Goal: Task Accomplishment & Management: Manage account settings

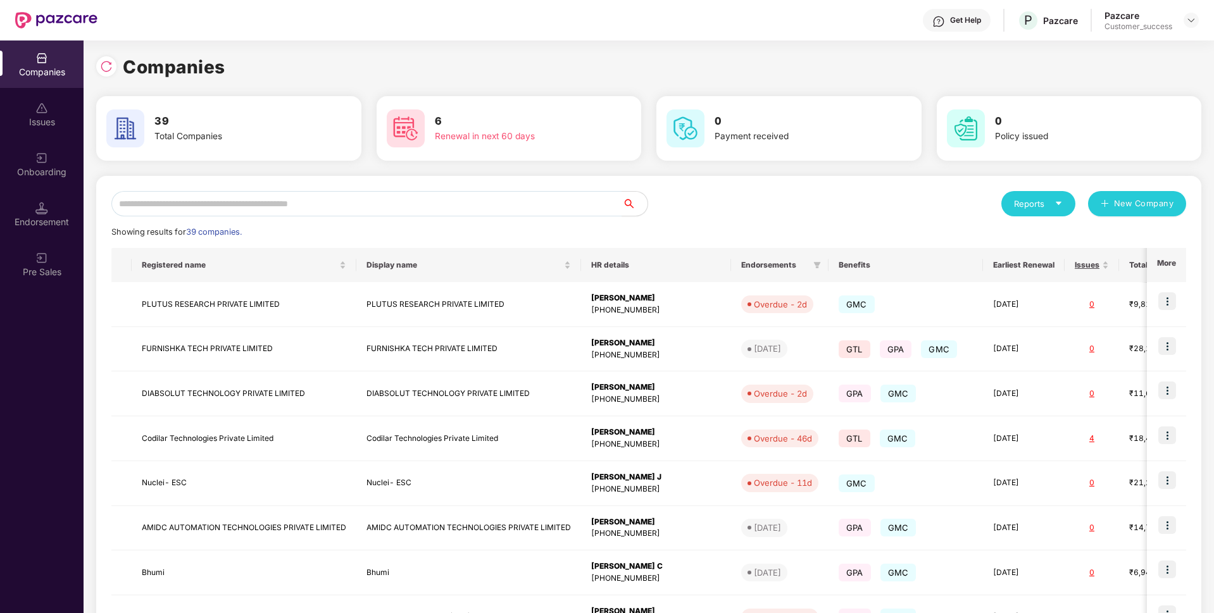
scroll to position [0, 1]
click at [65, 168] on div "Onboarding" at bounding box center [42, 172] width 84 height 13
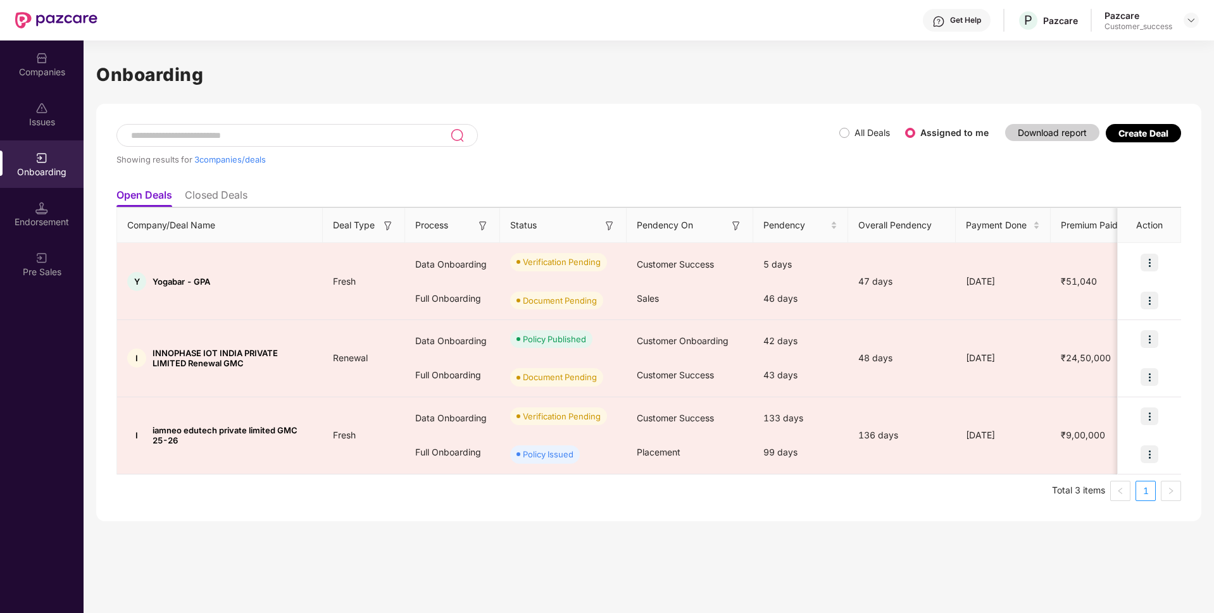
click at [1137, 129] on div "Create Deal" at bounding box center [1144, 133] width 50 height 11
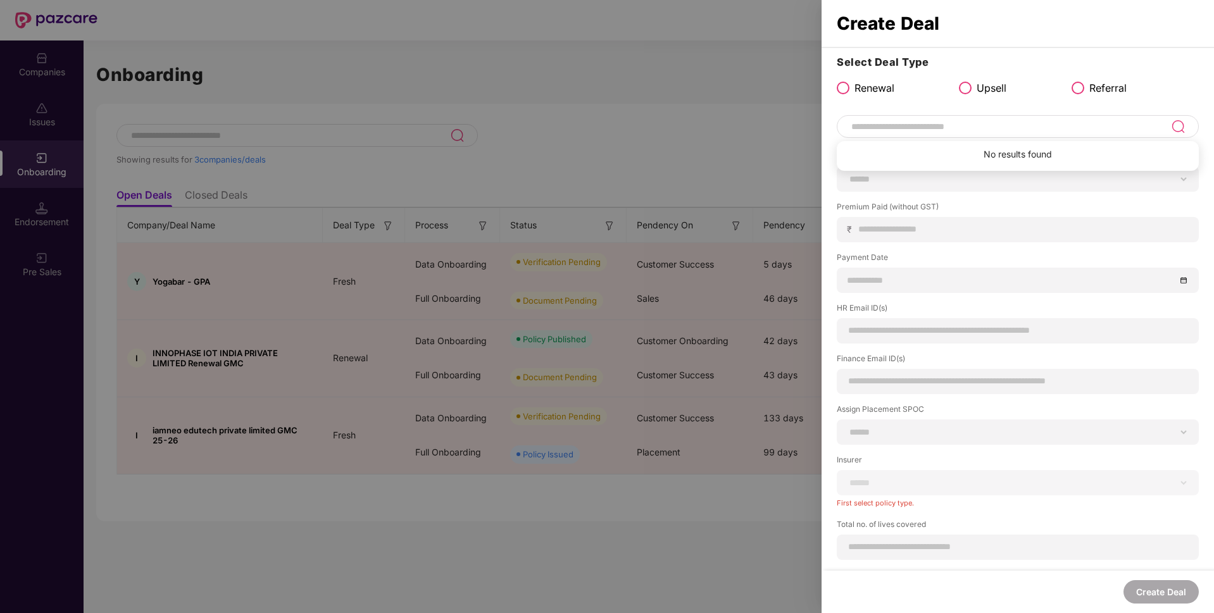
click at [960, 123] on input at bounding box center [1010, 126] width 321 height 15
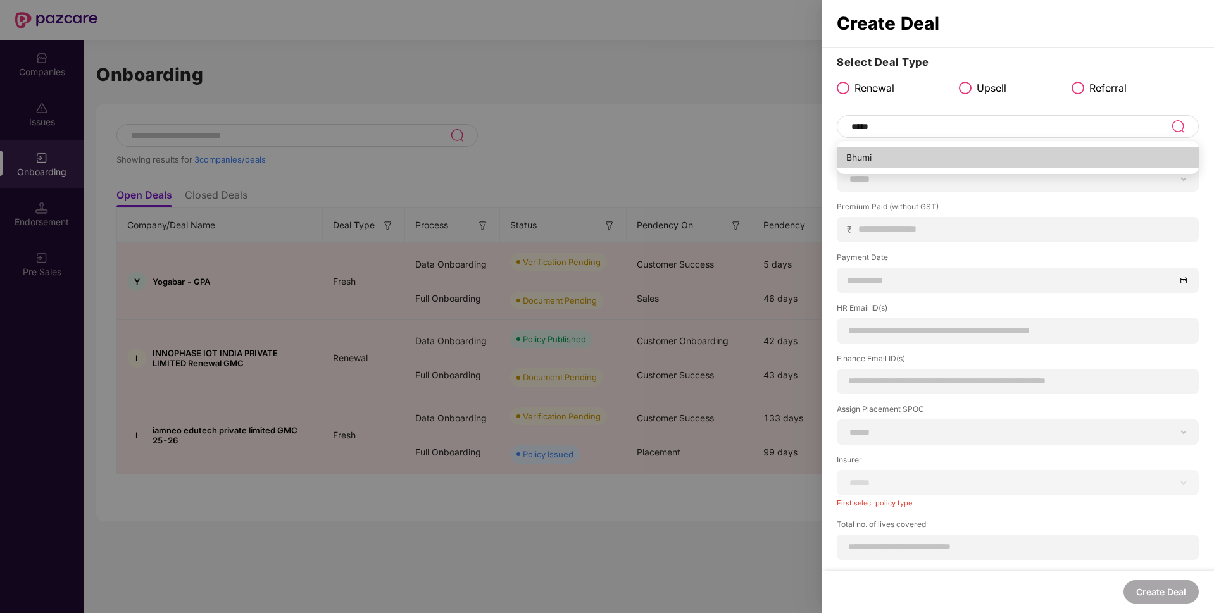
type input "*****"
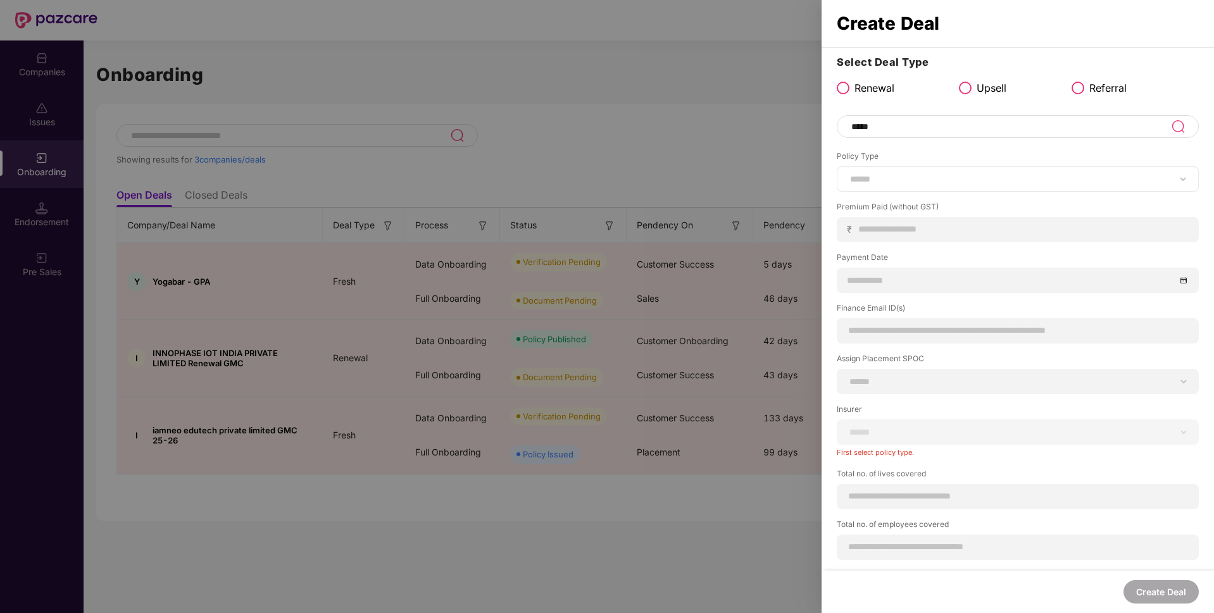
click at [921, 170] on div "****** *** ********* *** *** *** **** ***" at bounding box center [1018, 178] width 362 height 25
click at [909, 177] on select "****** *** ********* *** *** *** **** ***" at bounding box center [1018, 179] width 341 height 10
select select "***"
click at [848, 174] on select "****** *** ********* *** *** *** **** ***" at bounding box center [1018, 179] width 341 height 10
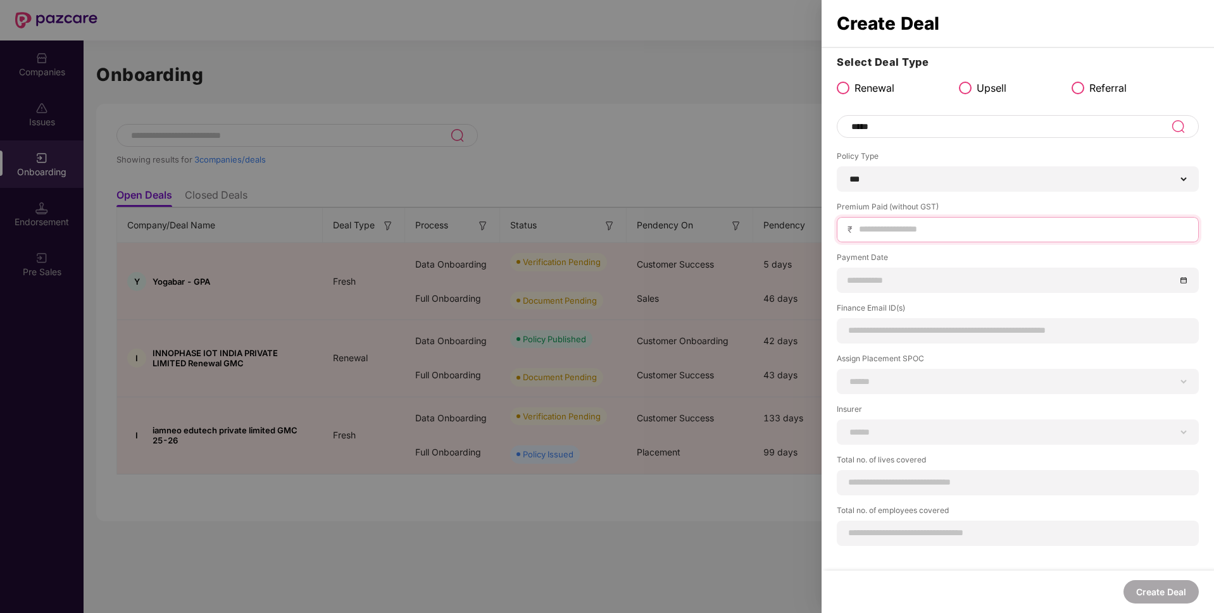
click at [884, 227] on input at bounding box center [1023, 229] width 330 height 13
type input "******"
click at [878, 272] on div at bounding box center [1018, 280] width 362 height 25
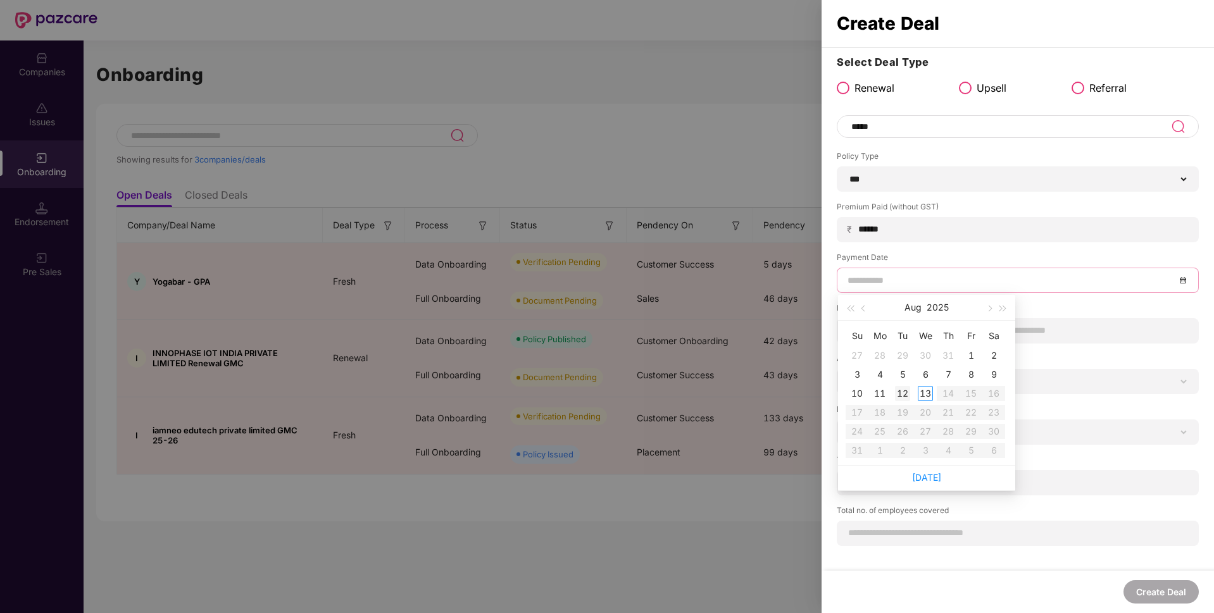
type input "**********"
click at [909, 393] on td "12" at bounding box center [902, 393] width 23 height 19
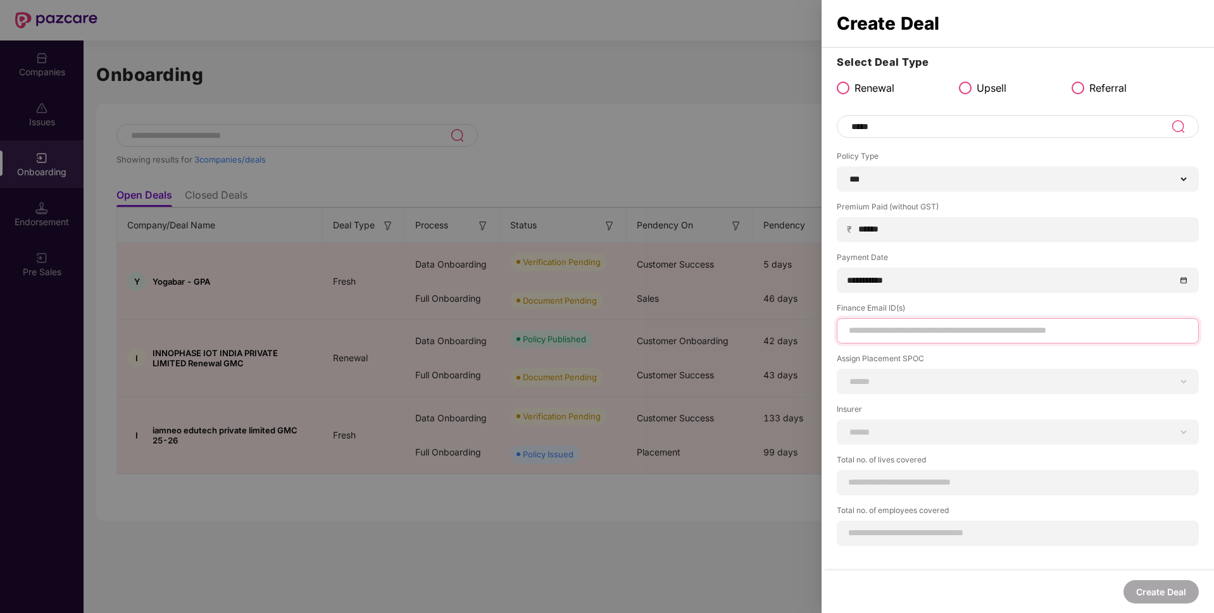
click at [905, 333] on input at bounding box center [1018, 330] width 341 height 13
paste input "**********"
type input "**********"
click at [921, 386] on select "**********" at bounding box center [1018, 382] width 341 height 10
select select "**********"
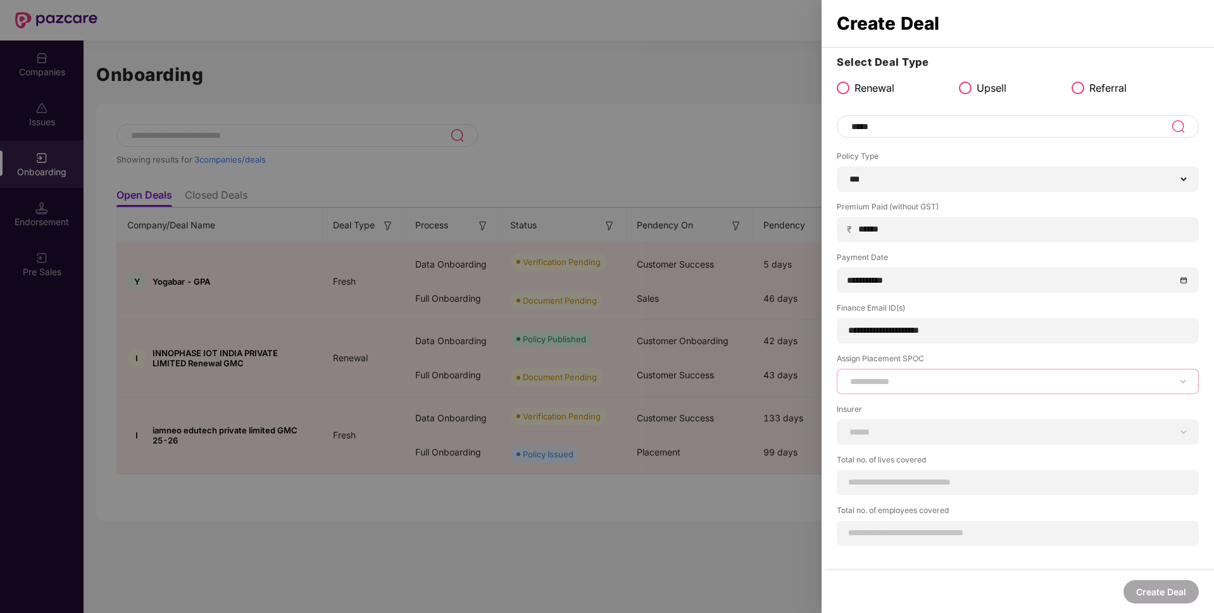
click at [848, 377] on select "**********" at bounding box center [1018, 382] width 341 height 10
click at [886, 430] on select "**********" at bounding box center [1018, 432] width 341 height 10
select select "****"
click at [848, 427] on select "**********" at bounding box center [1018, 432] width 341 height 10
click at [884, 487] on input at bounding box center [1018, 482] width 341 height 13
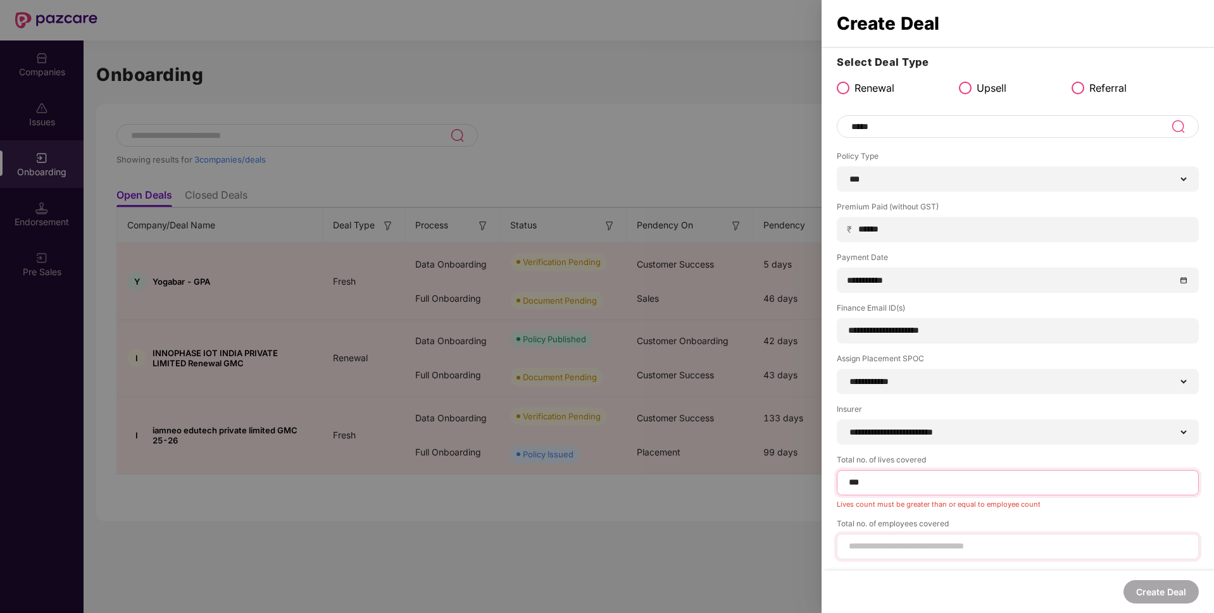
type input "***"
click at [943, 552] on input at bounding box center [1018, 546] width 341 height 13
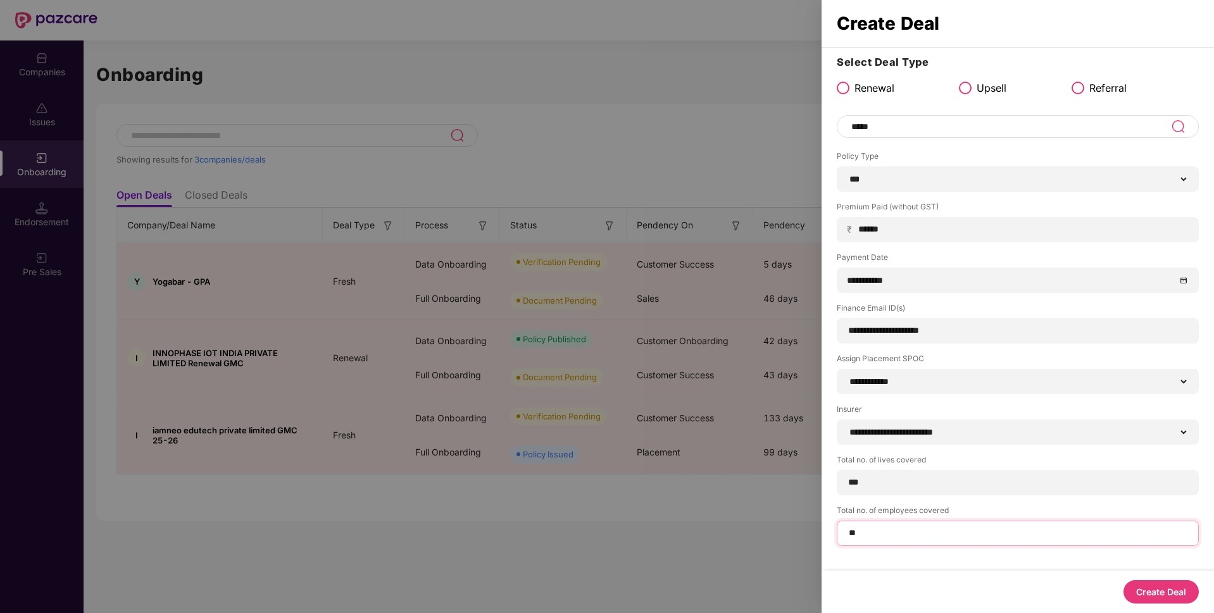
type input "*"
type input "***"
click at [871, 476] on input "***" at bounding box center [1018, 482] width 341 height 13
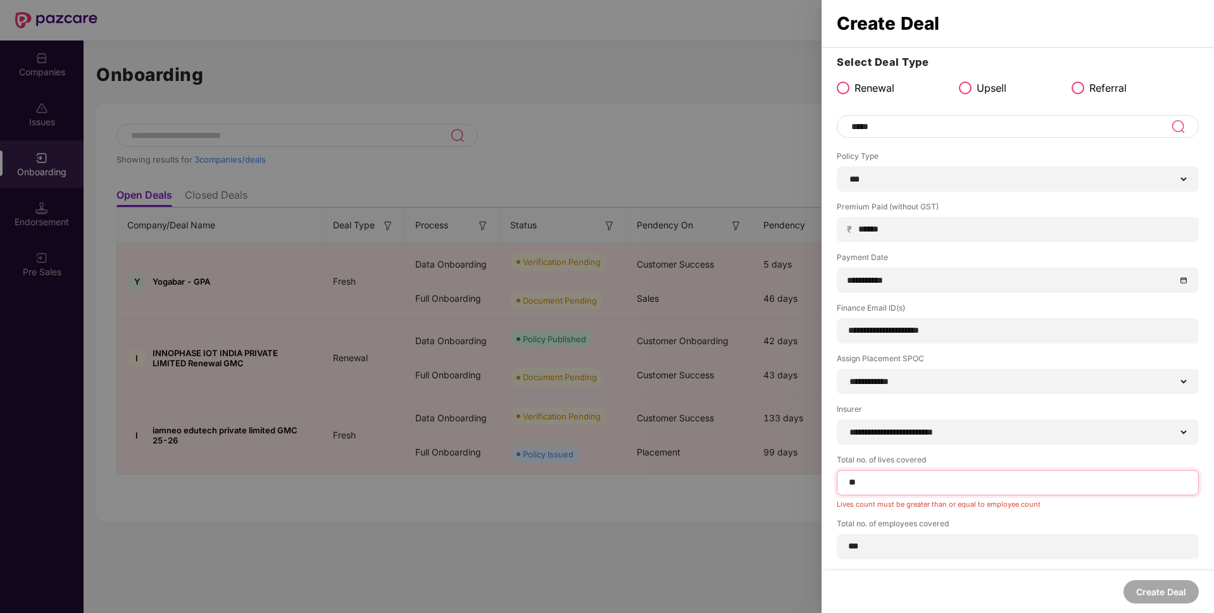
type input "*"
type input "***"
click at [1175, 598] on button "Create Deal" at bounding box center [1161, 591] width 75 height 23
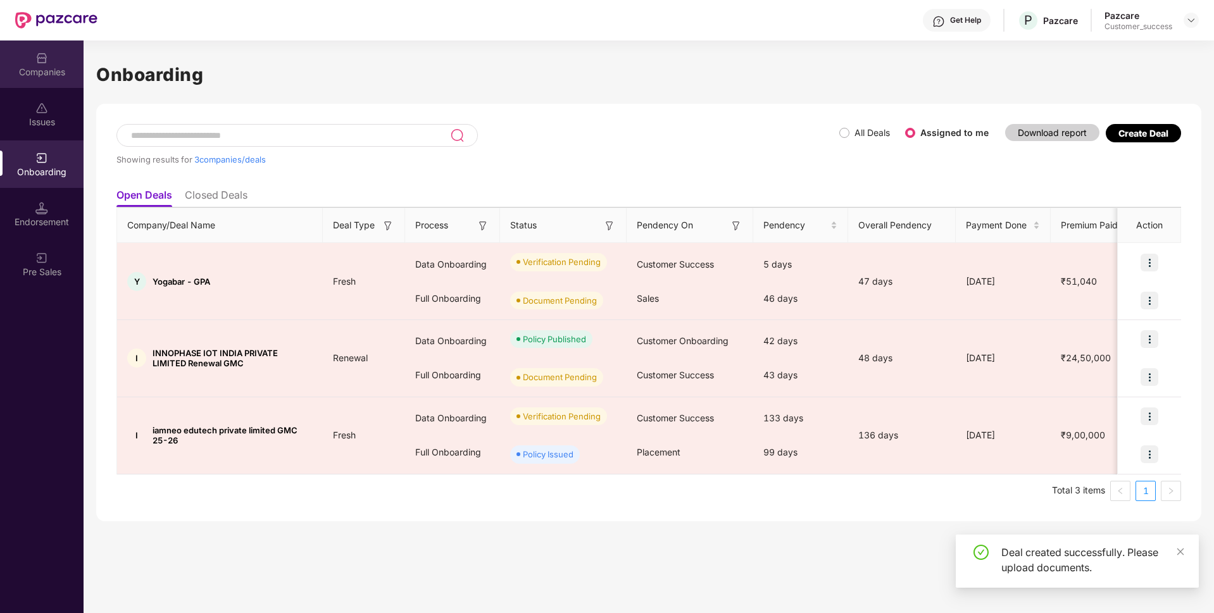
click at [51, 47] on div "Companies" at bounding box center [42, 64] width 84 height 47
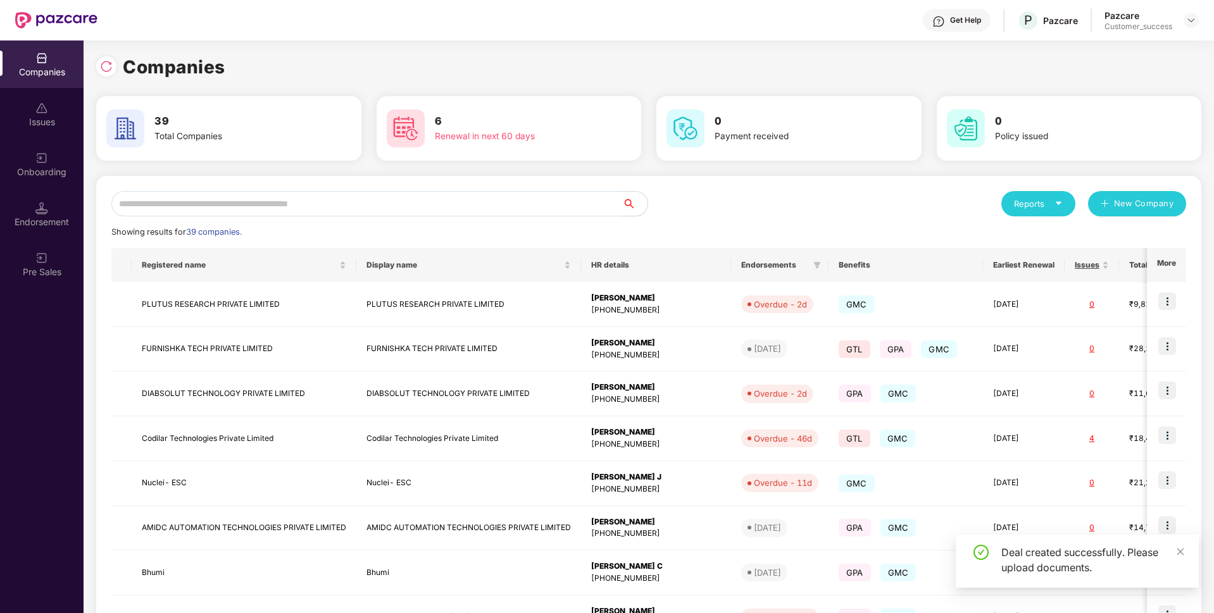
click at [47, 170] on div "Onboarding" at bounding box center [42, 172] width 84 height 13
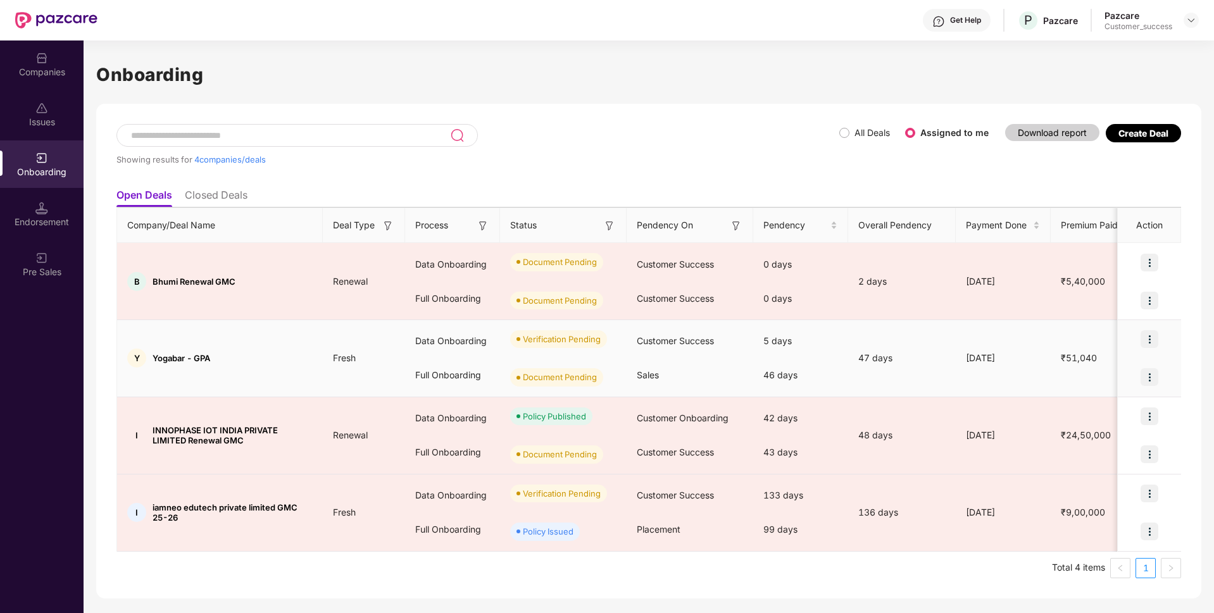
click at [1151, 342] on img at bounding box center [1150, 339] width 18 height 18
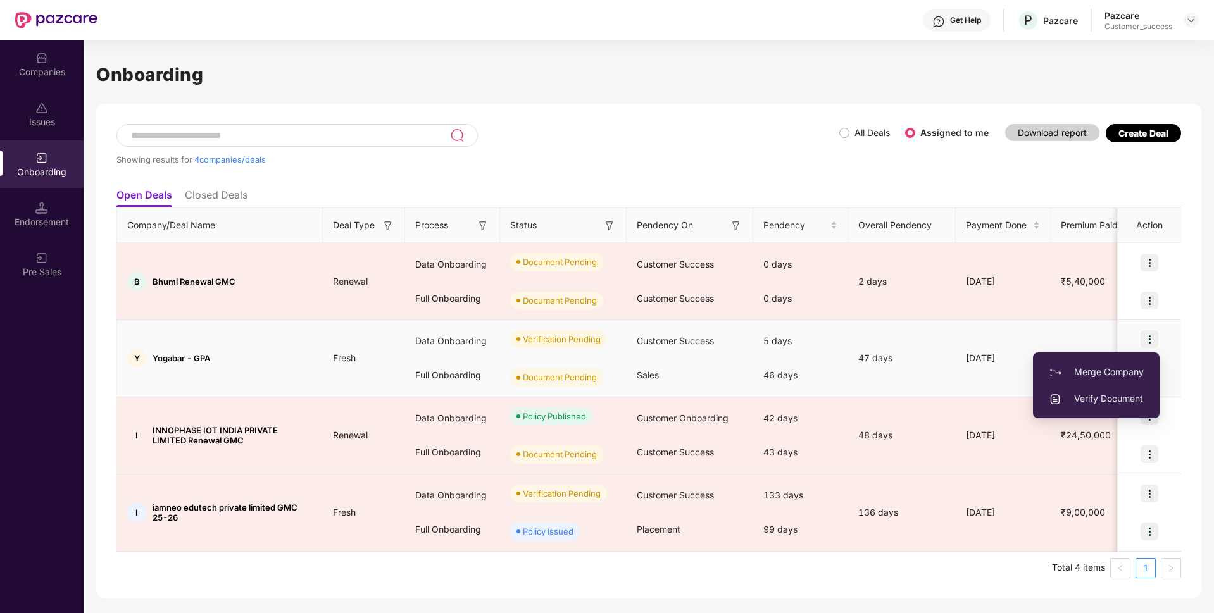
click at [1105, 406] on li "Verify Document" at bounding box center [1096, 398] width 127 height 27
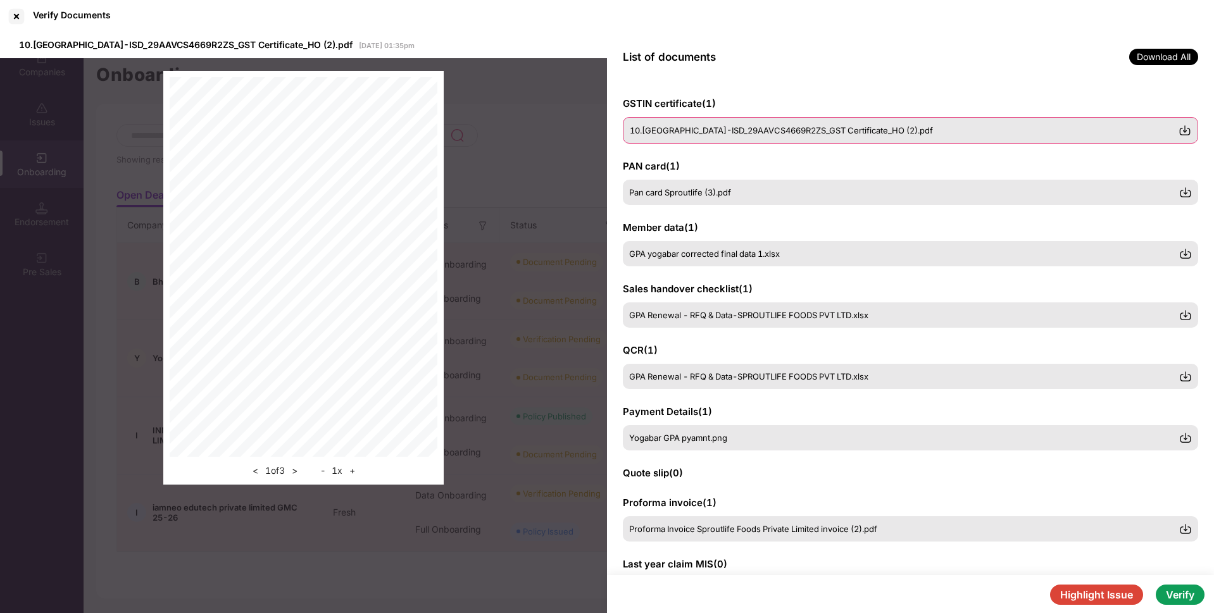
click at [824, 141] on div "10.[GEOGRAPHIC_DATA]-ISD_29AAVCS4669R2ZS_GST Certificate_HO (2).pdf" at bounding box center [910, 130] width 575 height 27
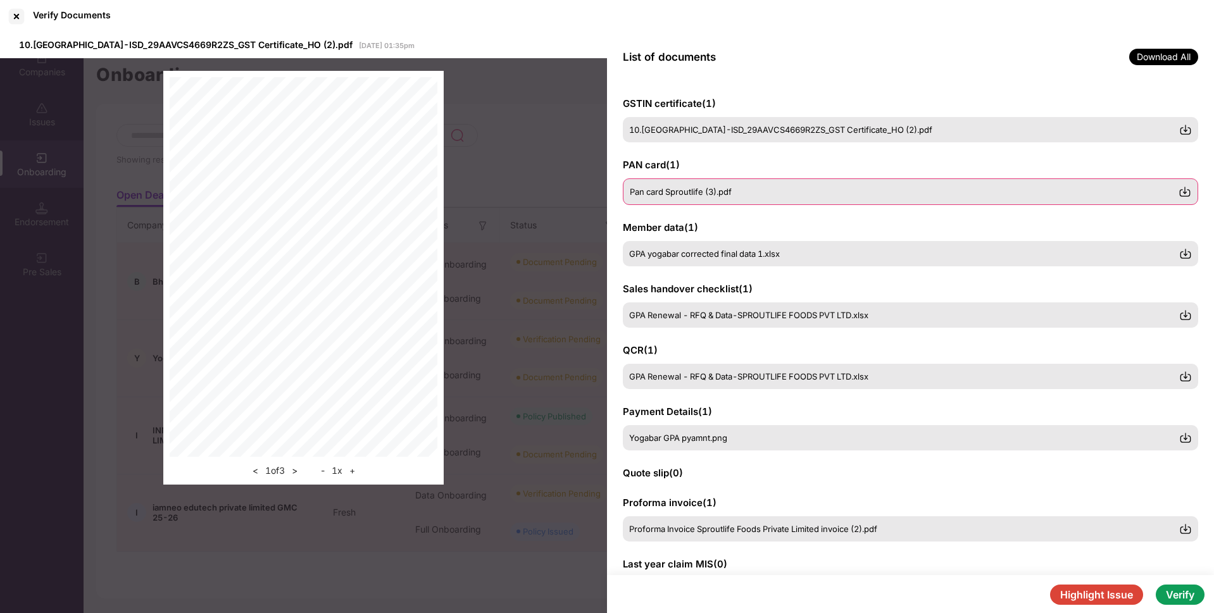
click at [753, 196] on div "Pan card Sproutlife (3).pdf" at bounding box center [904, 192] width 549 height 10
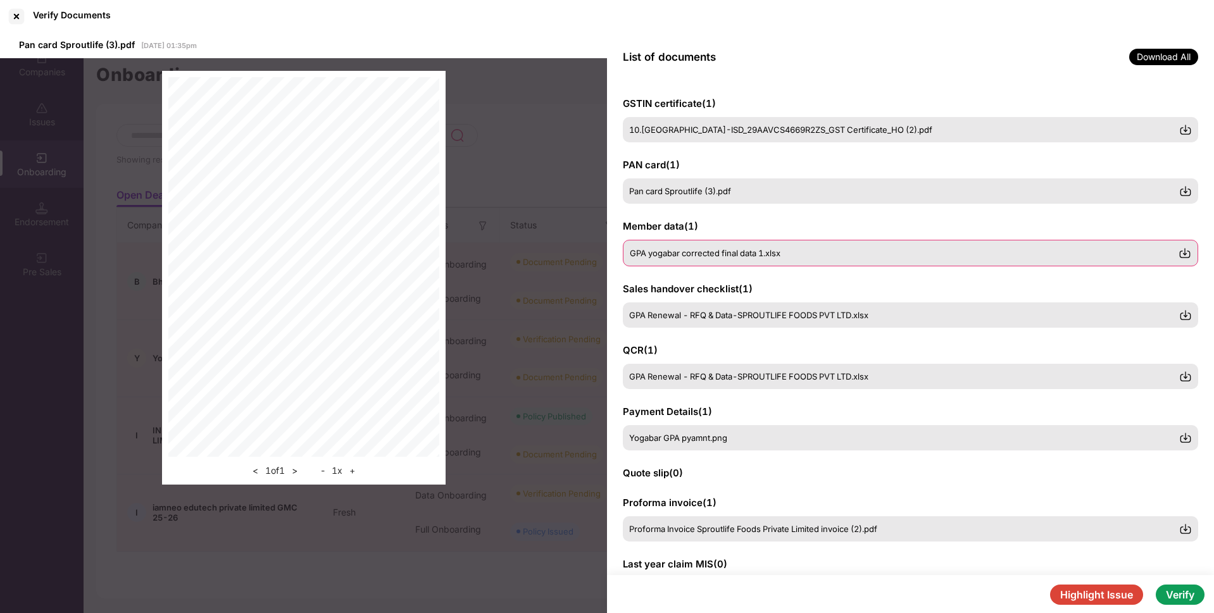
click at [722, 251] on span "GPA yogabar corrected final data 1.xlsx" at bounding box center [705, 253] width 151 height 10
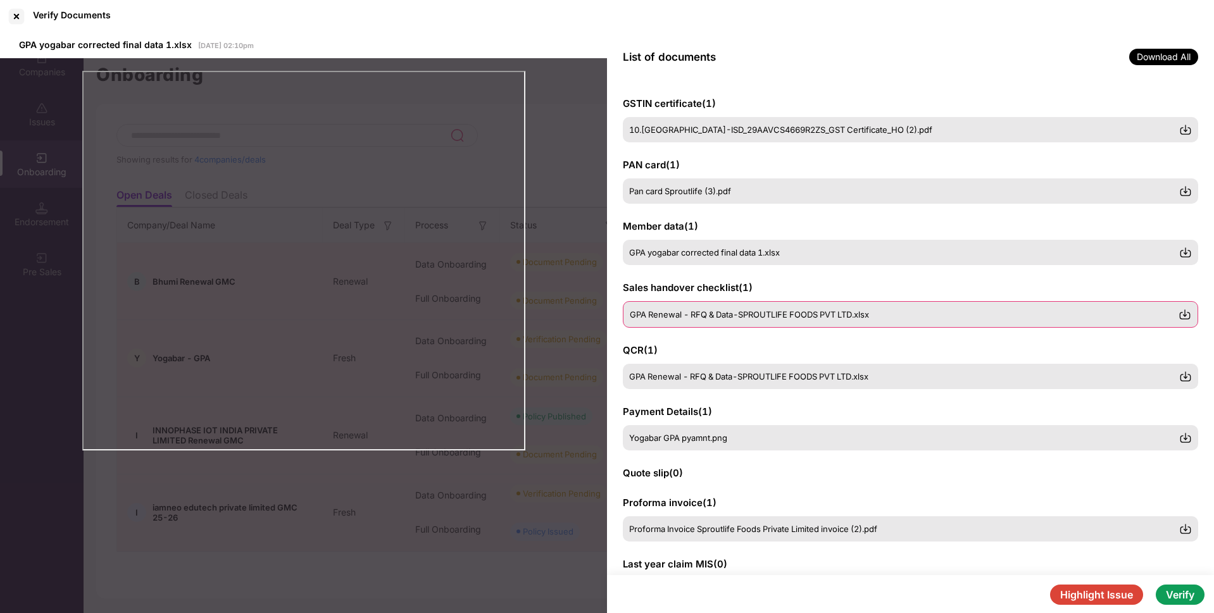
click at [733, 315] on span "GPA Renewal - RFQ & Data-SPROUTLIFE FOODS PVT LTD.xlsx" at bounding box center [749, 315] width 239 height 10
click at [654, 387] on div "GPA Renewal - RFQ & Data-SPROUTLIFE FOODS PVT LTD.xlsx" at bounding box center [910, 375] width 575 height 25
click at [703, 428] on div "Yogabar GPA pyamnt.png" at bounding box center [910, 437] width 575 height 27
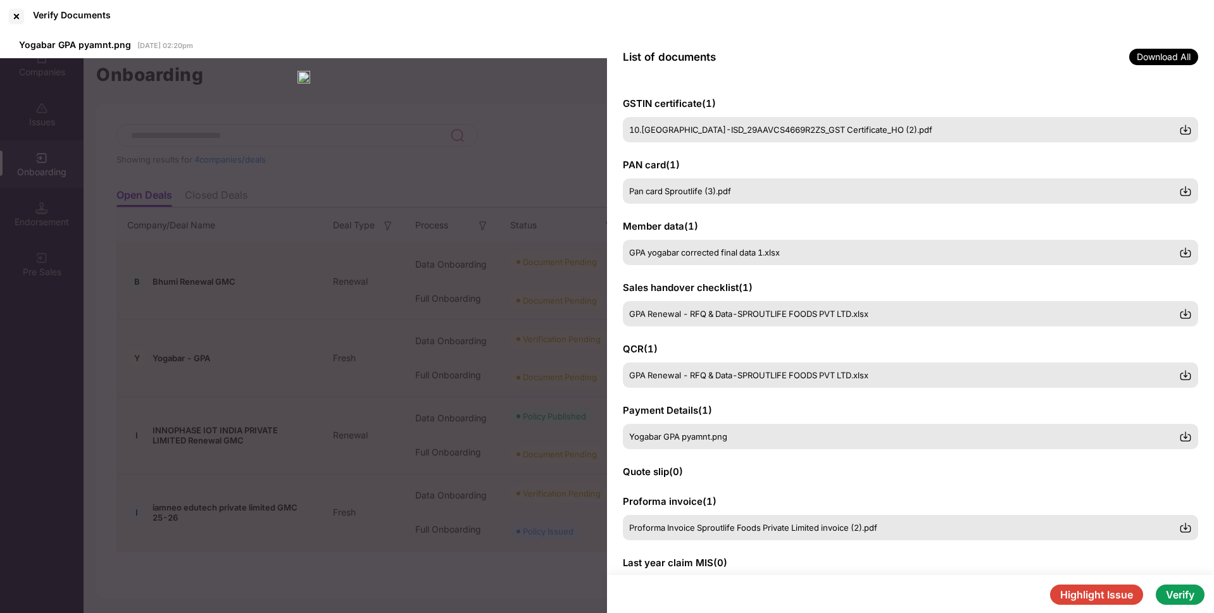
scroll to position [56, 0]
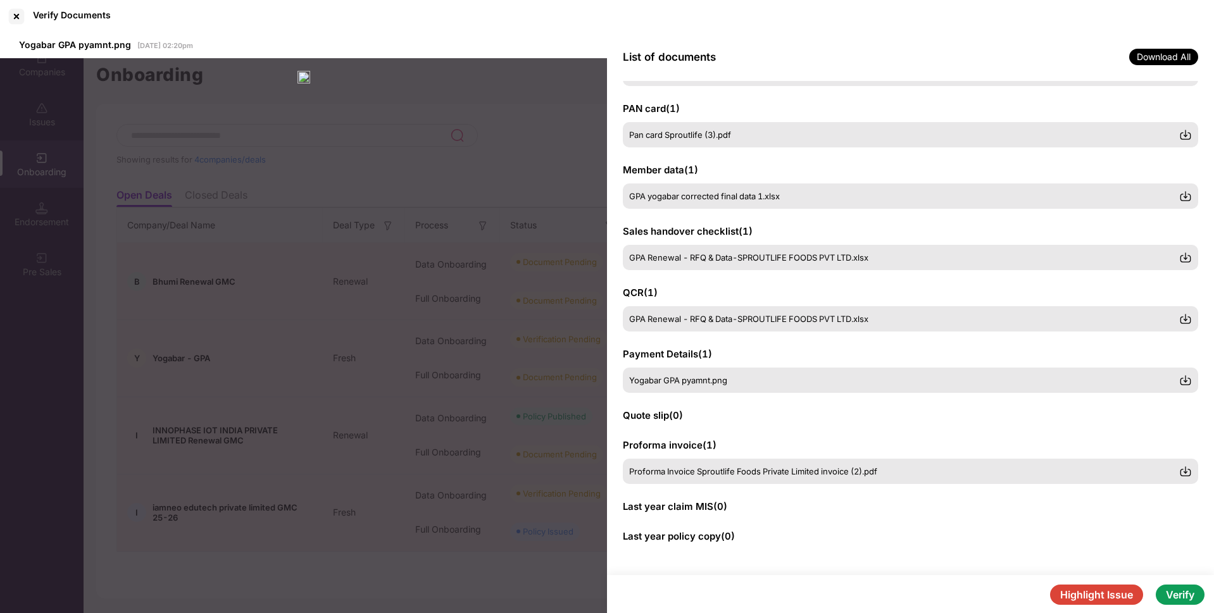
click at [1175, 603] on button "Verify" at bounding box center [1180, 595] width 49 height 20
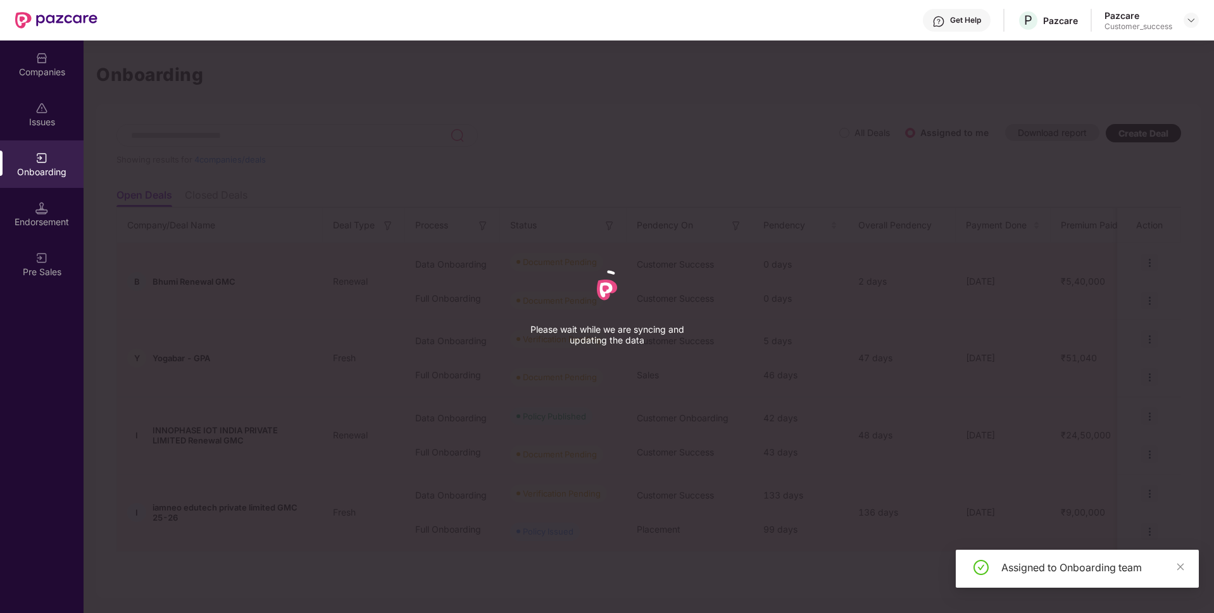
click at [1175, 603] on div "Please wait while we are syncing and updating the data" at bounding box center [607, 306] width 1214 height 613
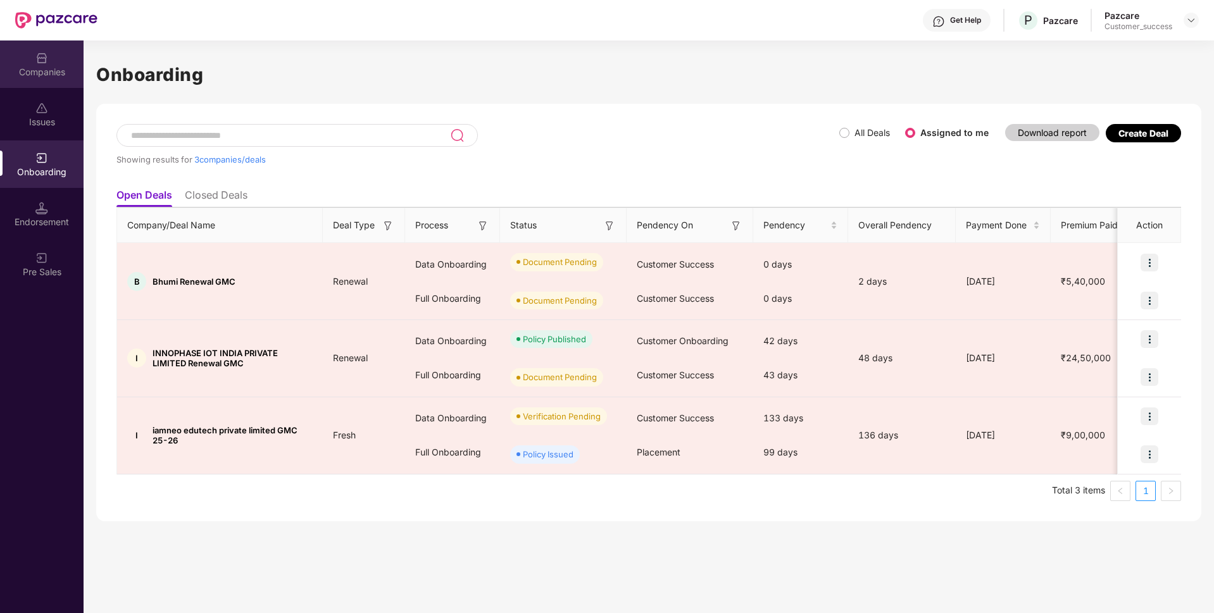
click at [33, 66] on div "Companies" at bounding box center [42, 72] width 84 height 13
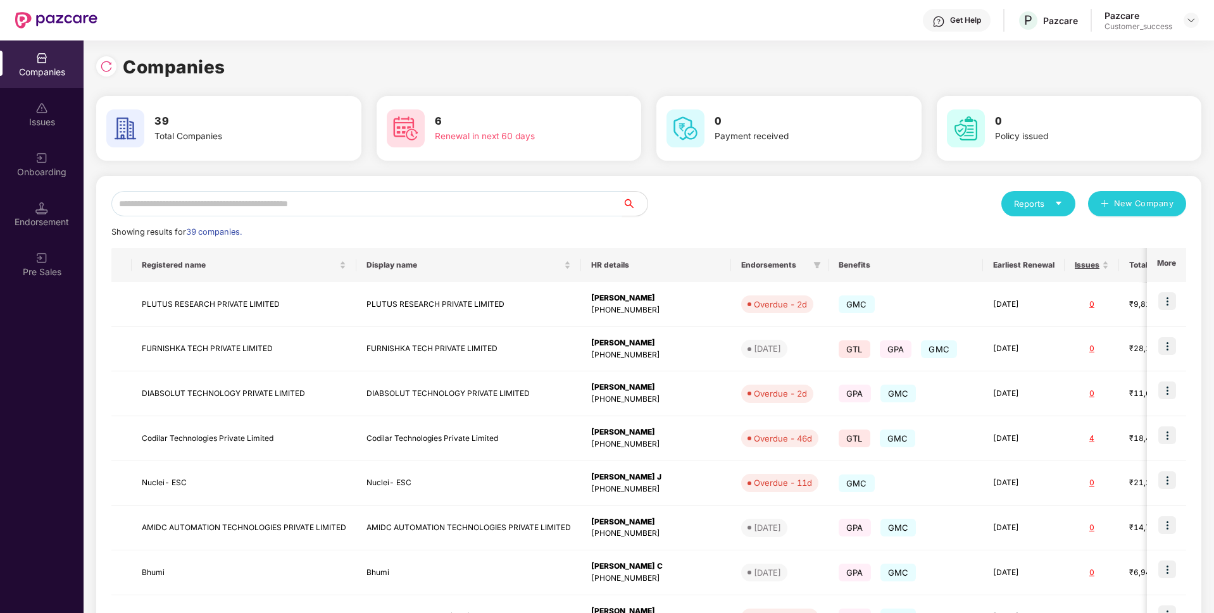
click at [225, 204] on input "text" at bounding box center [366, 203] width 511 height 25
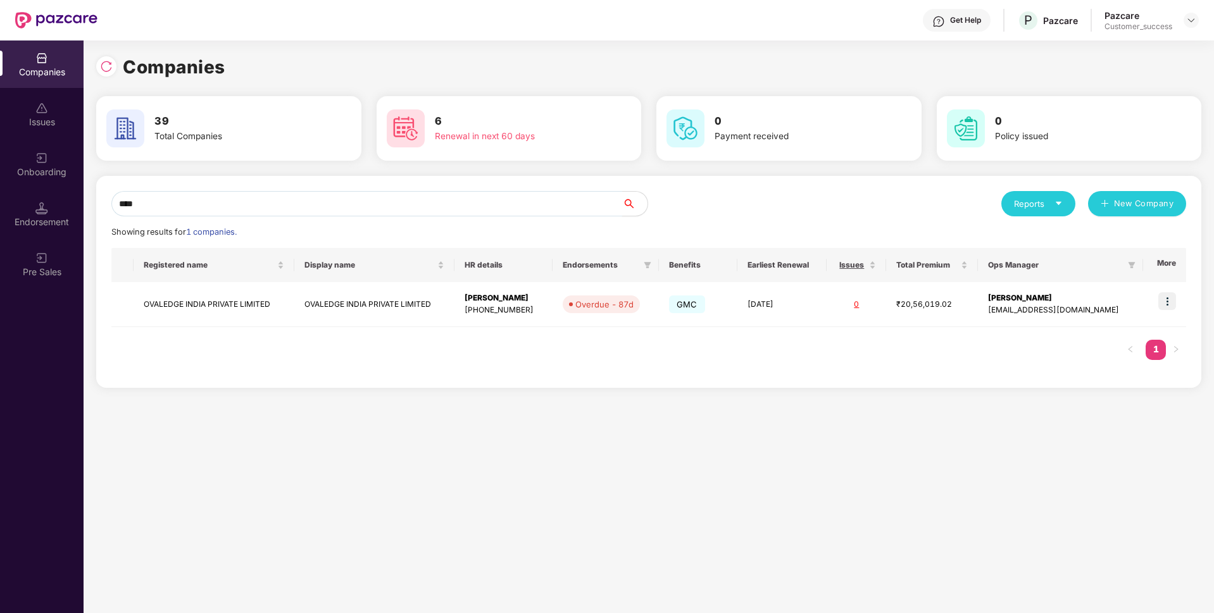
type input "****"
click at [9, 271] on div "Companies Issues Onboarding Endorsement Pre Sales Companies 39 Total Companies …" at bounding box center [607, 327] width 1214 height 573
type input "*****"
click at [1175, 302] on img at bounding box center [1167, 301] width 18 height 18
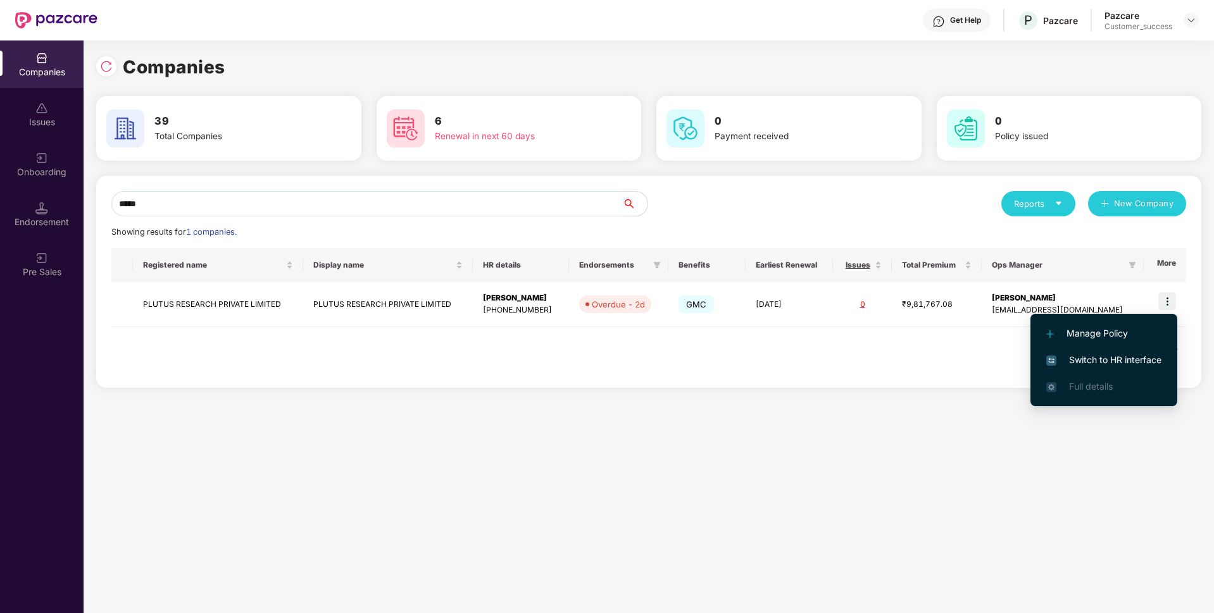
click at [1115, 354] on span "Switch to HR interface" at bounding box center [1103, 360] width 115 height 14
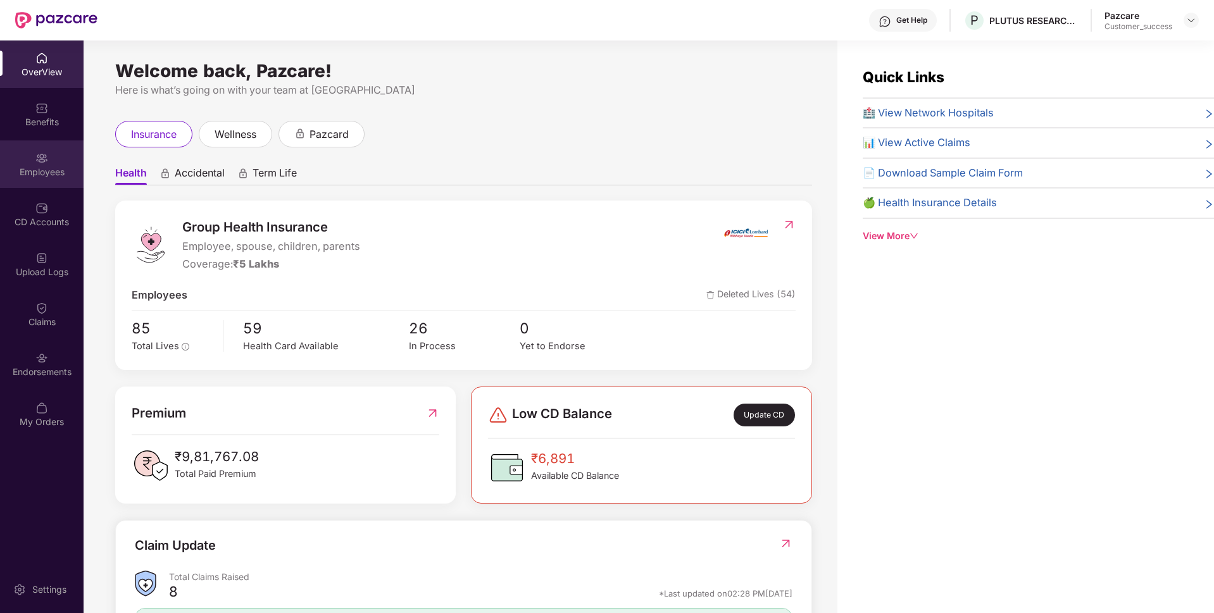
click at [3, 178] on div "Employees" at bounding box center [42, 172] width 84 height 13
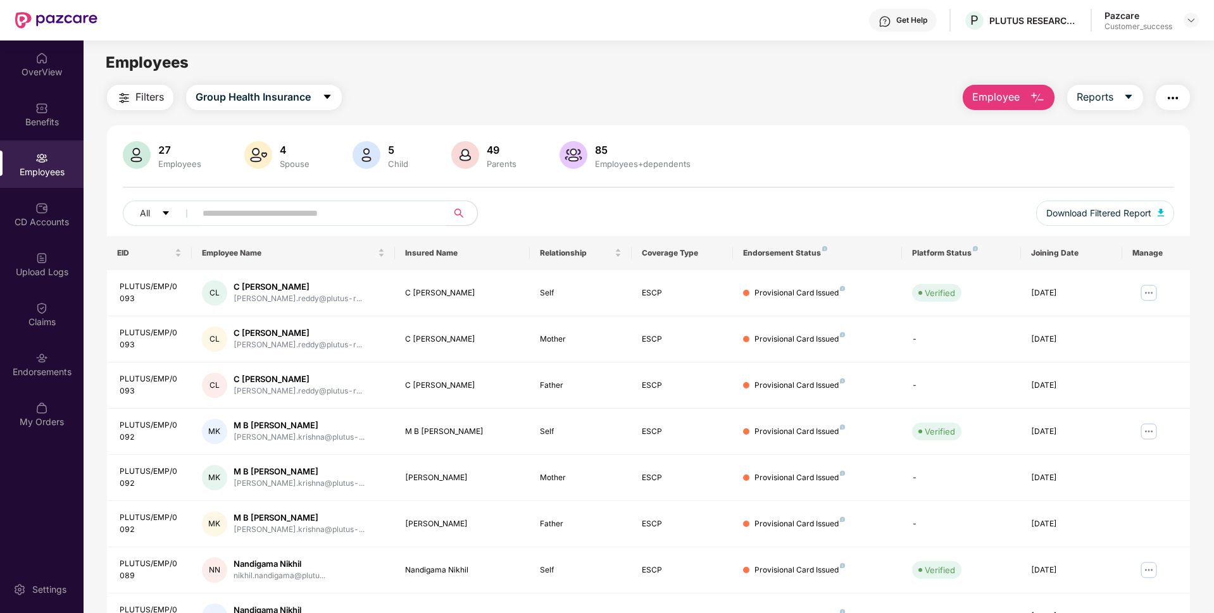
click at [215, 215] on input "text" at bounding box center [316, 213] width 227 height 19
paste input "**********"
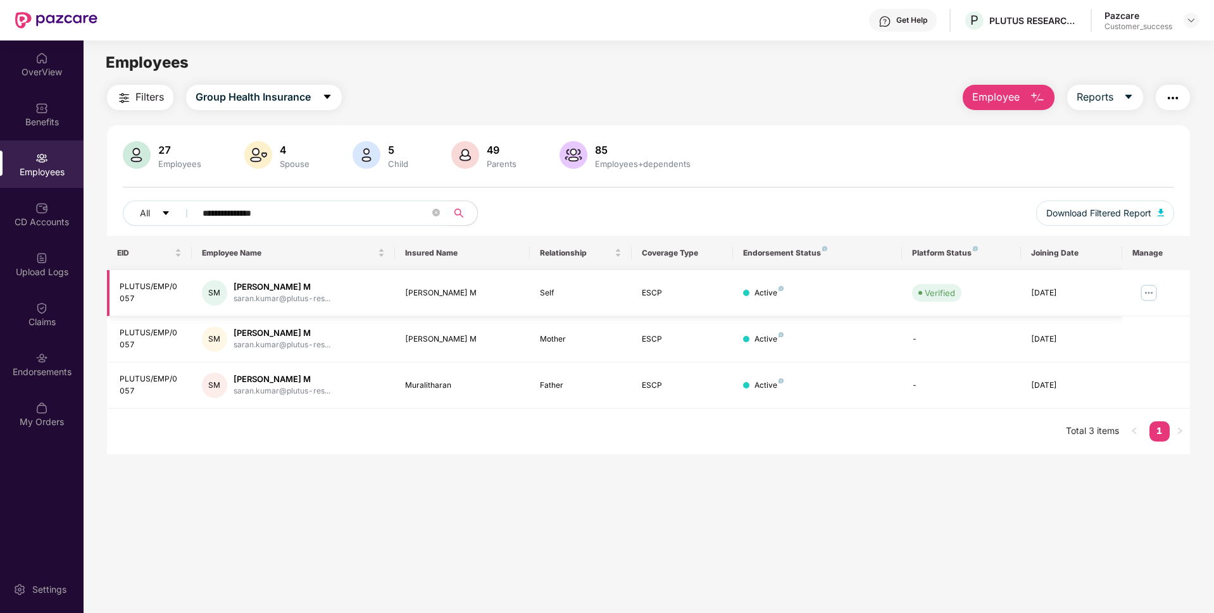
type input "**********"
click at [1156, 296] on img at bounding box center [1149, 293] width 20 height 20
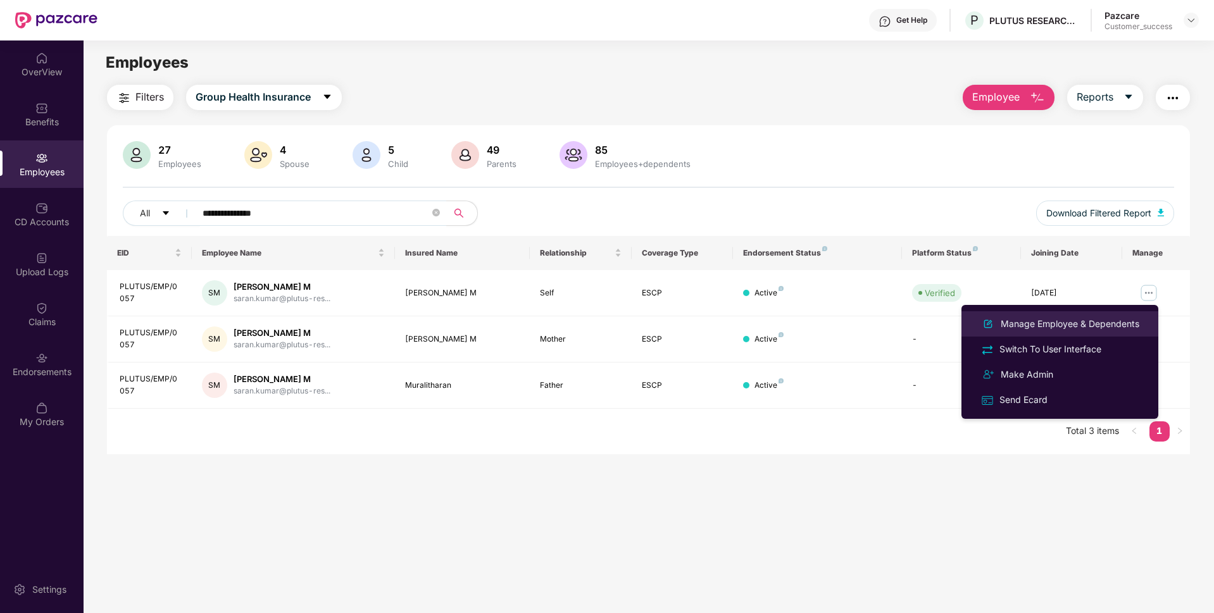
click at [1091, 317] on div "Manage Employee & Dependents" at bounding box center [1070, 324] width 144 height 14
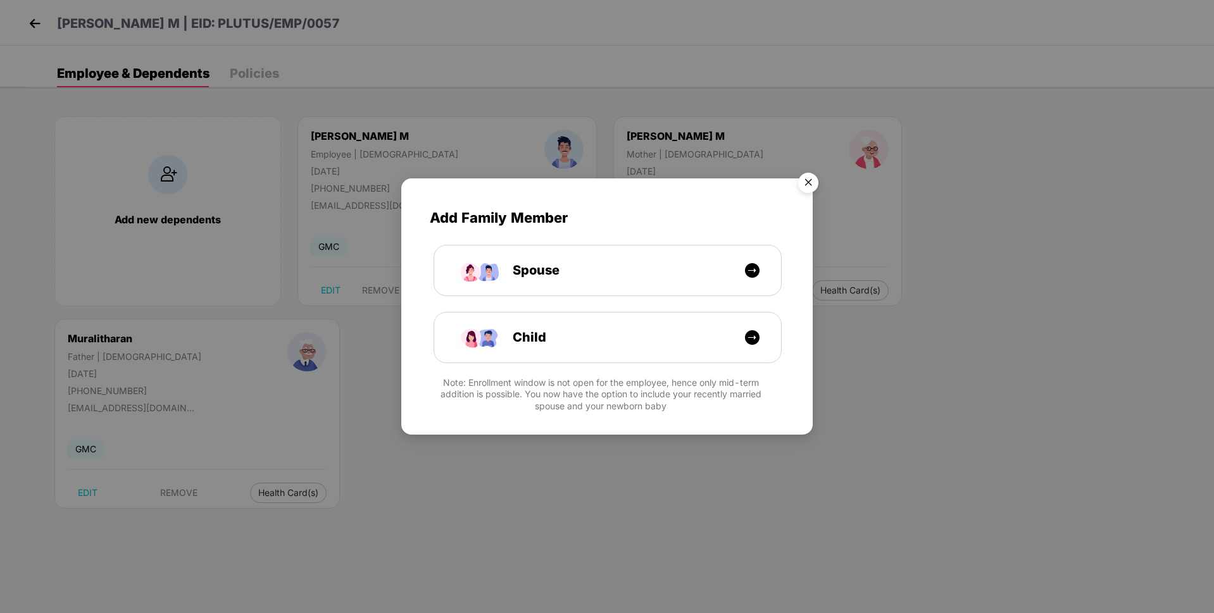
click at [810, 189] on img "Close" at bounding box center [808, 184] width 35 height 35
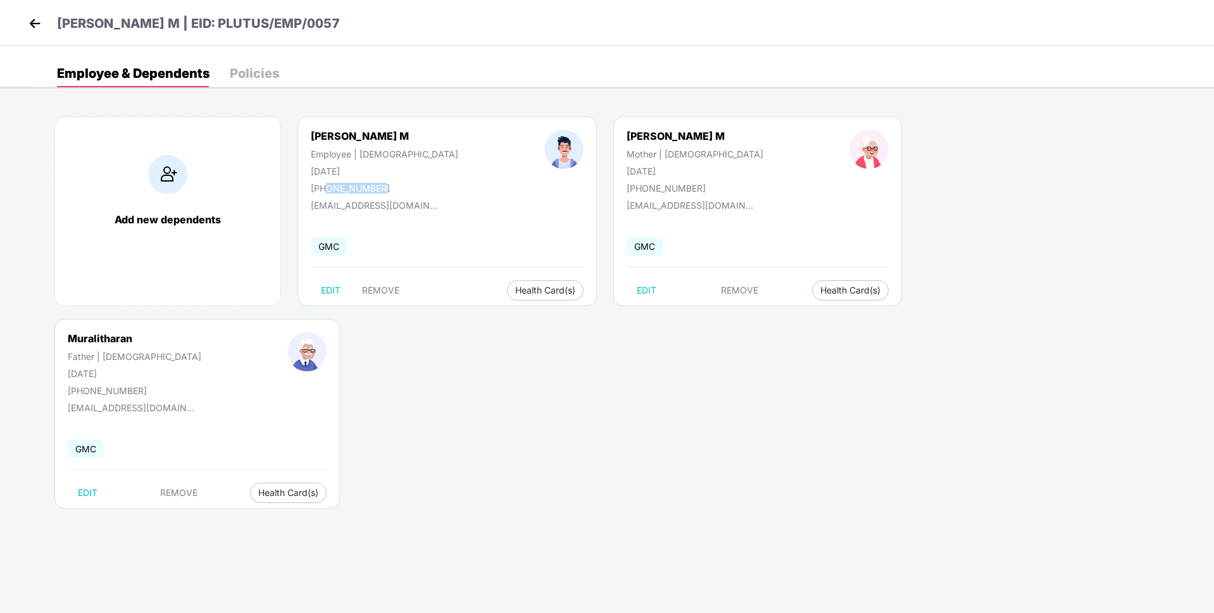
drag, startPoint x: 327, startPoint y: 187, endPoint x: 423, endPoint y: 185, distance: 96.2
click at [423, 185] on div "[PERSON_NAME] Employee | [DEMOGRAPHIC_DATA] [DATE] [PHONE_NUMBER]" at bounding box center [385, 162] width 234 height 64
copy div "8754706263"
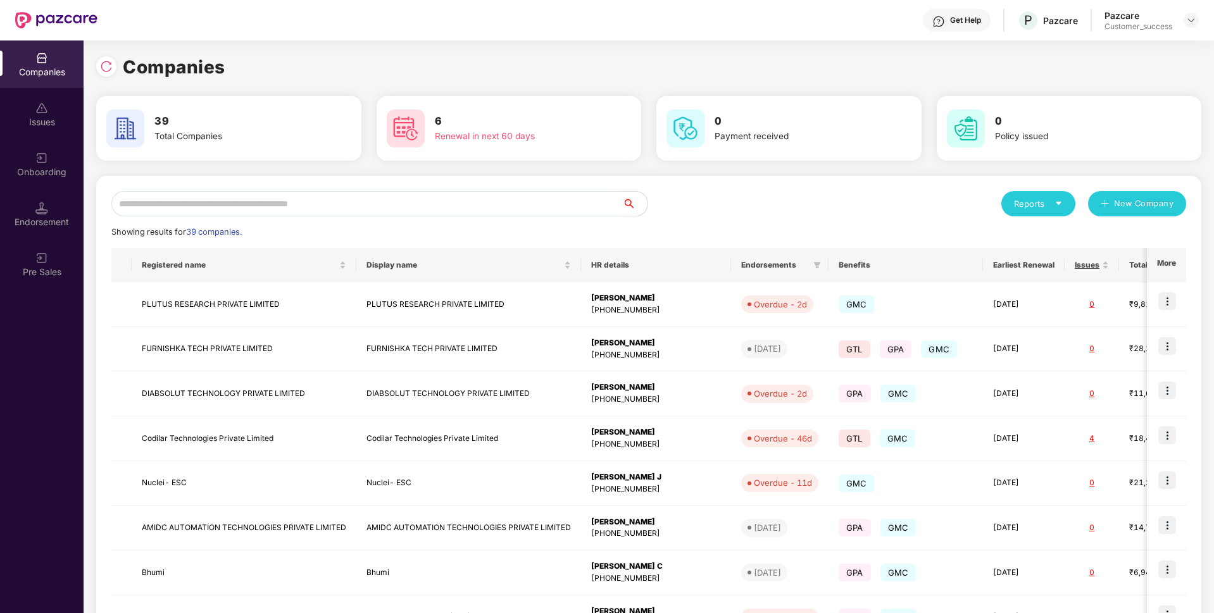
scroll to position [0, 1]
click at [289, 207] on input "text" at bounding box center [366, 203] width 511 height 25
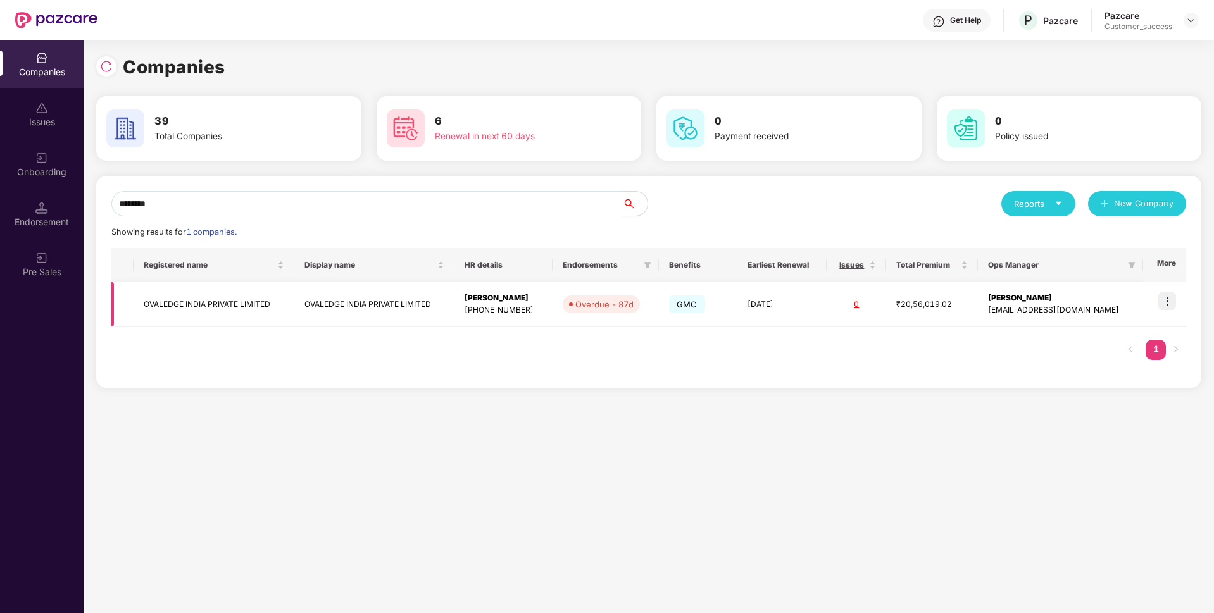
type input "********"
click at [1175, 303] on img at bounding box center [1167, 301] width 18 height 18
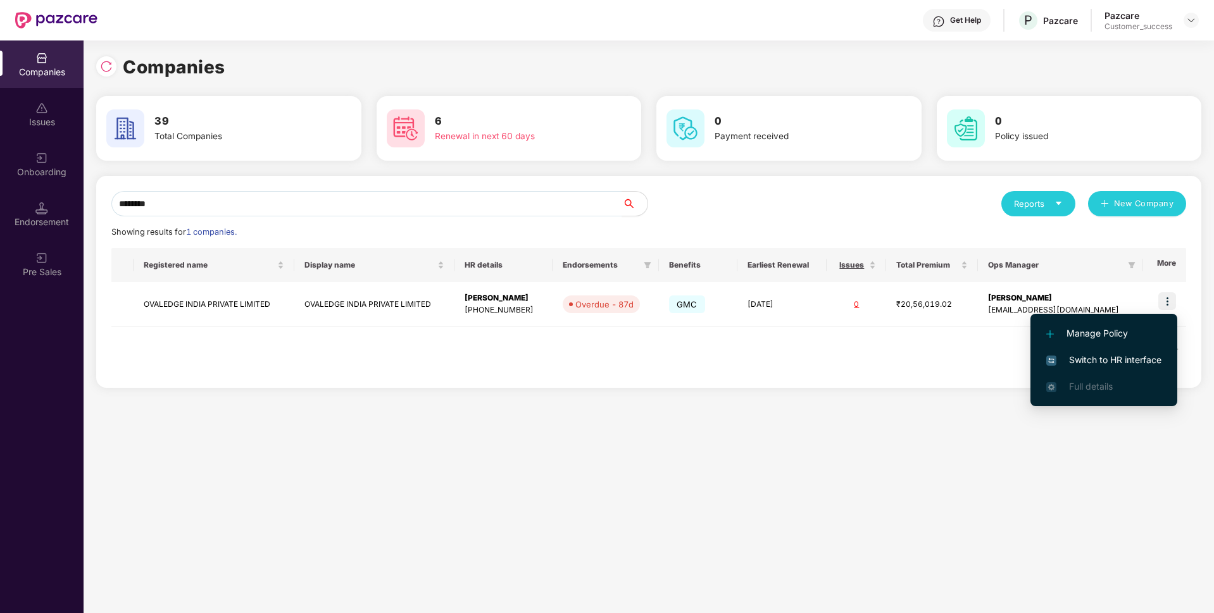
click at [1098, 358] on span "Switch to HR interface" at bounding box center [1103, 360] width 115 height 14
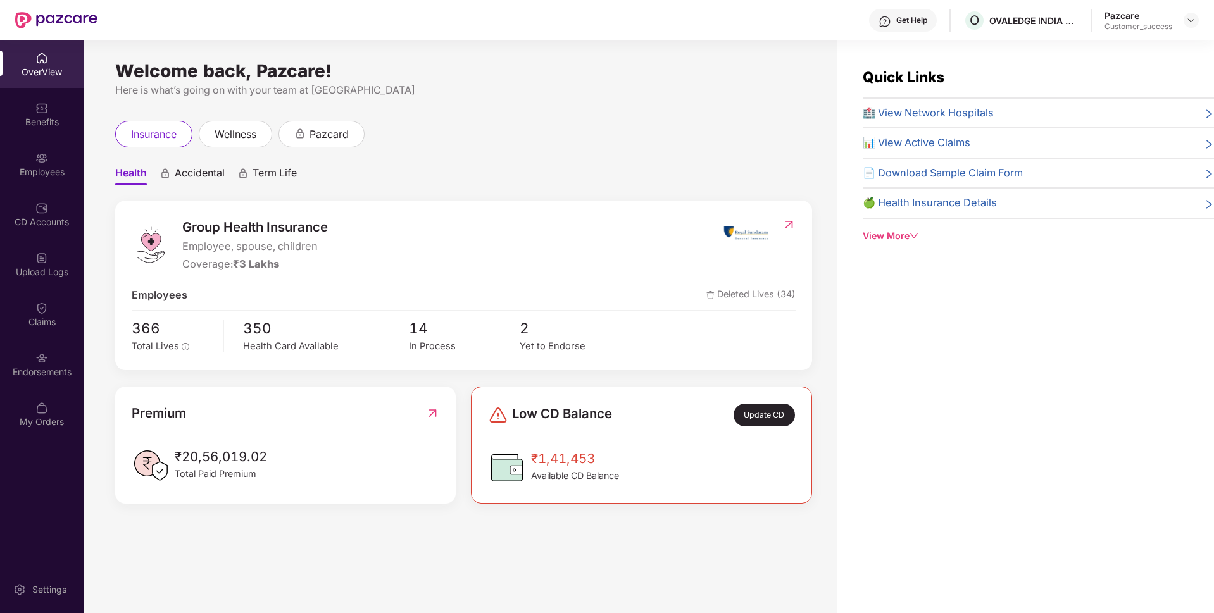
click at [22, 380] on div "Endorsements" at bounding box center [42, 364] width 84 height 47
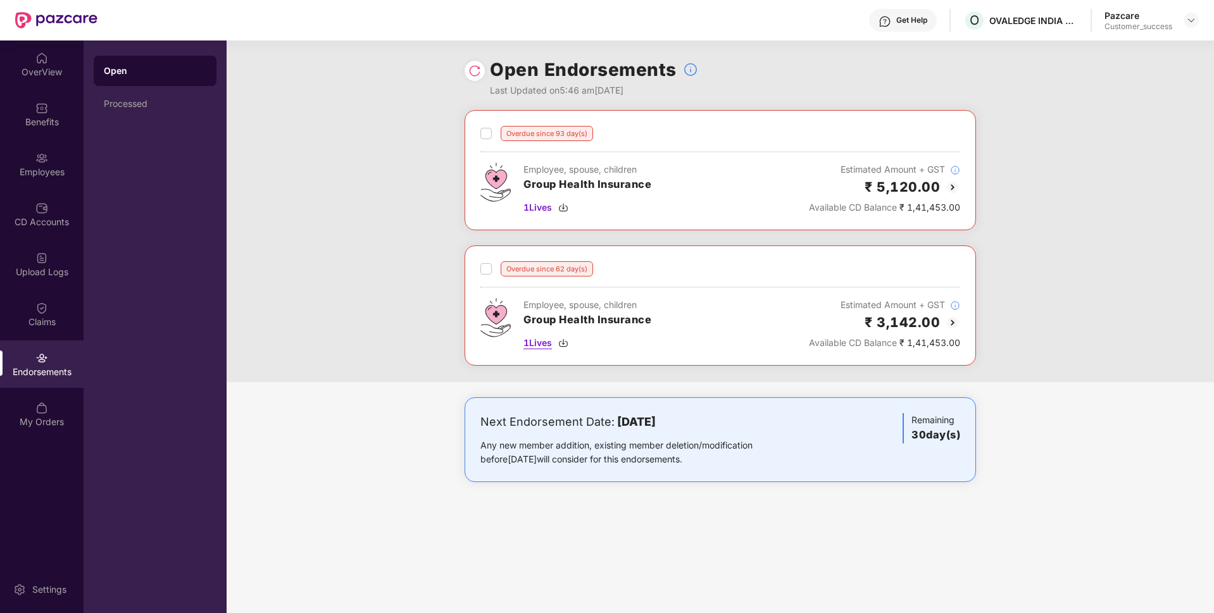
click at [535, 340] on span "1 Lives" at bounding box center [537, 343] width 28 height 14
click at [51, 175] on div "Employees" at bounding box center [42, 172] width 84 height 13
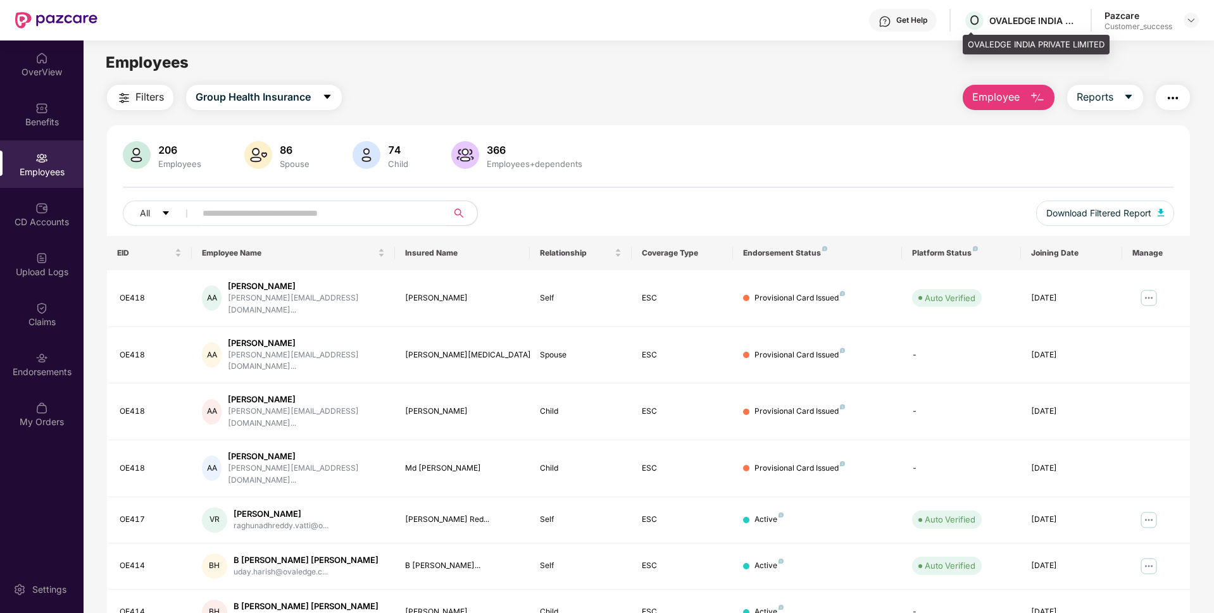
click at [966, 37] on div "OVALEDGE INDIA PRIVATE LIMITED" at bounding box center [1036, 45] width 147 height 20
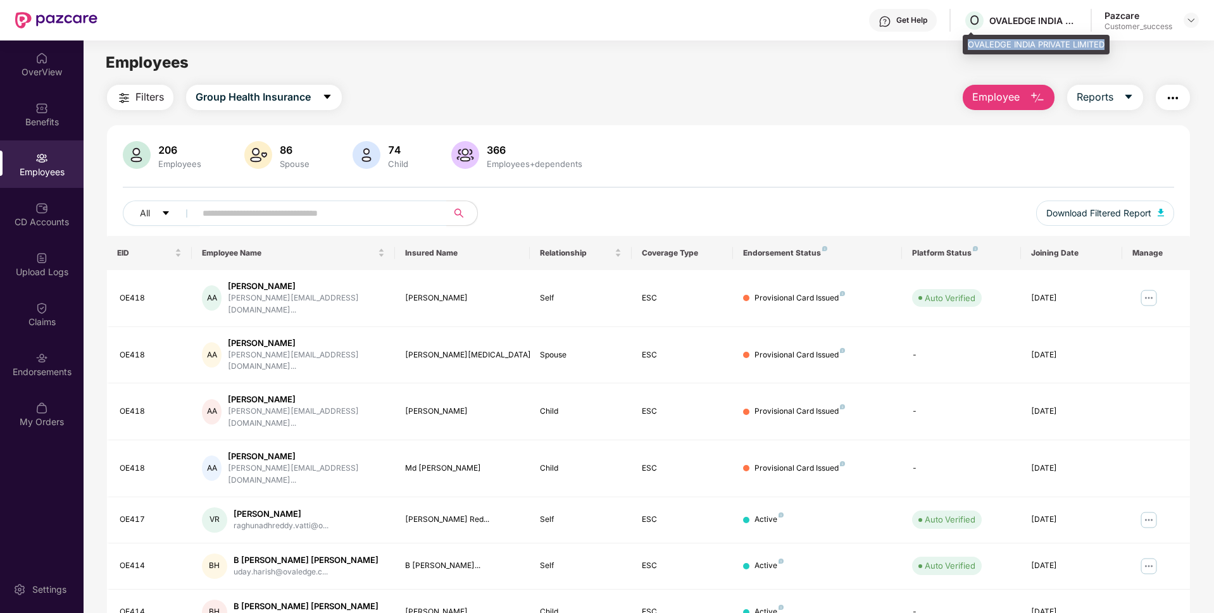
copy div "OVALEDGE INDIA PRIVATE LIMITED"
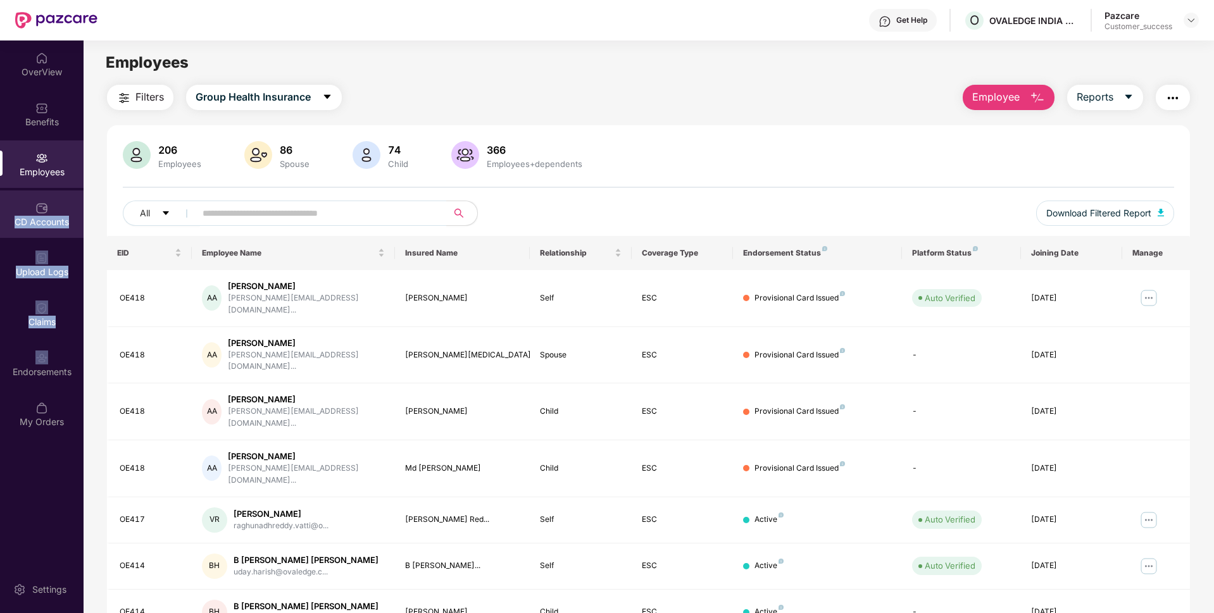
drag, startPoint x: 18, startPoint y: 342, endPoint x: 10, endPoint y: 214, distance: 128.1
click at [10, 214] on div "OverView Benefits Employees CD Accounts Upload Logs Claims Endorsements My Orde…" at bounding box center [42, 241] width 84 height 400
click at [10, 214] on div "CD Accounts" at bounding box center [42, 214] width 84 height 47
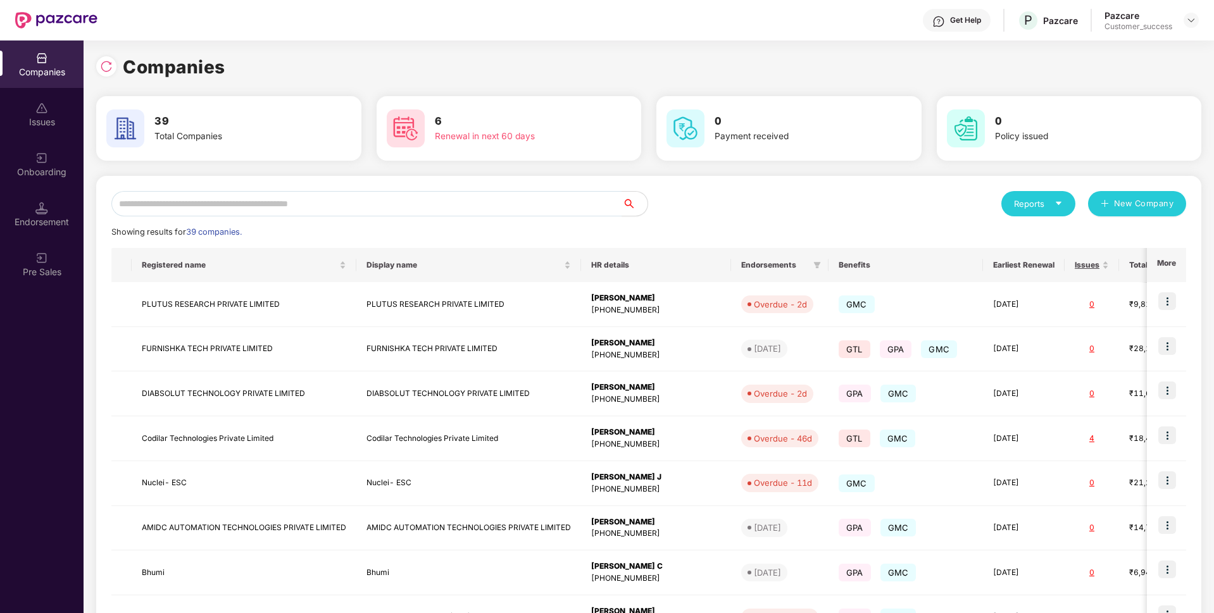
scroll to position [0, 1]
click at [425, 213] on input "text" at bounding box center [366, 203] width 511 height 25
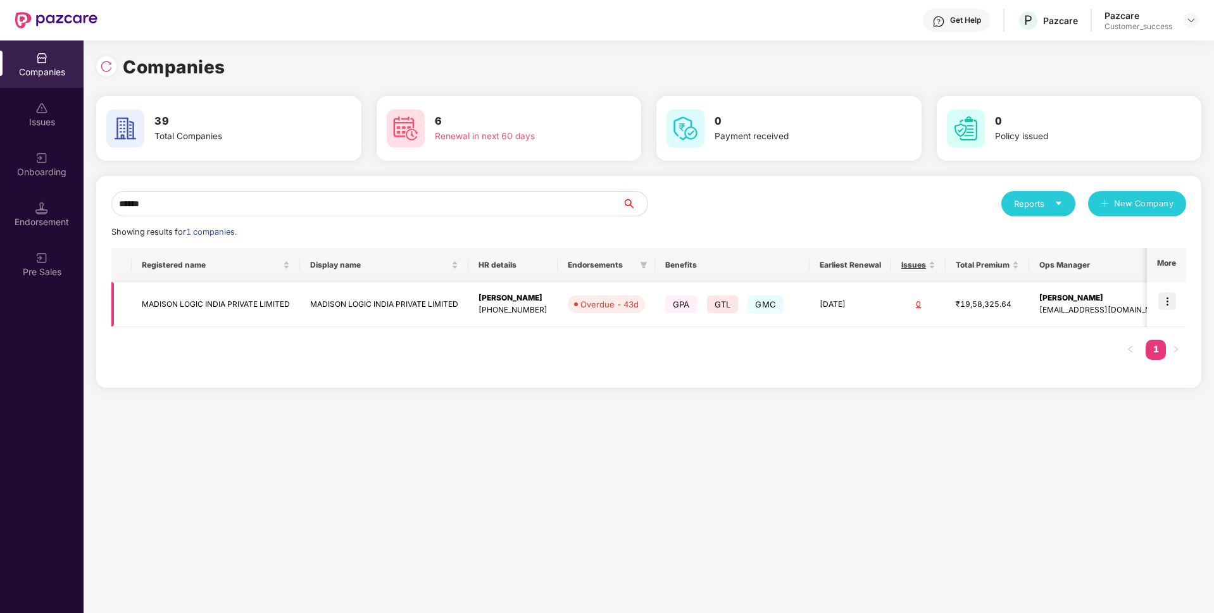
type input "******"
click at [1168, 304] on img at bounding box center [1167, 301] width 18 height 18
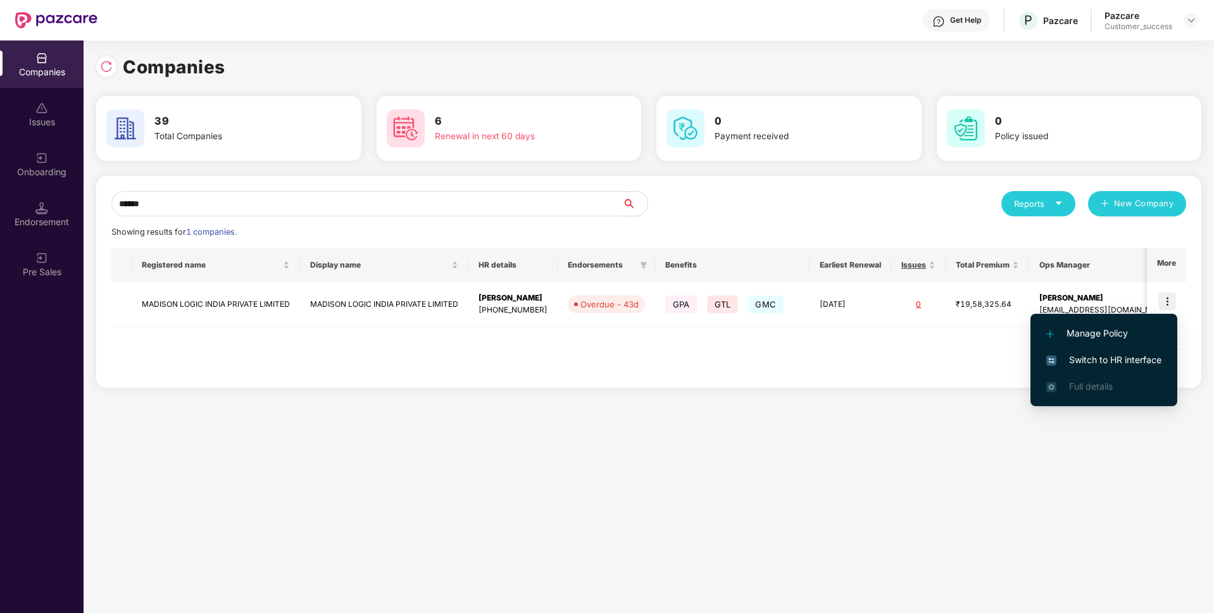
click at [1074, 361] on span "Switch to HR interface" at bounding box center [1103, 360] width 115 height 14
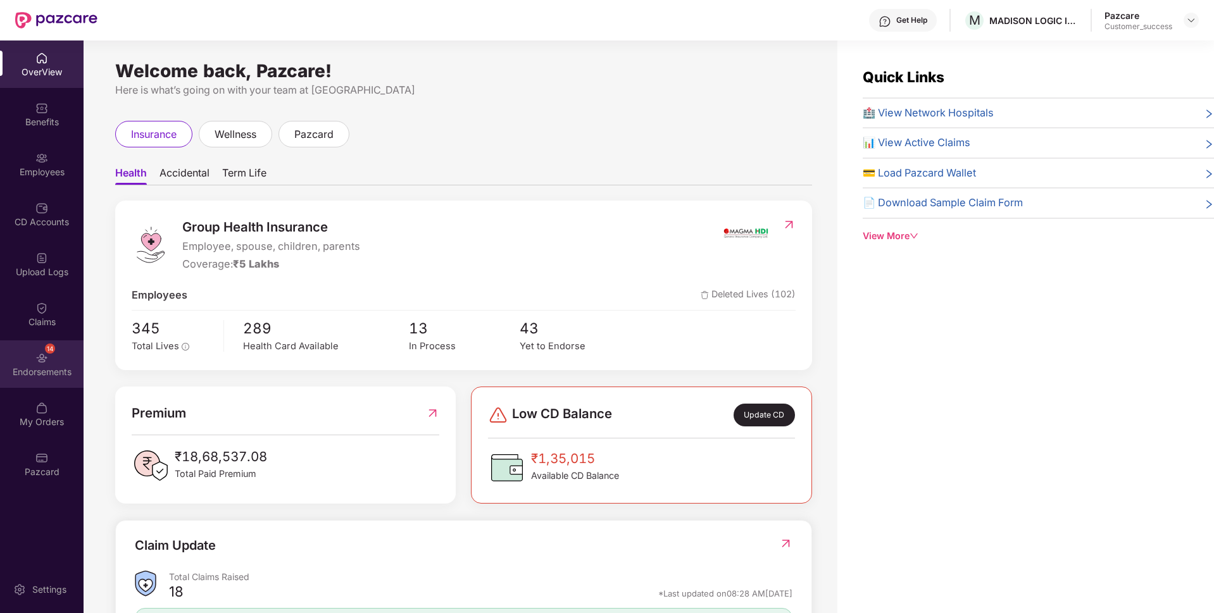
click at [0, 361] on div "14 Endorsements" at bounding box center [42, 364] width 84 height 47
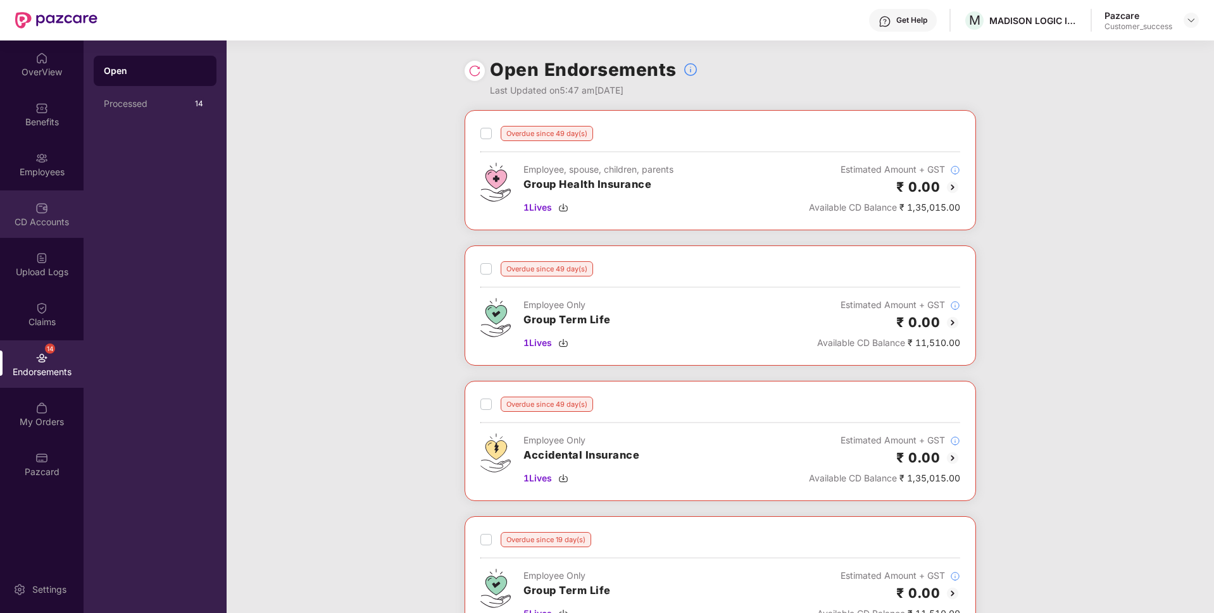
click at [33, 216] on div "CD Accounts" at bounding box center [42, 222] width 84 height 13
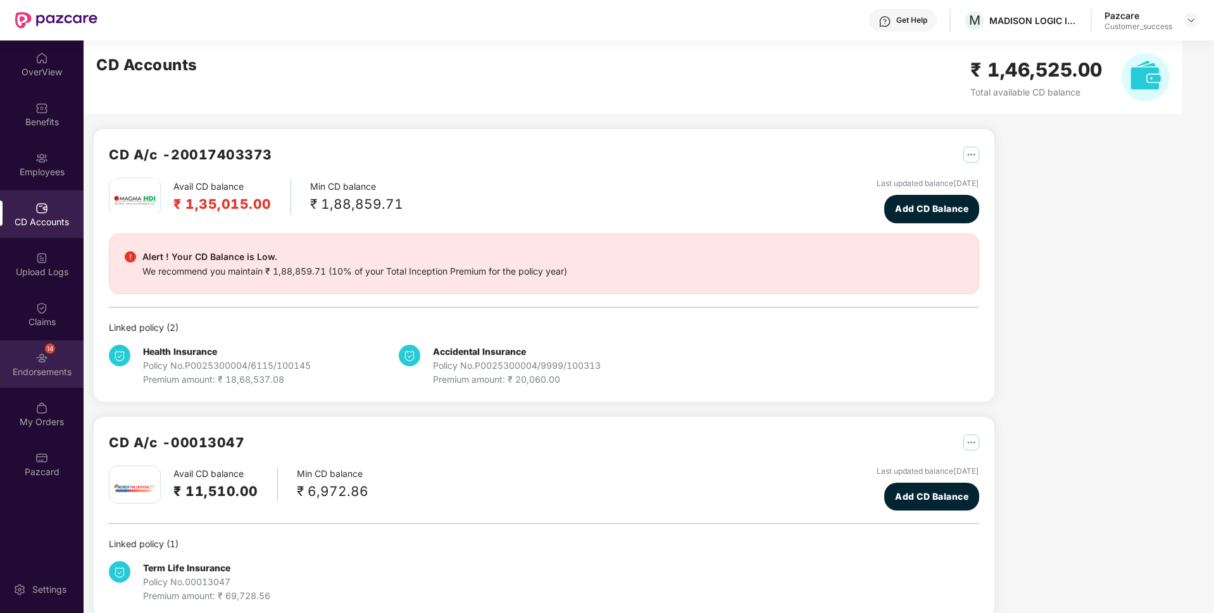
click at [0, 351] on div "14 Endorsements" at bounding box center [42, 364] width 84 height 47
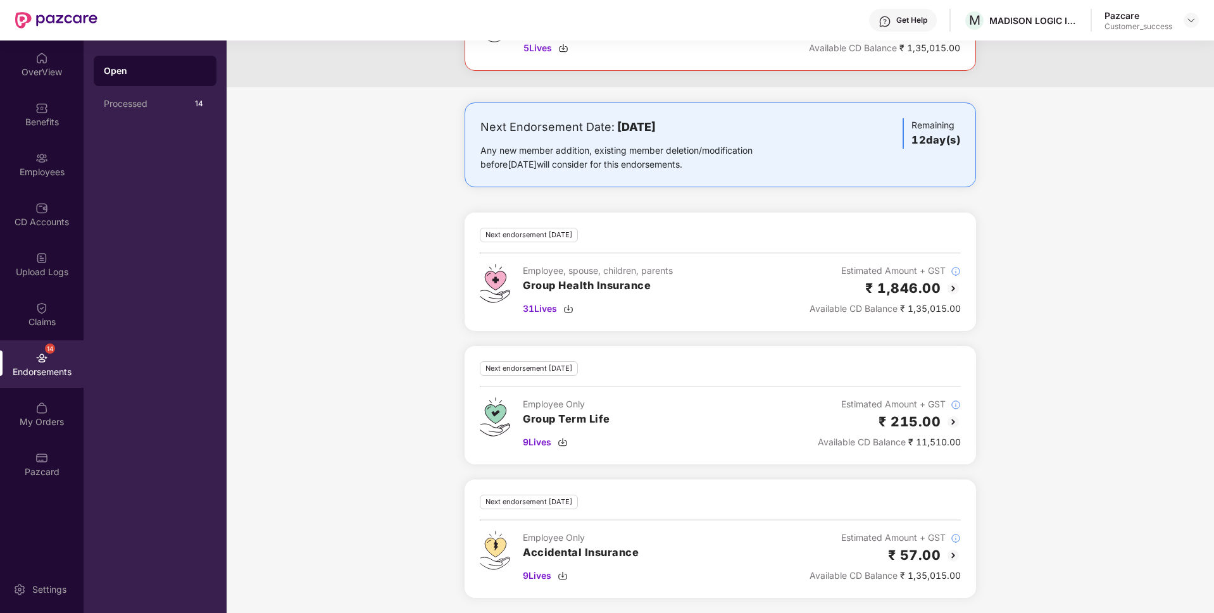
scroll to position [820, 0]
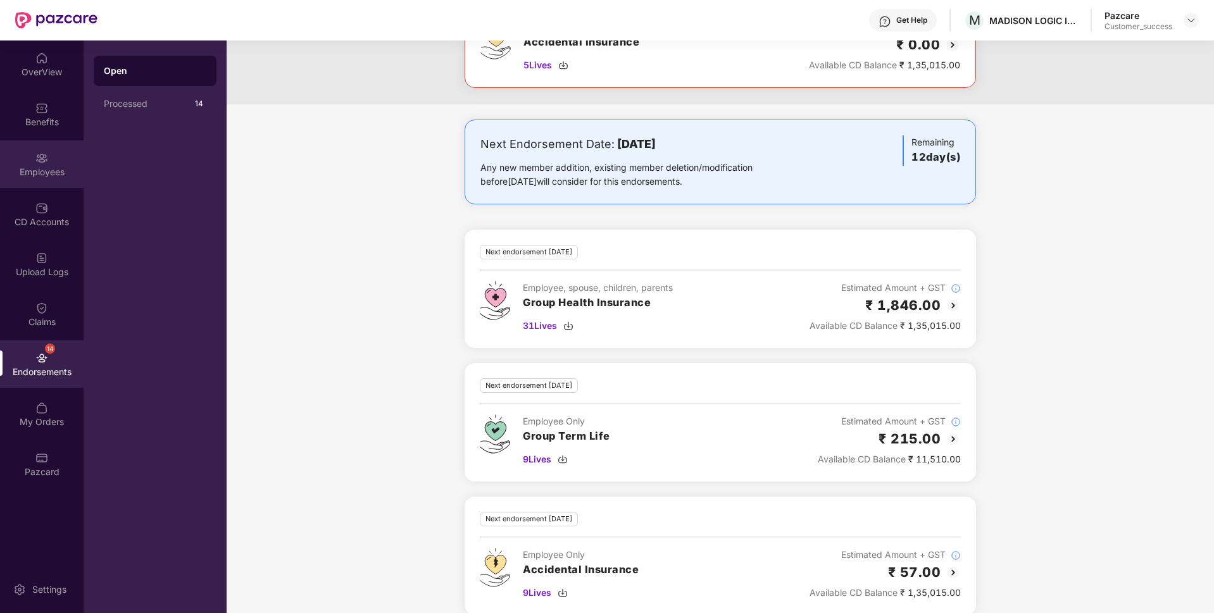
click at [0, 146] on div "Employees" at bounding box center [42, 164] width 84 height 47
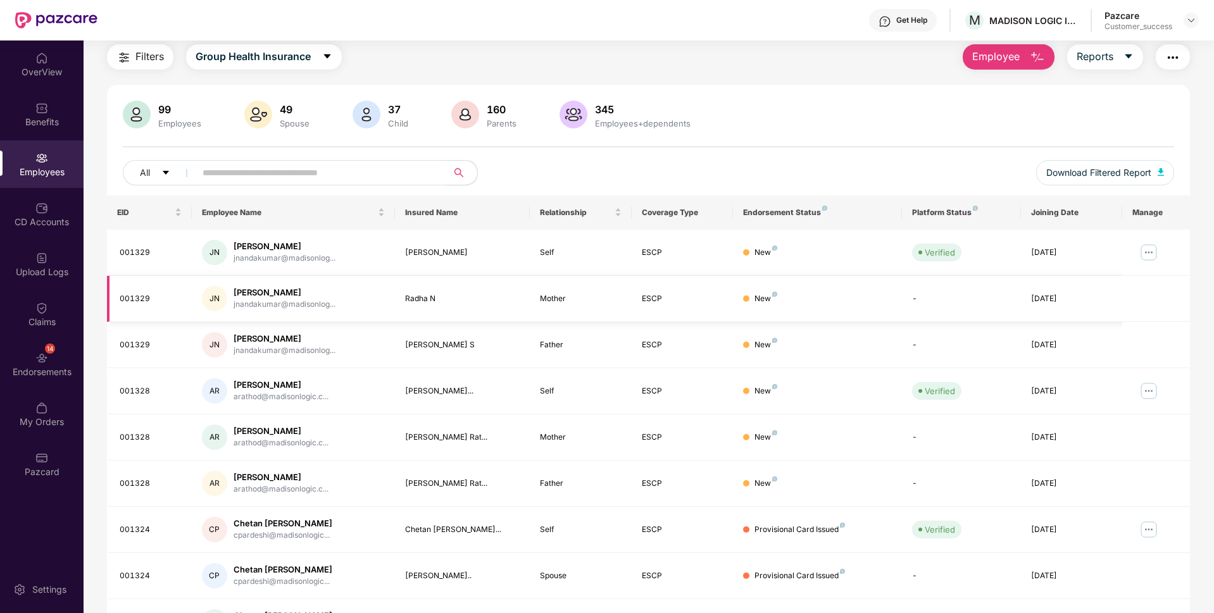
scroll to position [165, 0]
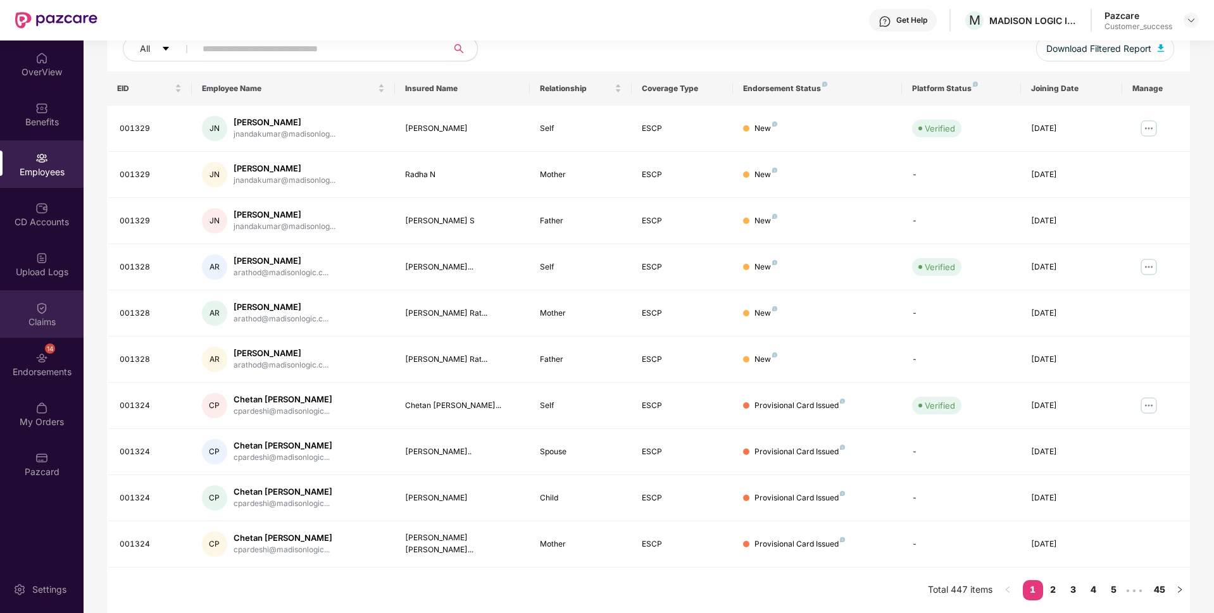
click at [24, 300] on div "Claims" at bounding box center [42, 314] width 84 height 47
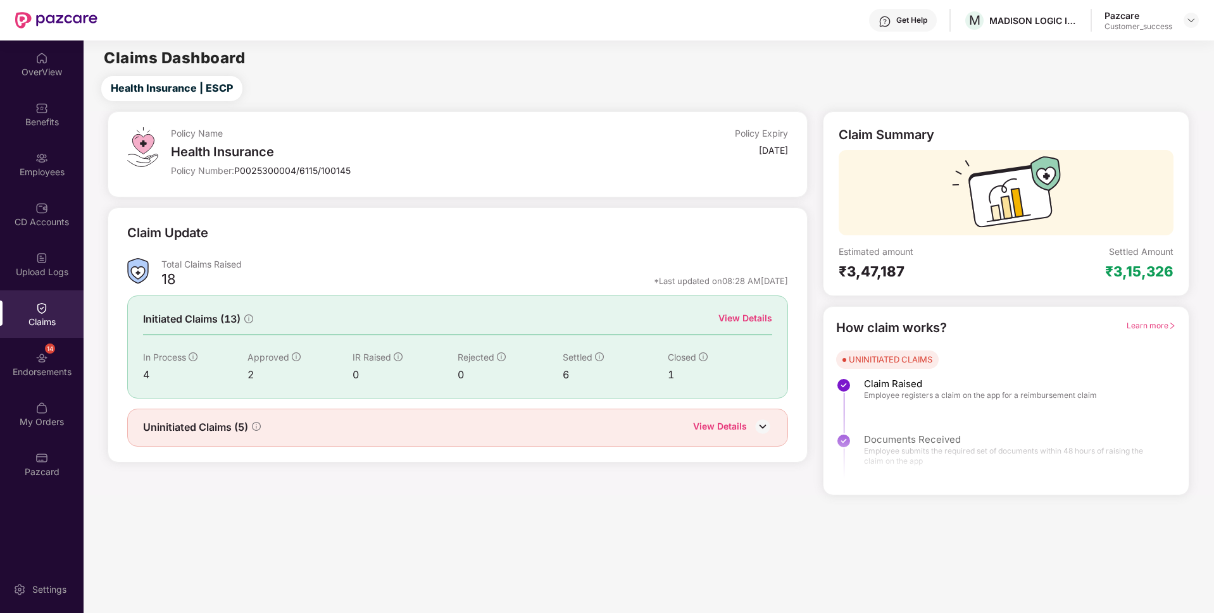
click at [737, 320] on div "View Details" at bounding box center [745, 318] width 54 height 14
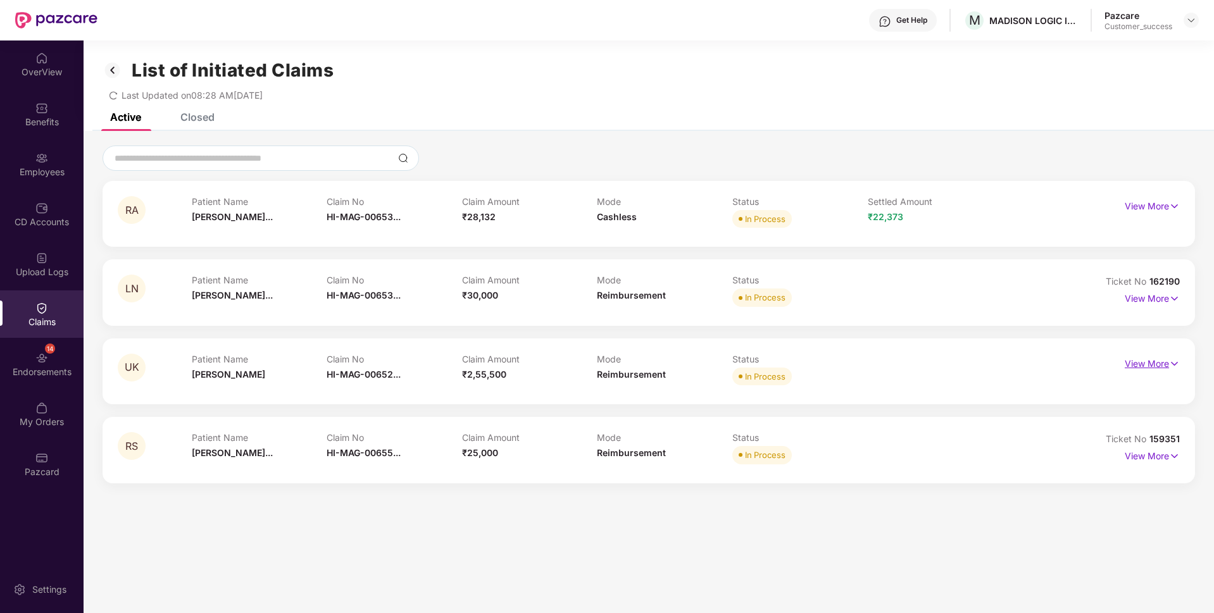
click at [1165, 363] on p "View More" at bounding box center [1152, 362] width 55 height 17
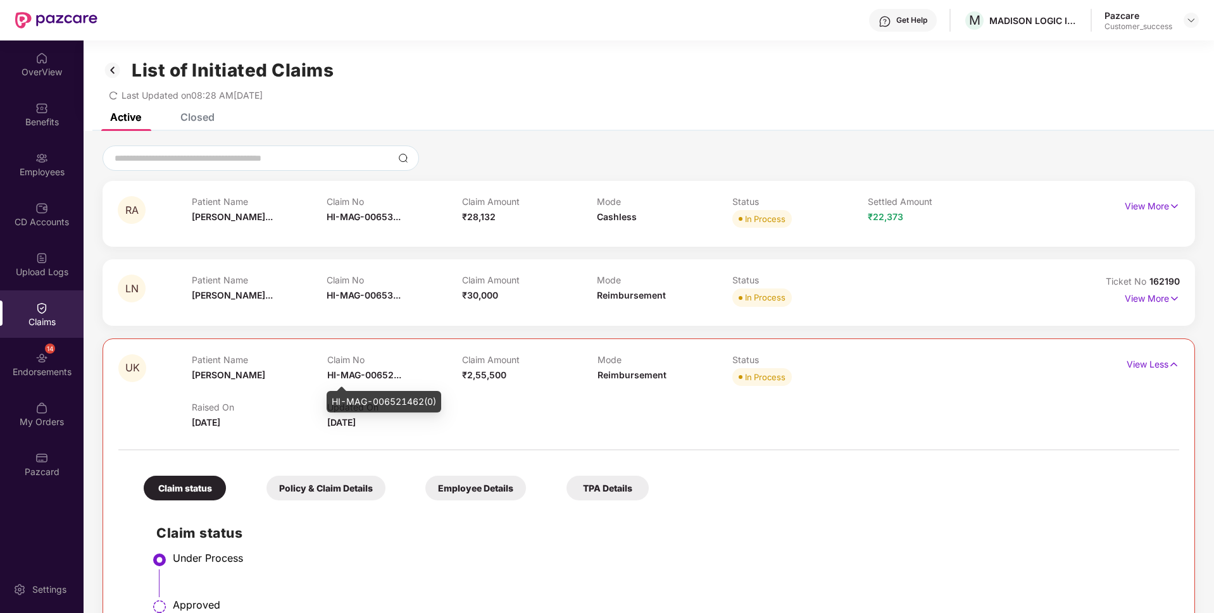
click at [361, 396] on div "HI-MAG-006521462(0)" at bounding box center [384, 402] width 115 height 22
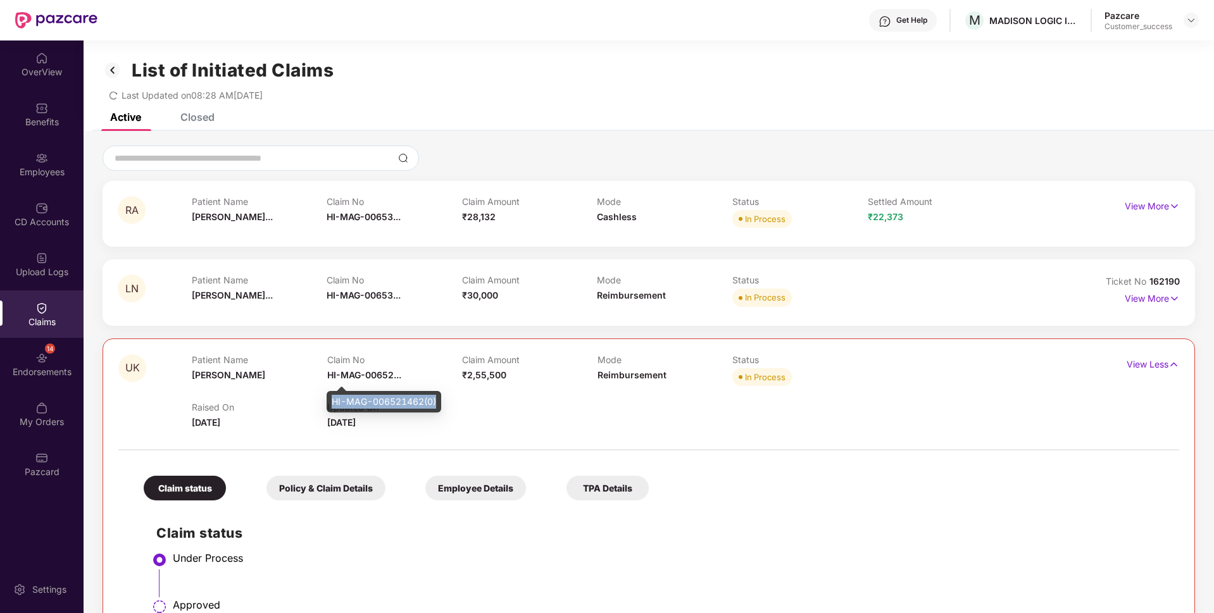
copy div "HI-MAG-006521462(0)"
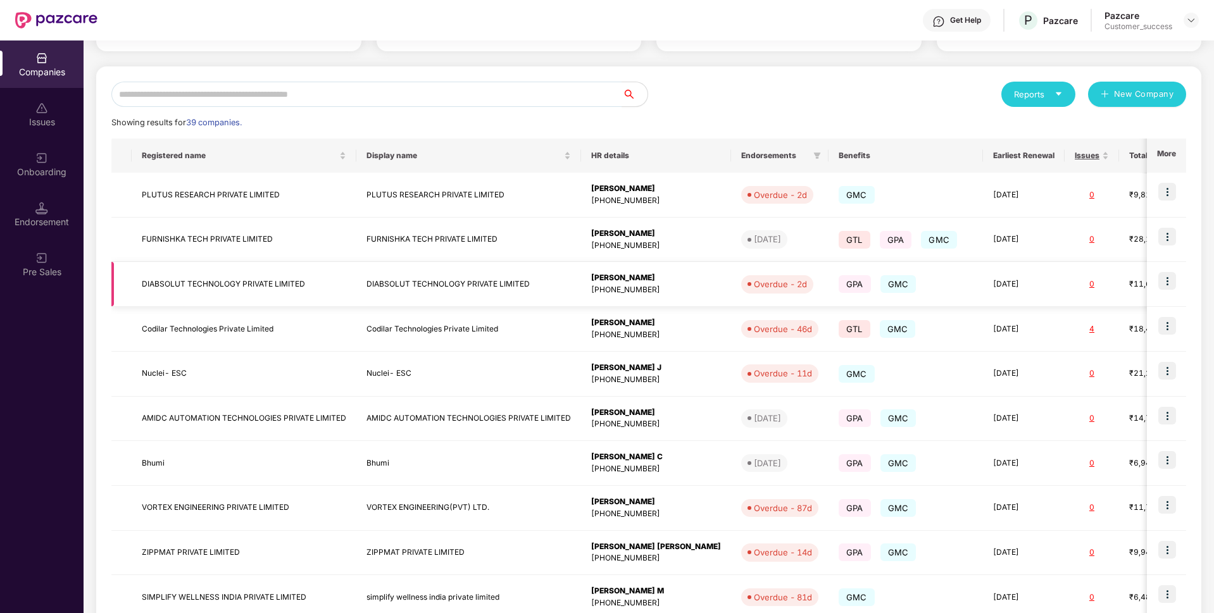
scroll to position [187, 0]
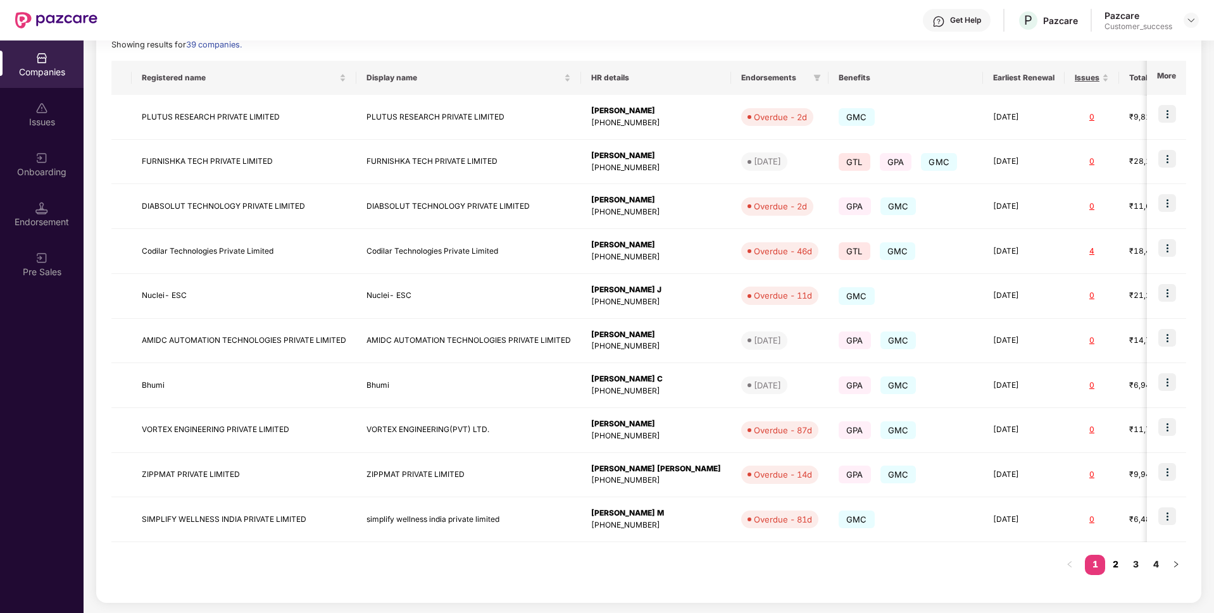
click at [1117, 563] on link "2" at bounding box center [1115, 564] width 20 height 19
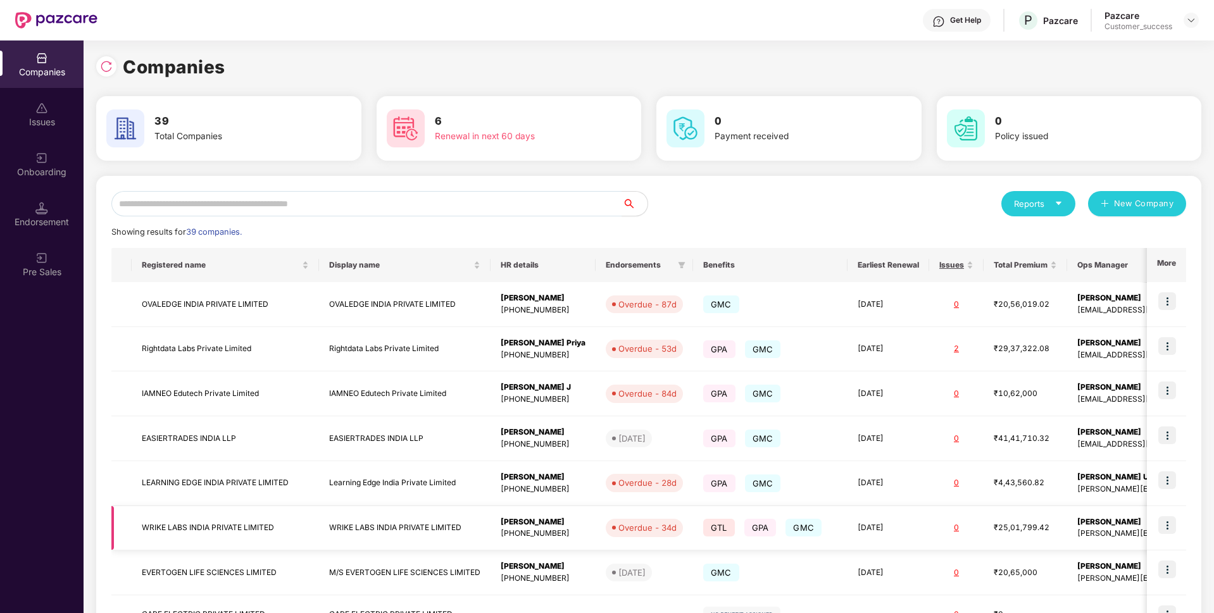
scroll to position [181, 0]
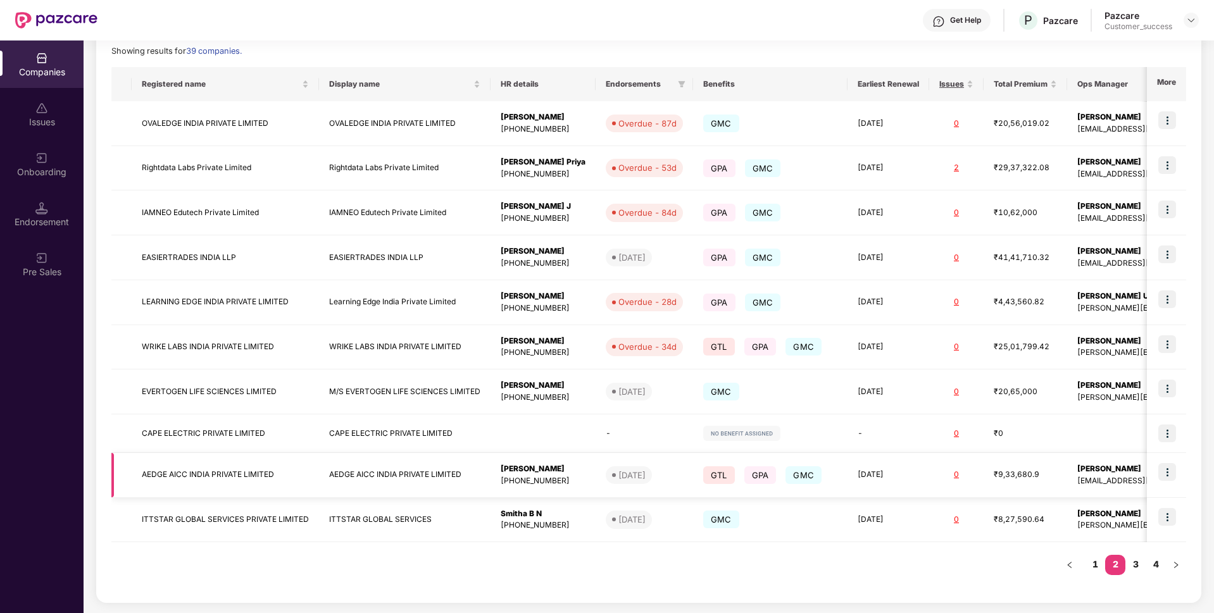
click at [267, 465] on td "AEDGE AICC INDIA PRIVATE LIMITED" at bounding box center [225, 475] width 187 height 45
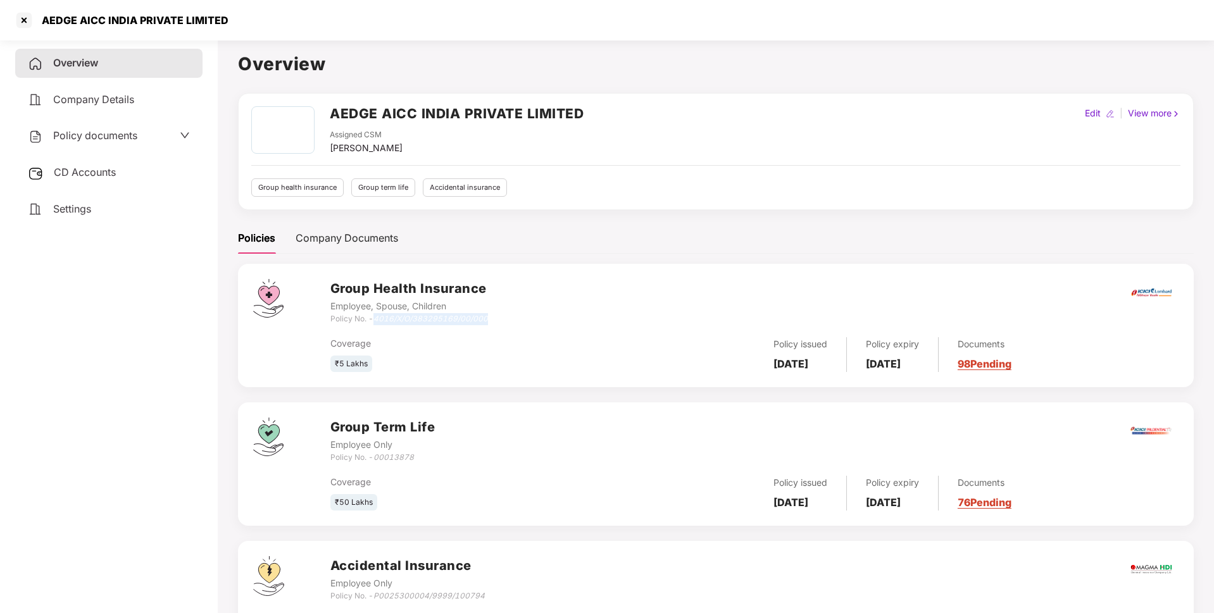
drag, startPoint x: 377, startPoint y: 318, endPoint x: 515, endPoint y: 318, distance: 138.0
click at [515, 318] on div "Group Health Insurance Employee, Spouse, Children Policy No. - 4016/X/O/3832951…" at bounding box center [754, 302] width 848 height 46
copy icon "4016/X/O/383295169/00/000"
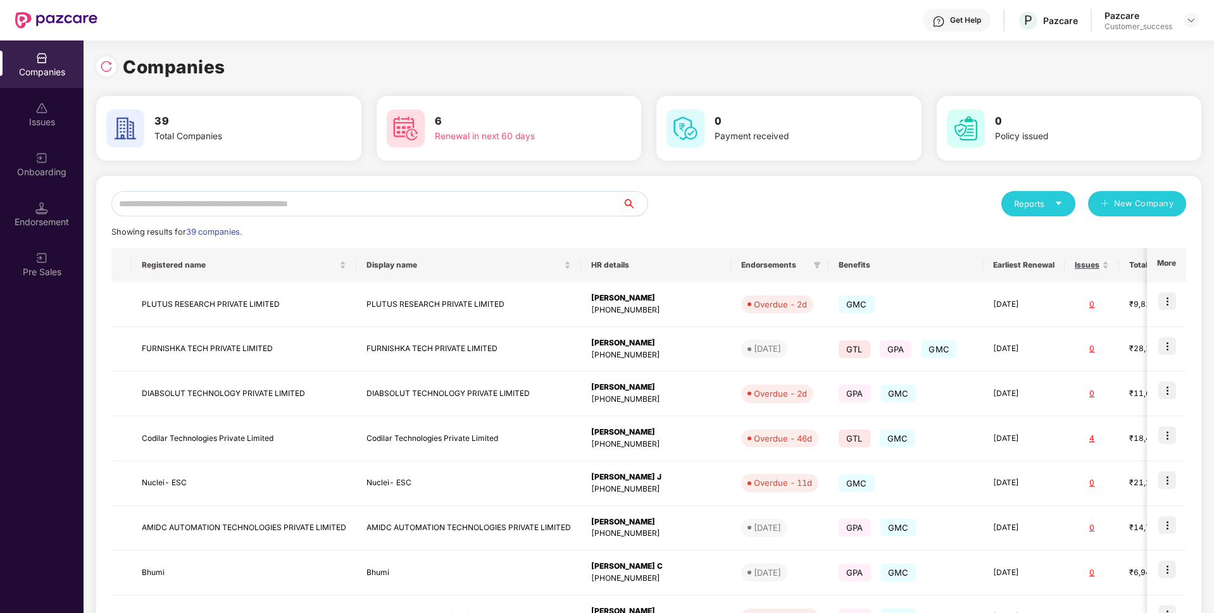
click at [211, 204] on input "text" at bounding box center [366, 203] width 511 height 25
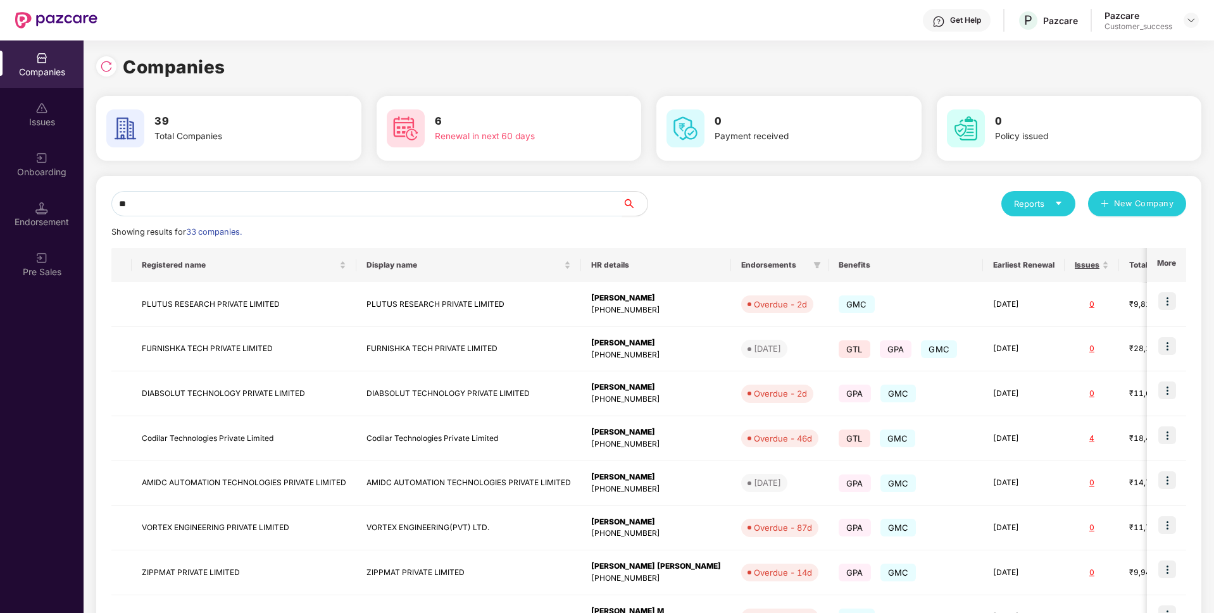
type input "*"
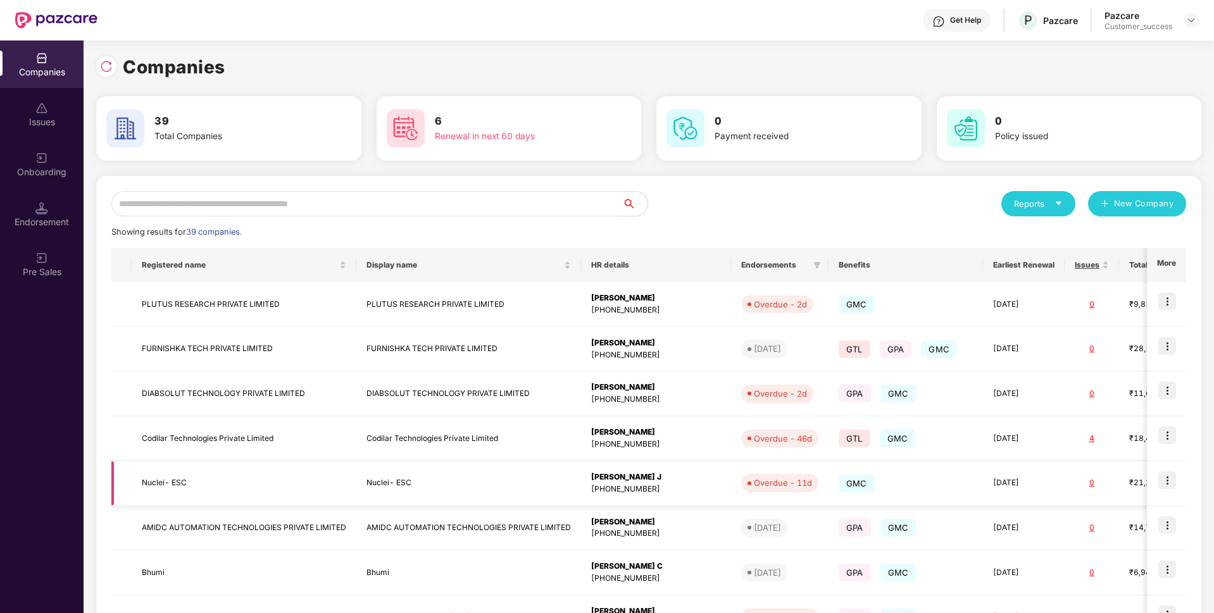
scroll to position [187, 0]
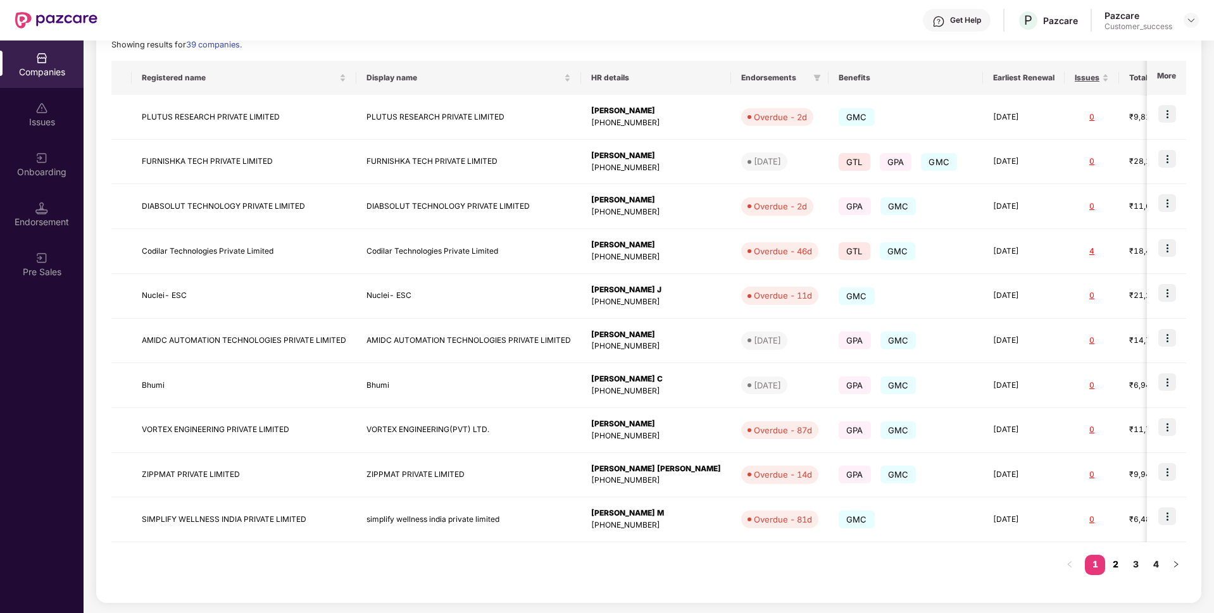
click at [1119, 565] on link "2" at bounding box center [1115, 564] width 20 height 19
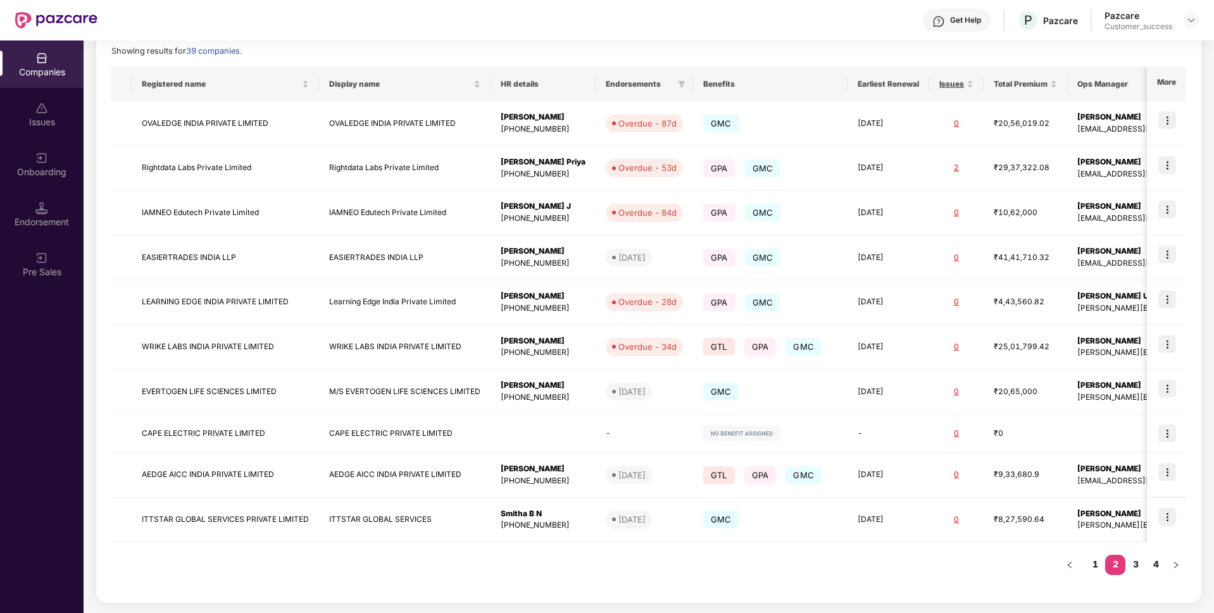
scroll to position [181, 0]
click at [292, 516] on td "ITTSTAR GLOBAL SERVICES PRIVATE LIMITED" at bounding box center [225, 520] width 187 height 45
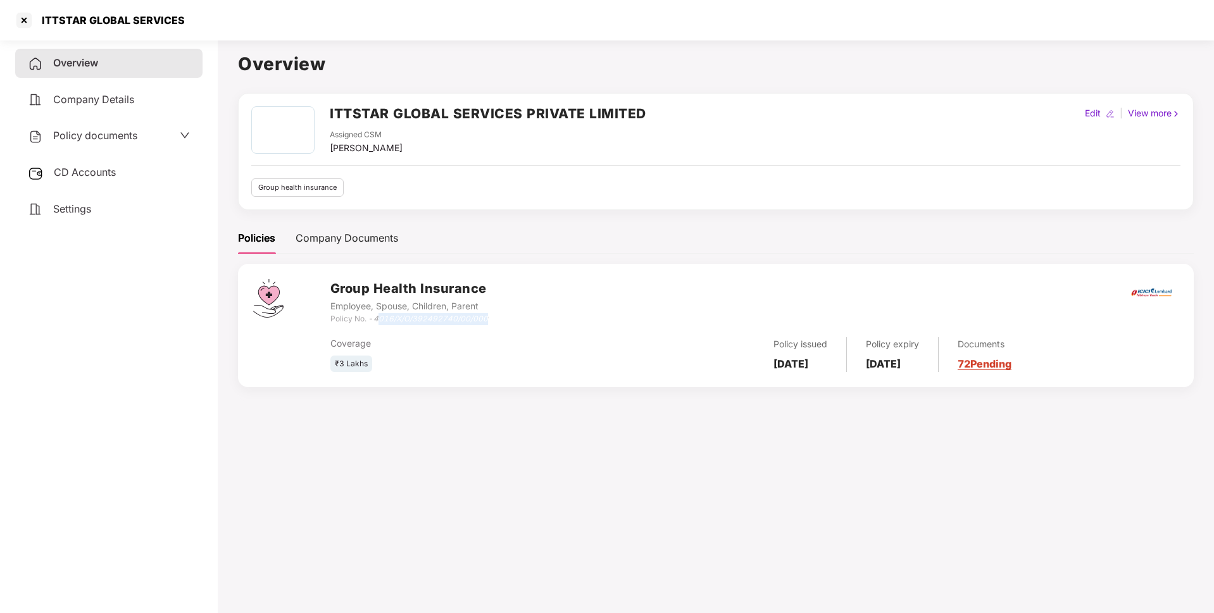
drag, startPoint x: 379, startPoint y: 320, endPoint x: 493, endPoint y: 316, distance: 114.6
click at [493, 316] on div "Group Health Insurance Employee, Spouse, Children, Parent Policy No. - 4016/X/O…" at bounding box center [754, 302] width 848 height 46
copy icon "016/X/O/392492740/00/000"
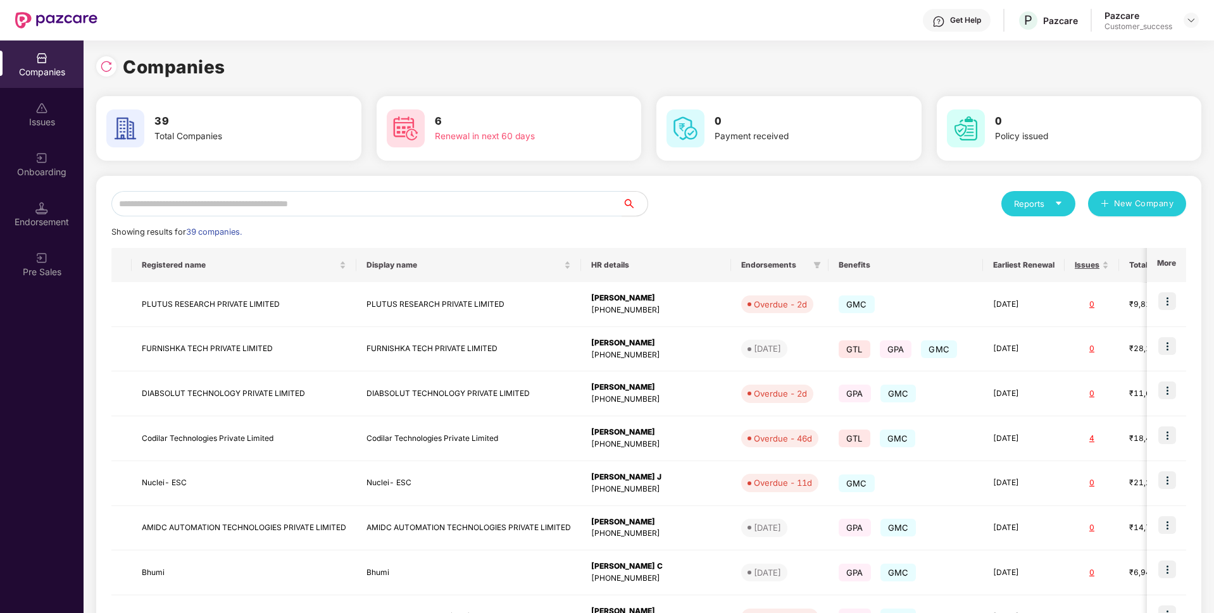
scroll to position [187, 0]
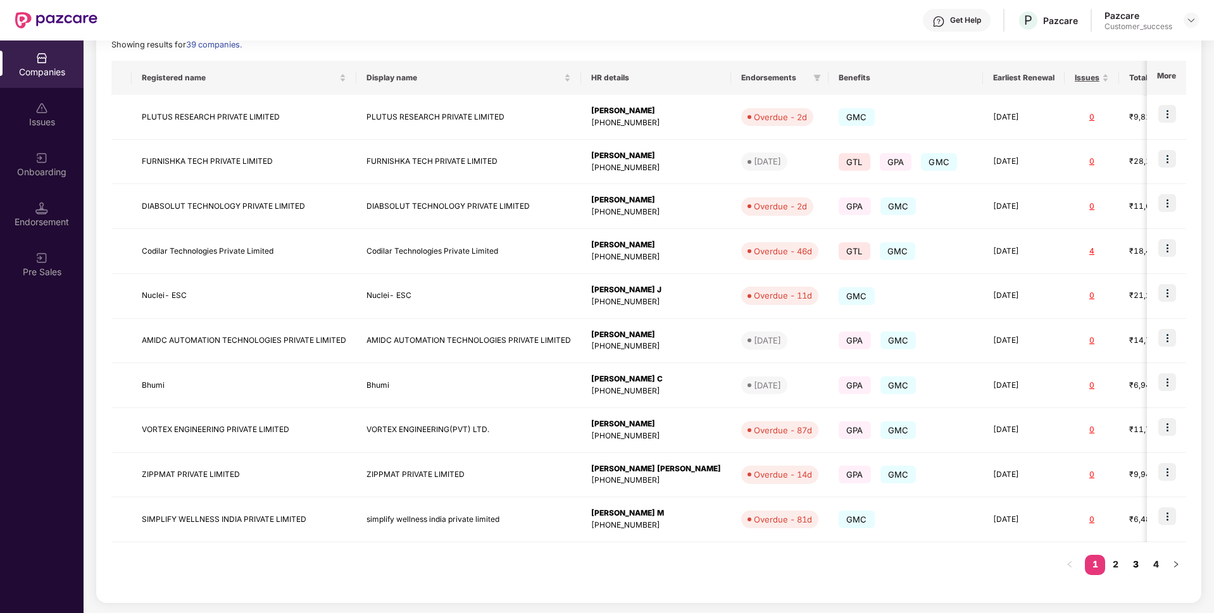
click at [1134, 570] on link "3" at bounding box center [1135, 564] width 20 height 19
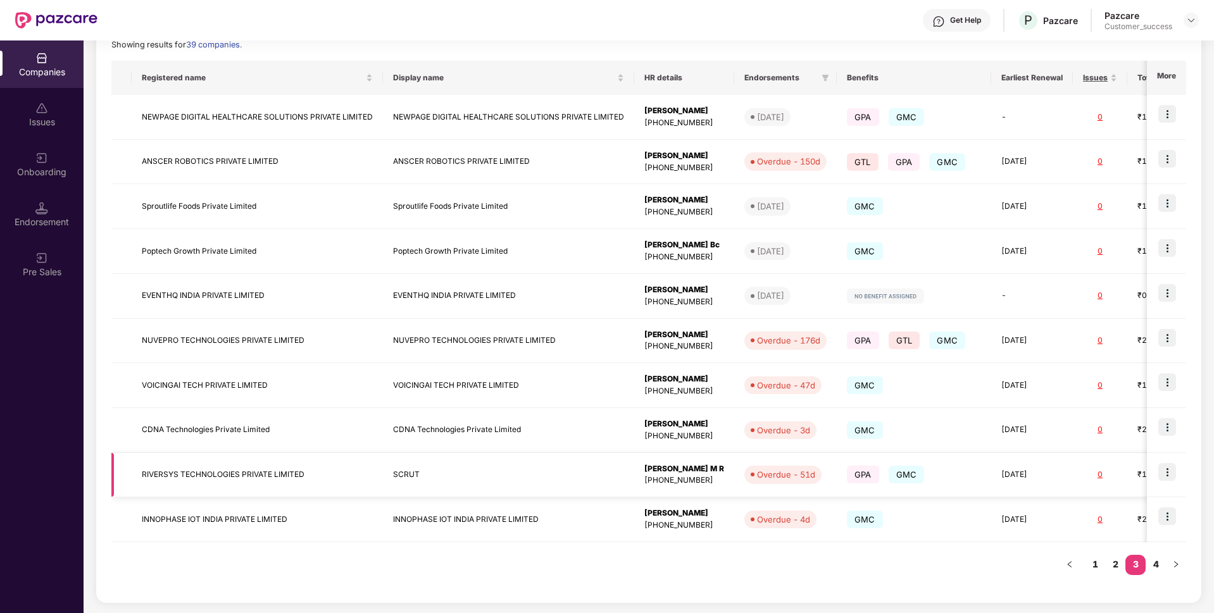
click at [287, 474] on td "RIVERSYS TECHNOLOGIES PRIVATE LIMITED" at bounding box center [257, 475] width 251 height 45
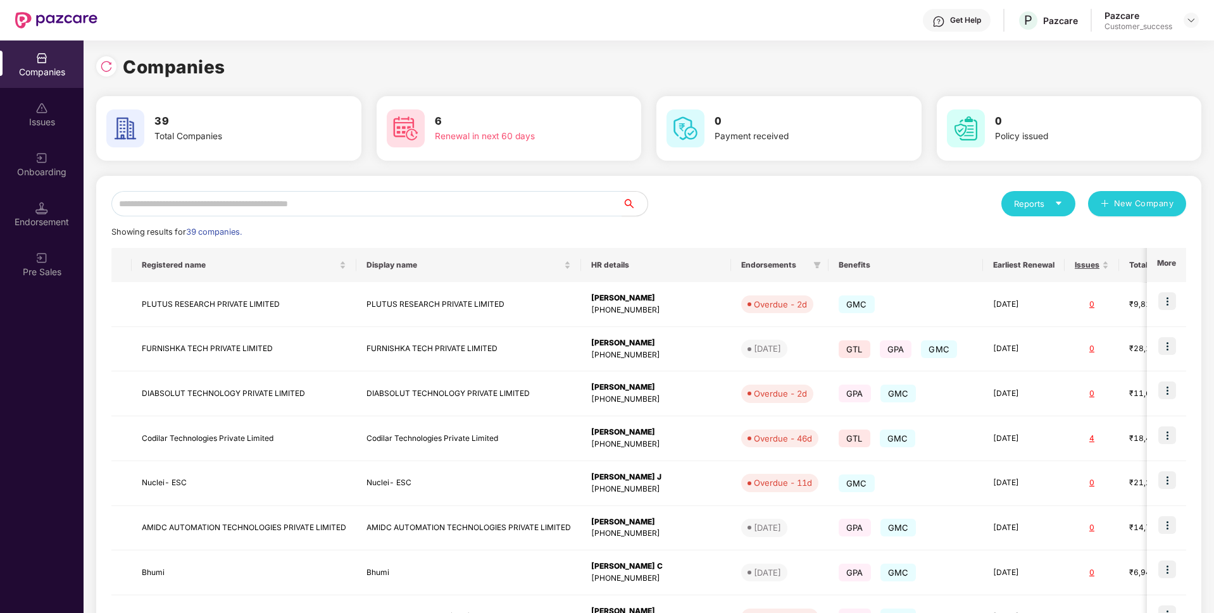
scroll to position [0, 1]
click at [372, 206] on input "text" at bounding box center [366, 203] width 511 height 25
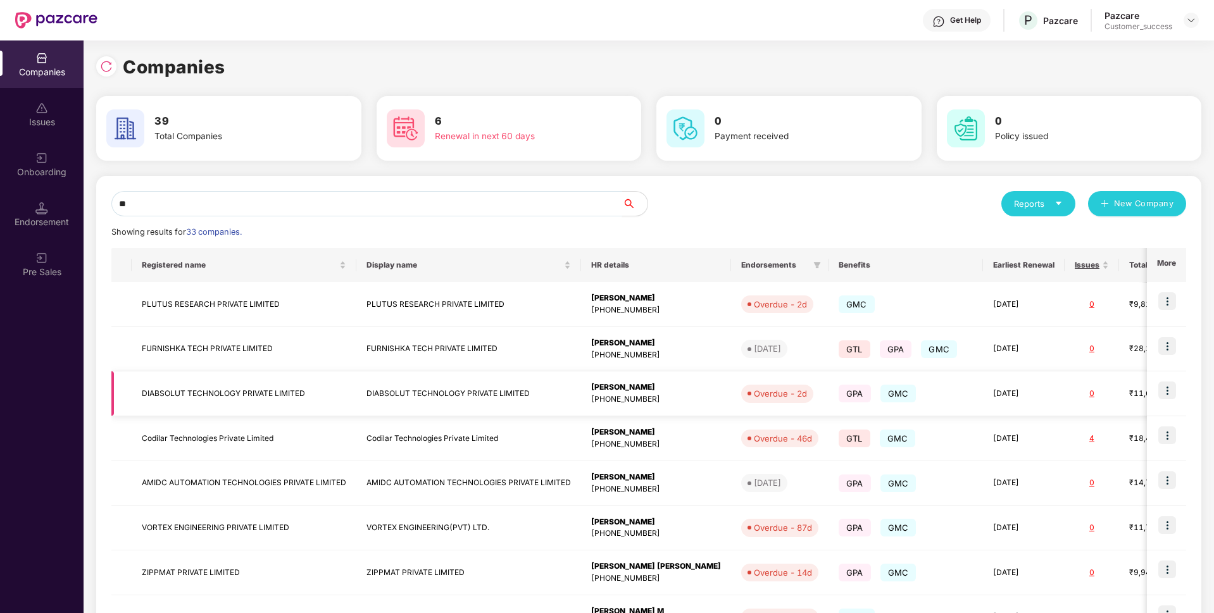
scroll to position [187, 0]
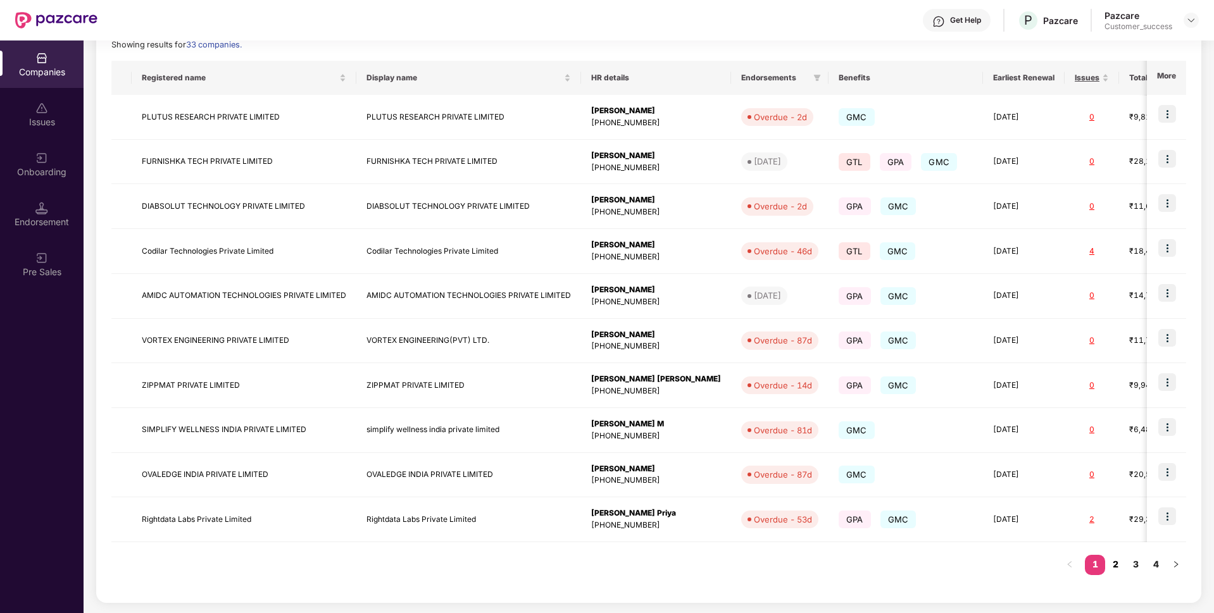
type input "**"
click at [1110, 571] on link "2" at bounding box center [1115, 564] width 20 height 19
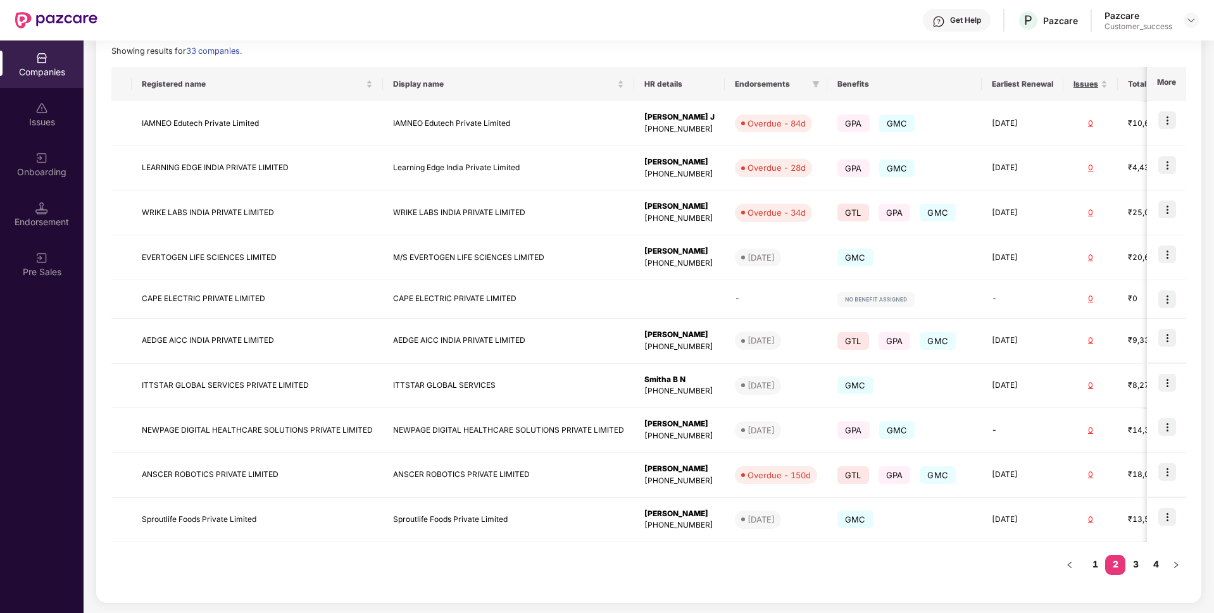
scroll to position [181, 0]
click at [1164, 387] on img at bounding box center [1167, 383] width 18 height 18
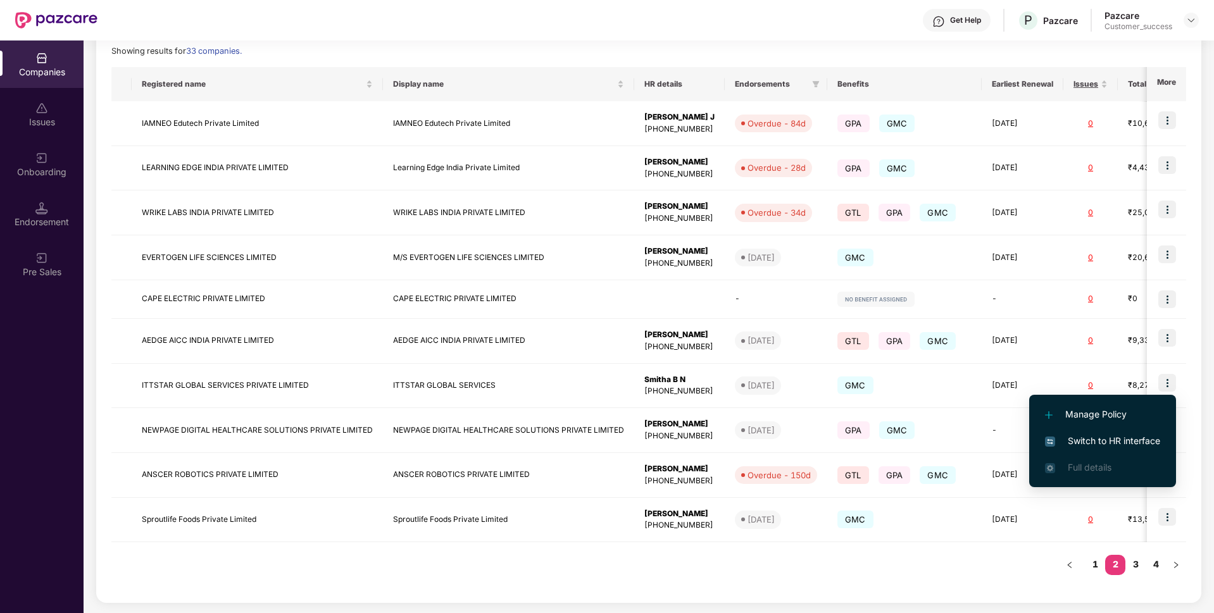
click at [1101, 437] on span "Switch to HR interface" at bounding box center [1102, 441] width 115 height 14
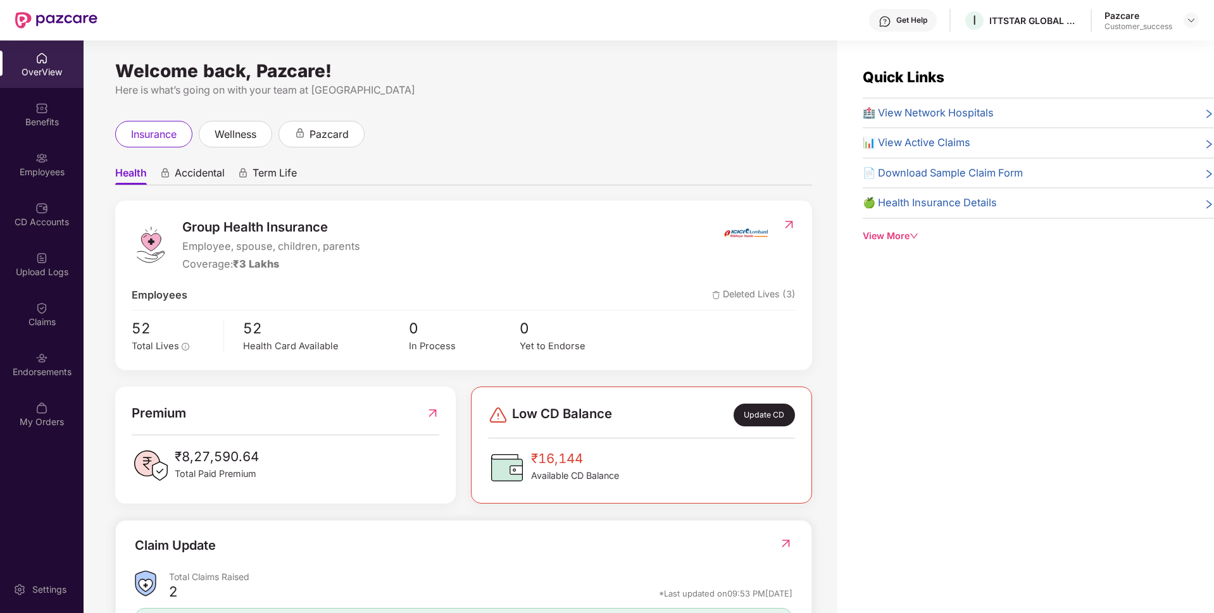
click at [11, 139] on div "OverView Benefits Employees CD Accounts Upload Logs Claims Endorsements My Orde…" at bounding box center [42, 241] width 84 height 400
click at [14, 164] on div "Employees" at bounding box center [42, 164] width 84 height 47
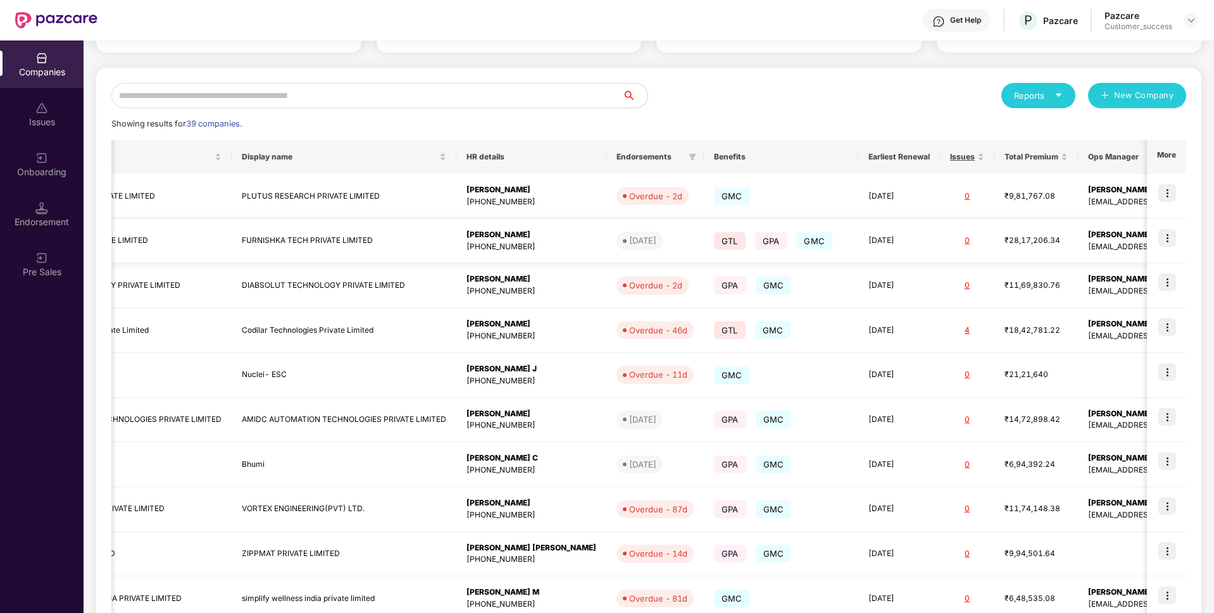
scroll to position [187, 0]
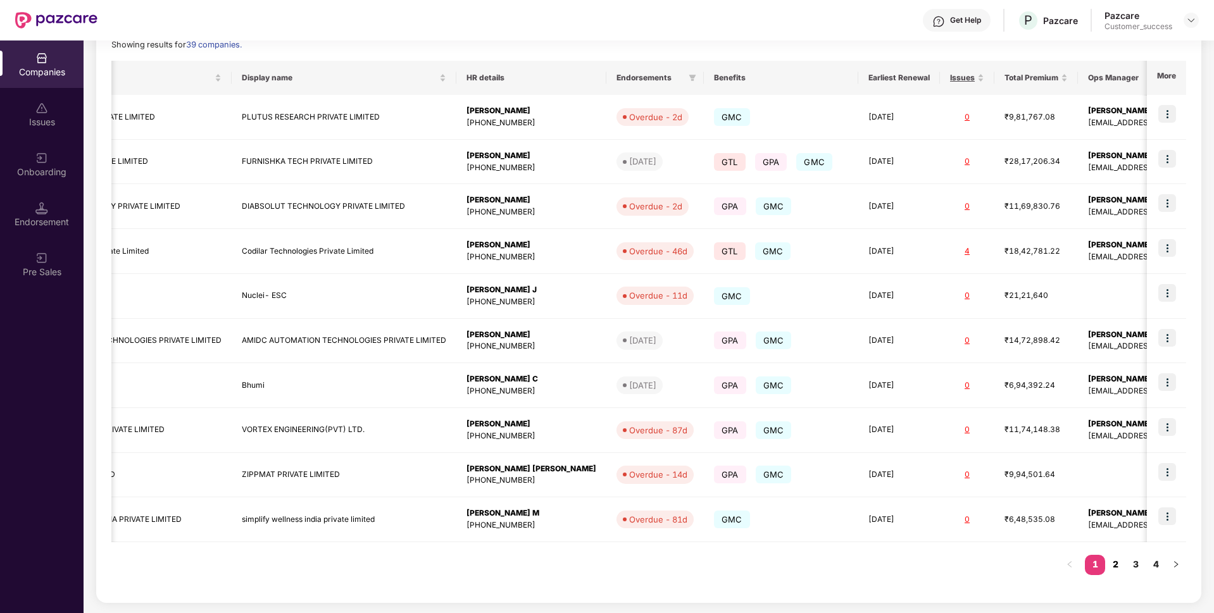
click at [1122, 557] on link "2" at bounding box center [1115, 564] width 20 height 19
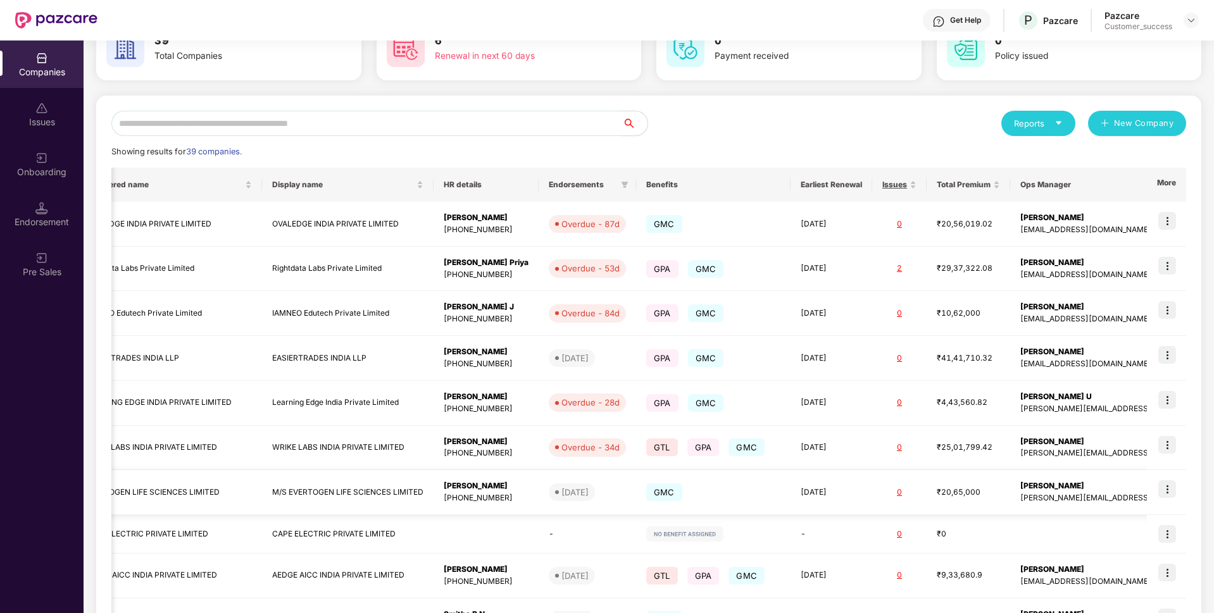
scroll to position [181, 0]
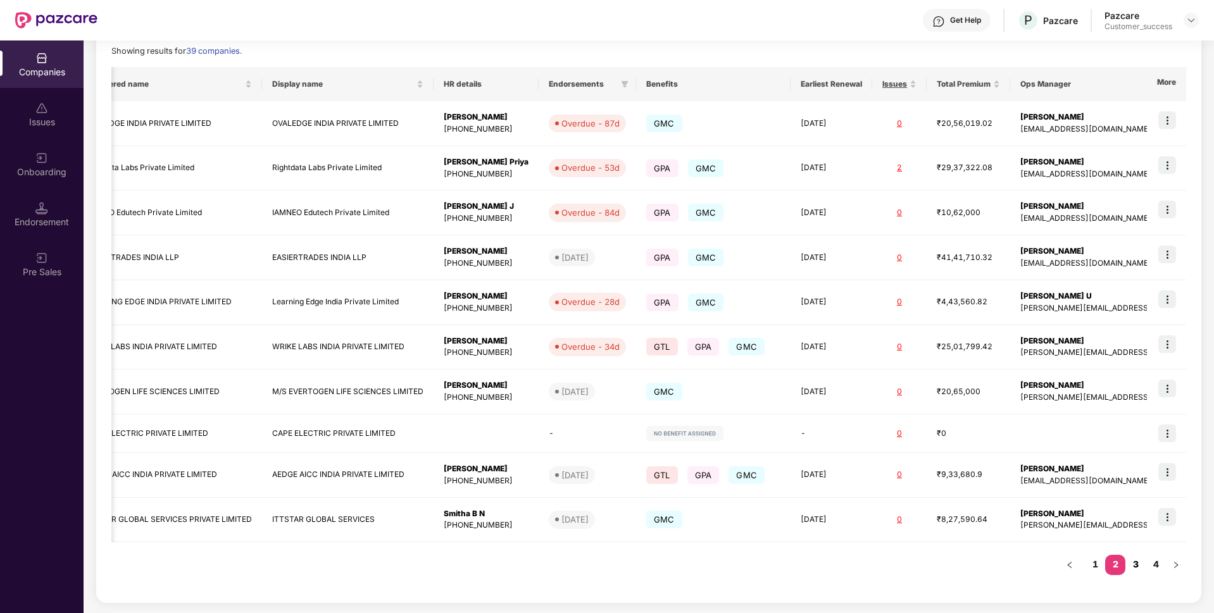
click at [1126, 568] on link "3" at bounding box center [1135, 564] width 20 height 19
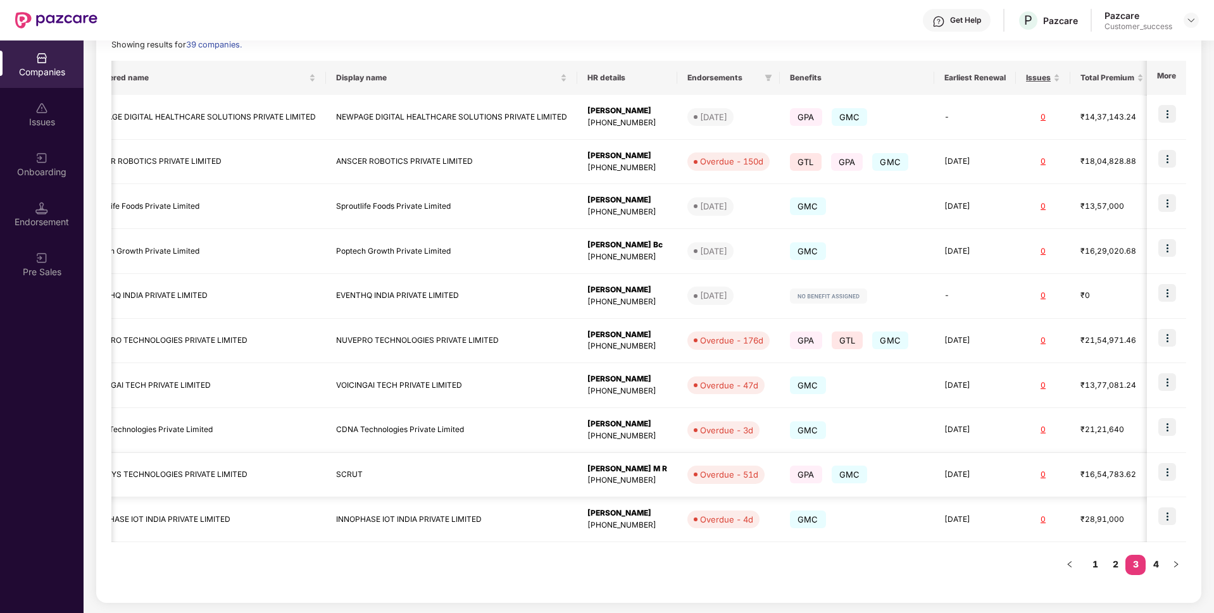
scroll to position [0, 0]
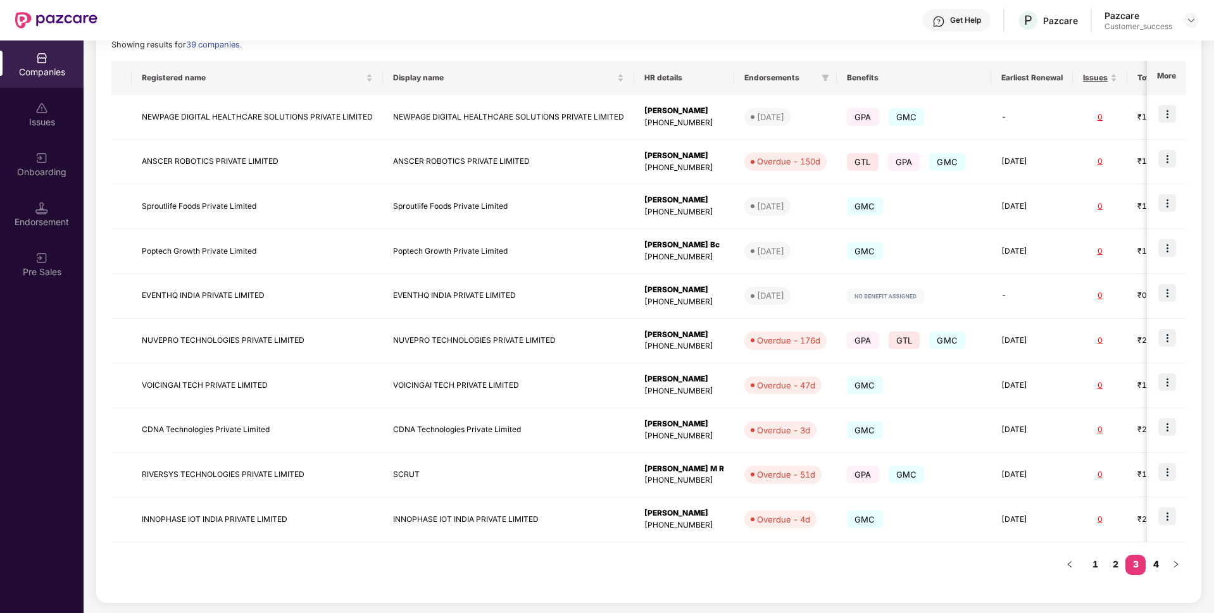
click at [1155, 571] on link "4" at bounding box center [1156, 564] width 20 height 19
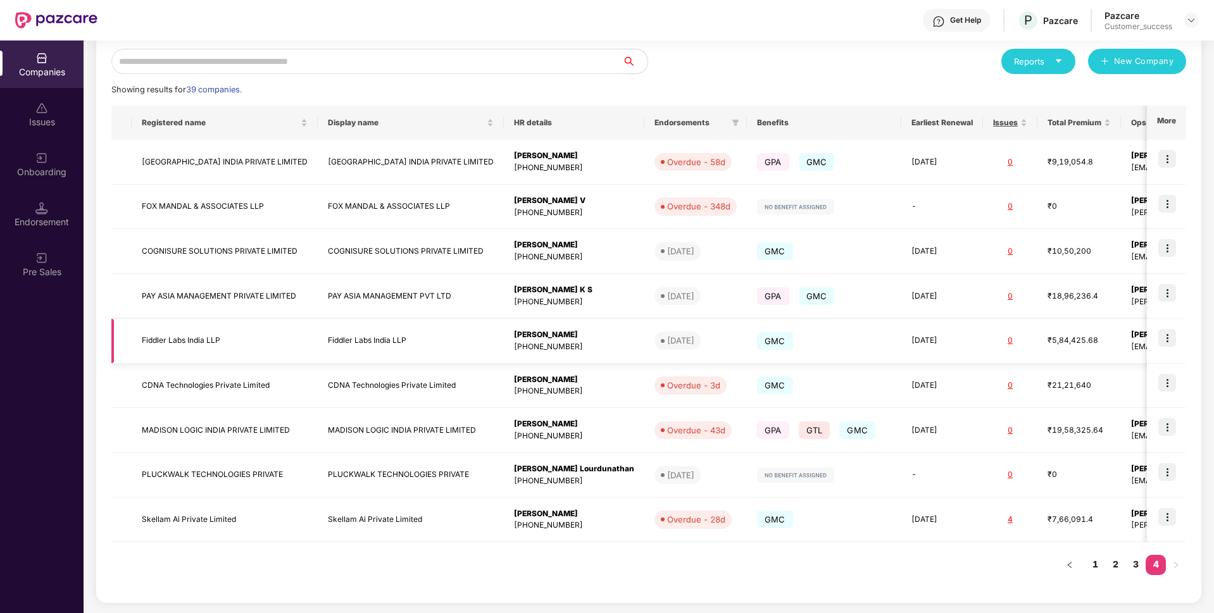
scroll to position [0, 97]
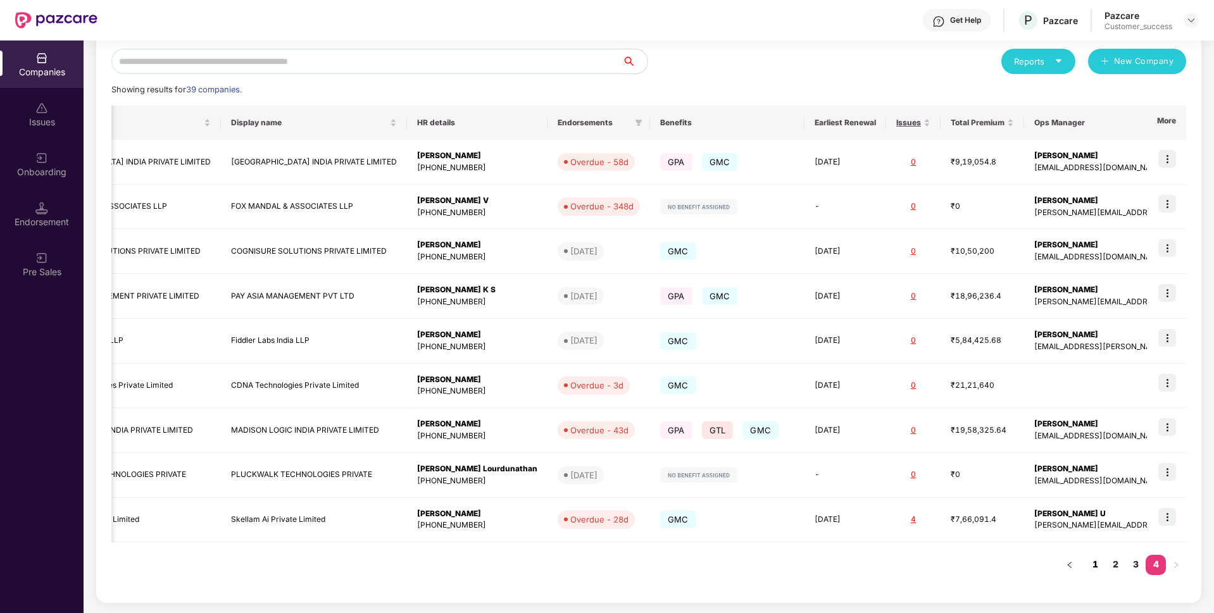
click at [1093, 563] on link "1" at bounding box center [1095, 564] width 20 height 19
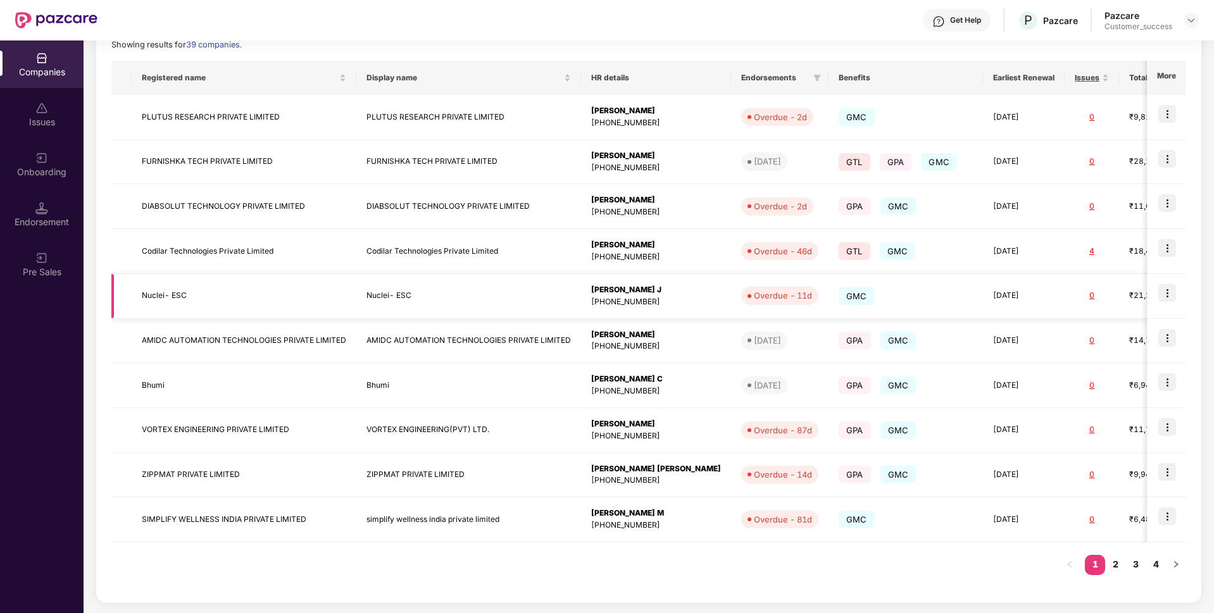
scroll to position [0, 0]
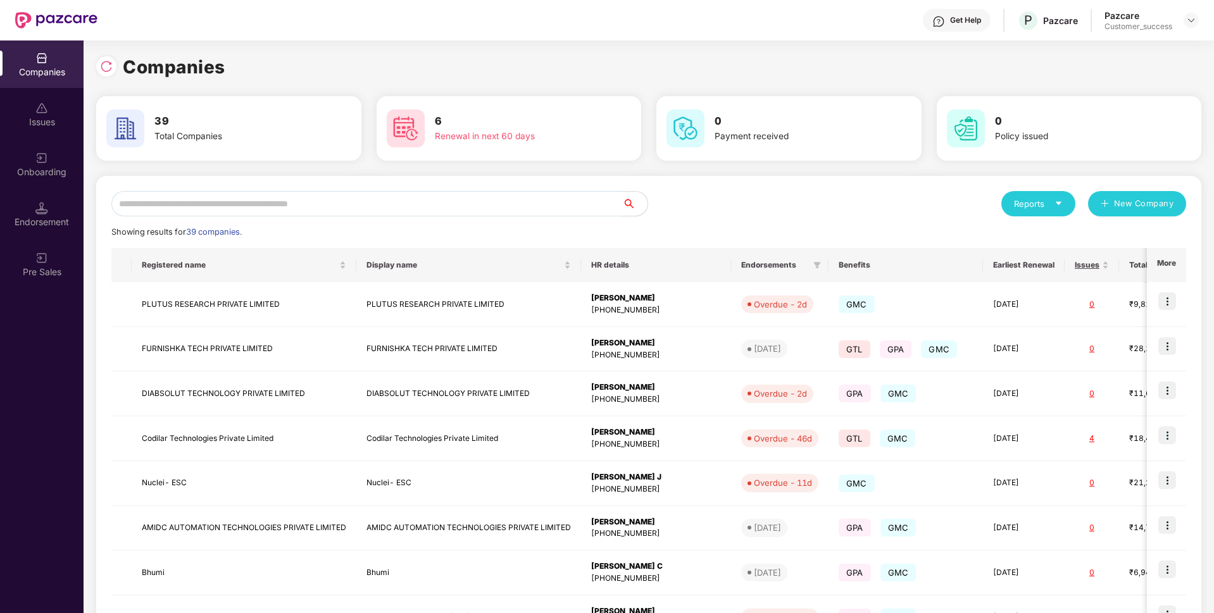
click at [305, 199] on input "text" at bounding box center [366, 203] width 511 height 25
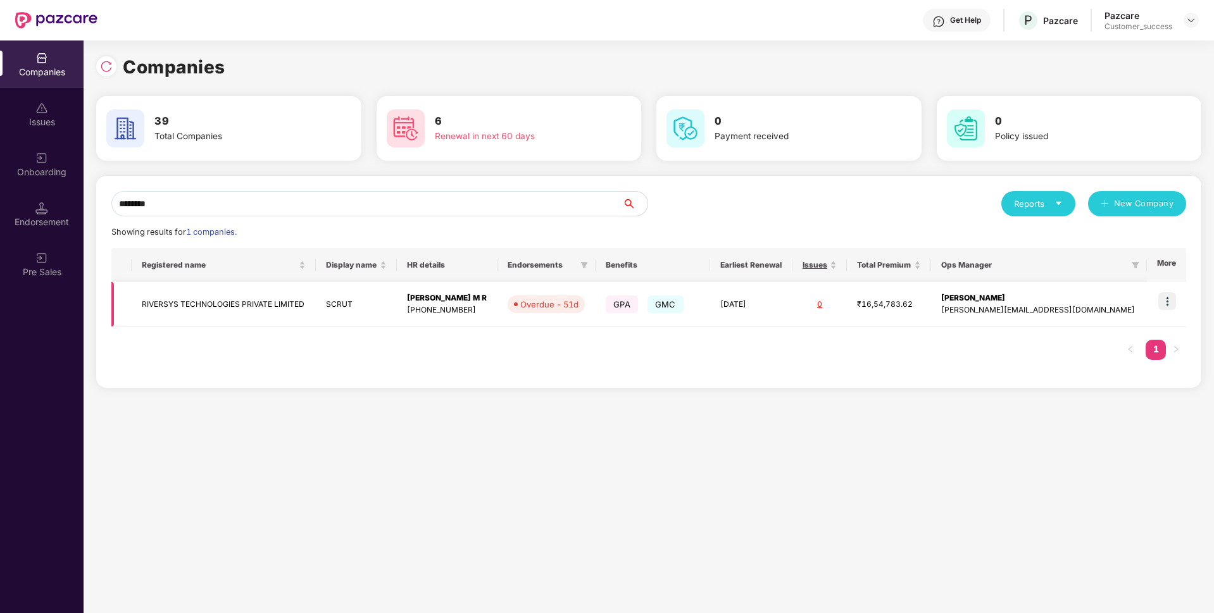
type input "********"
click at [1168, 301] on img at bounding box center [1167, 301] width 18 height 18
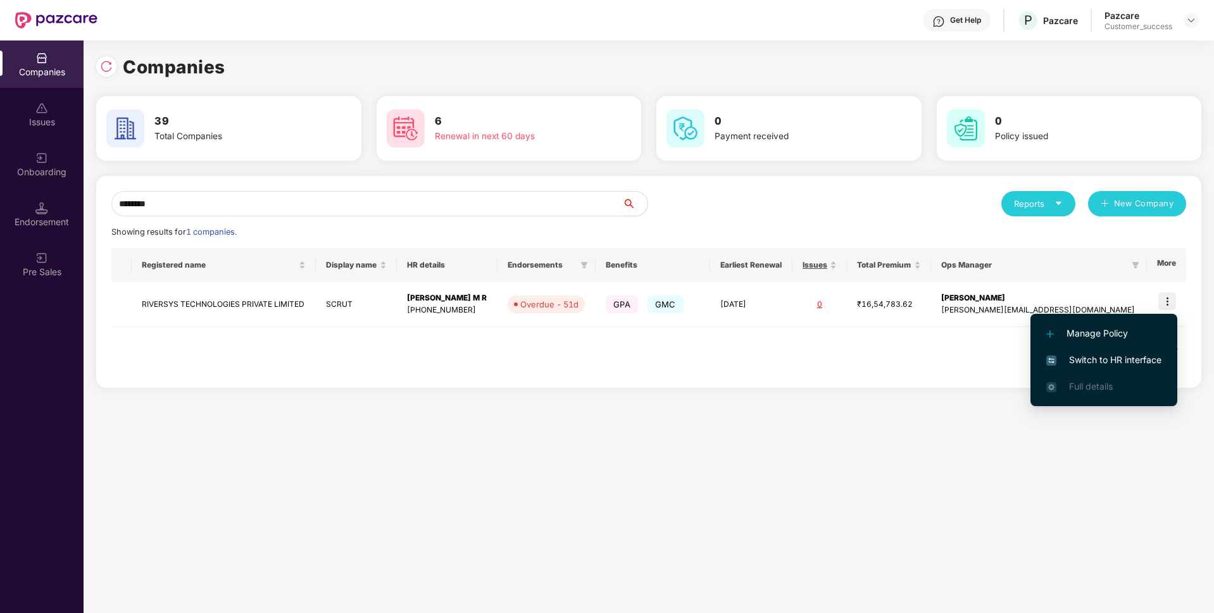
click at [1070, 356] on span "Switch to HR interface" at bounding box center [1103, 360] width 115 height 14
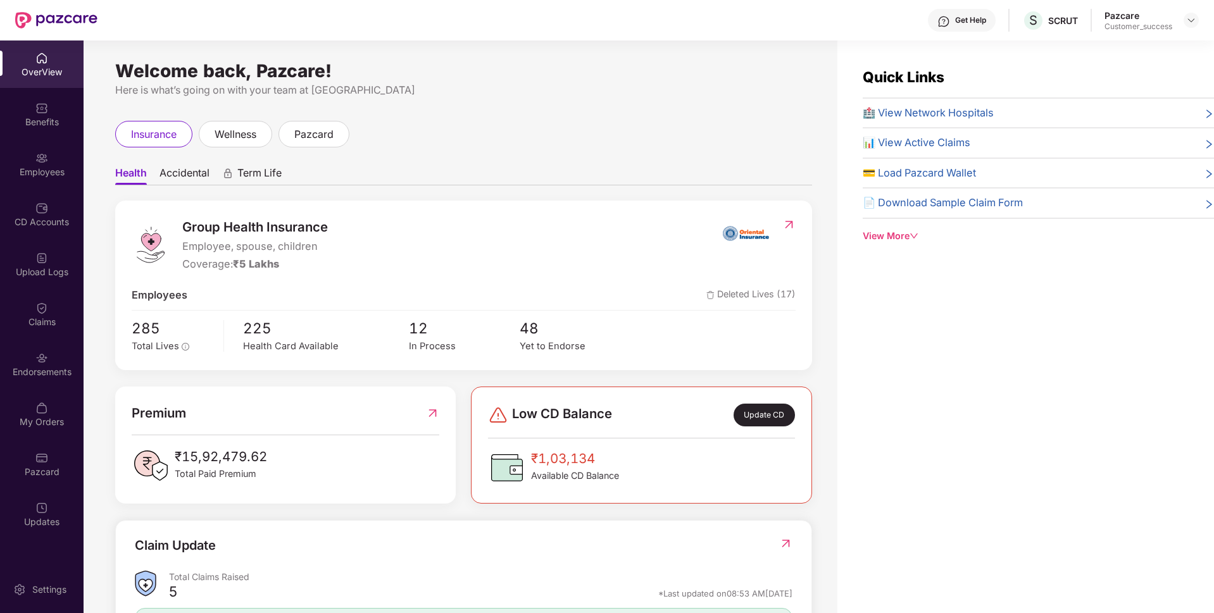
click at [16, 179] on div "Employees" at bounding box center [42, 164] width 84 height 47
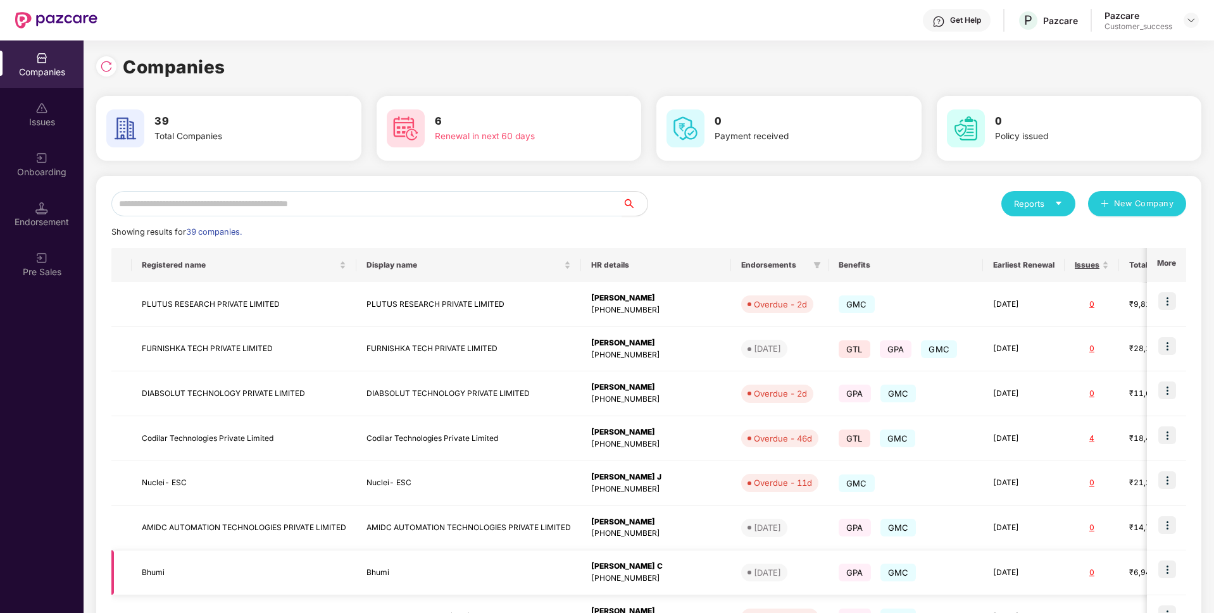
scroll to position [187, 0]
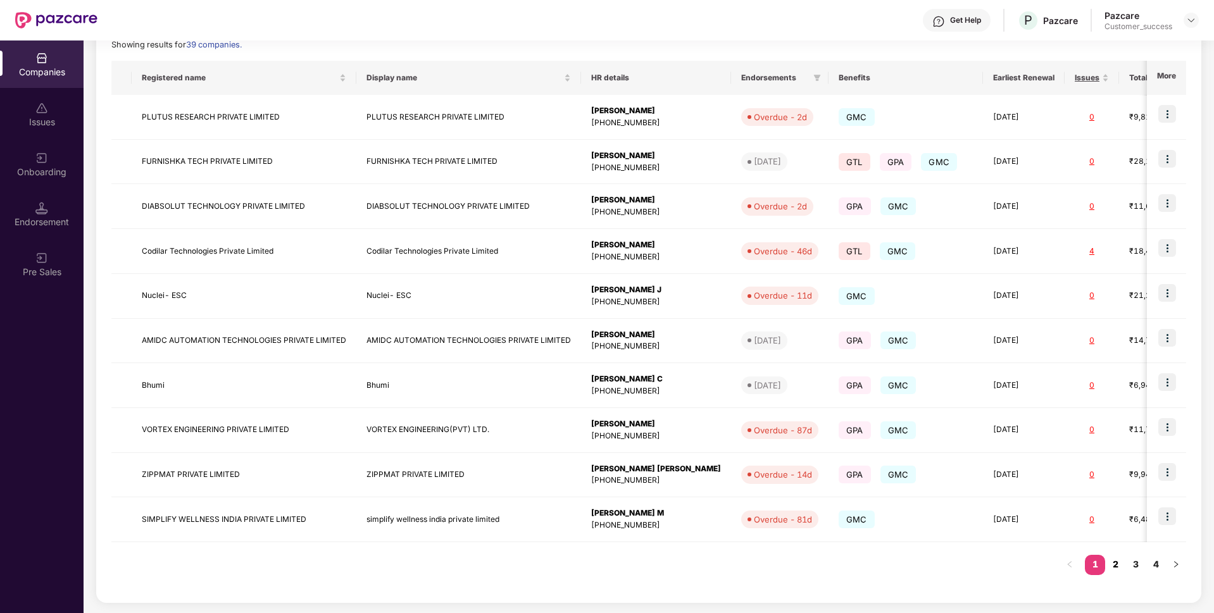
click at [1119, 567] on link "2" at bounding box center [1115, 564] width 20 height 19
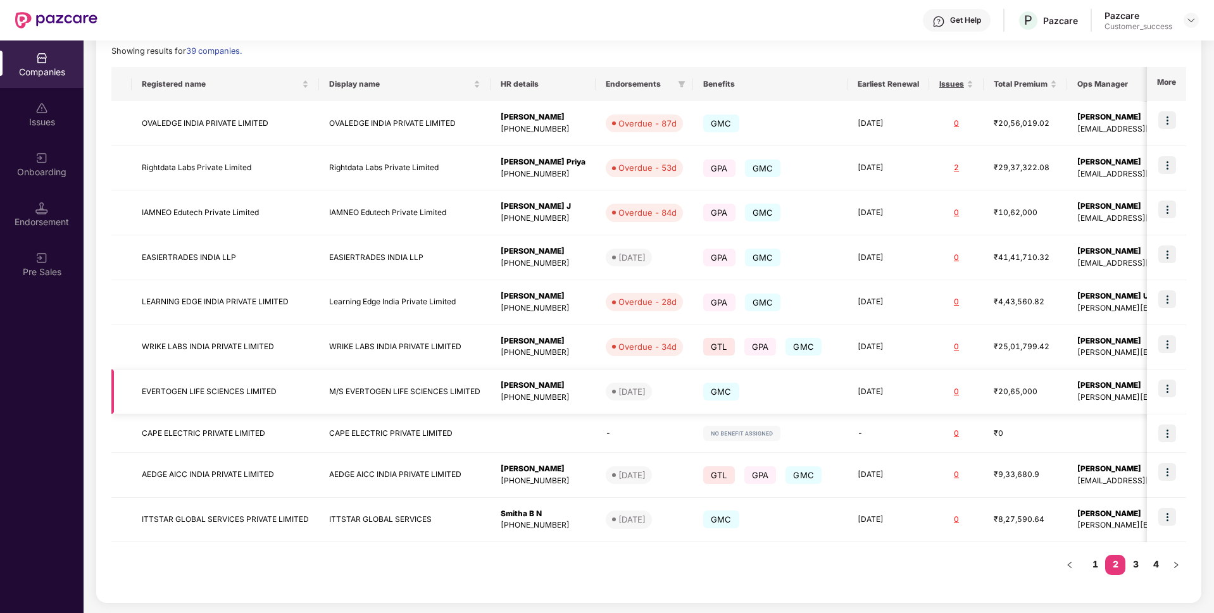
scroll to position [0, 0]
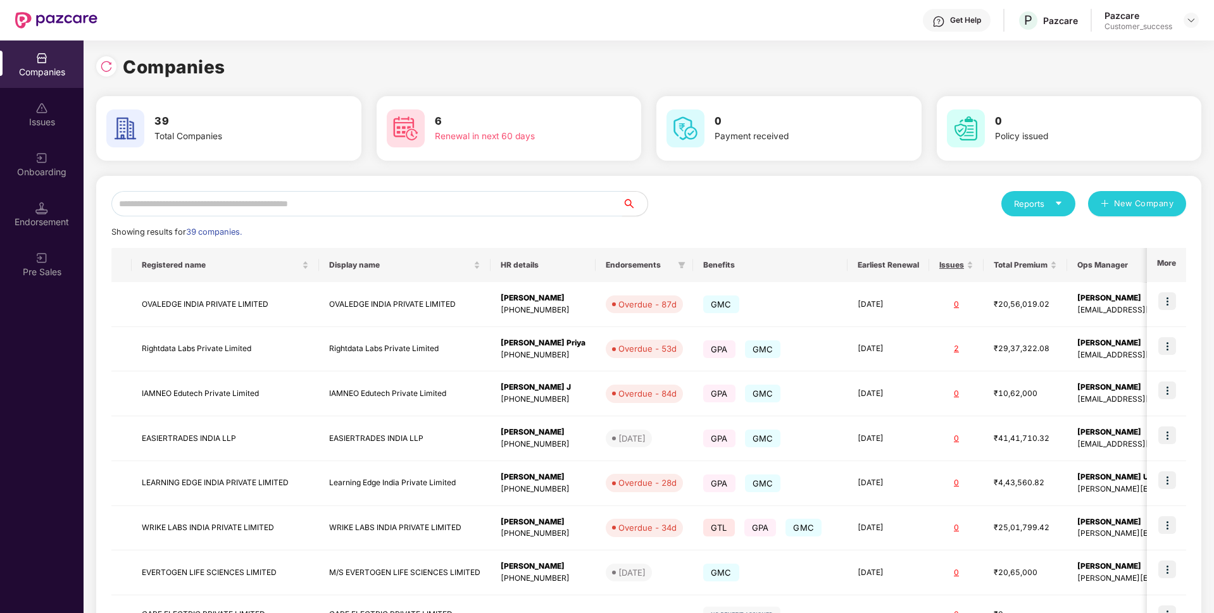
click at [340, 211] on input "text" at bounding box center [366, 203] width 511 height 25
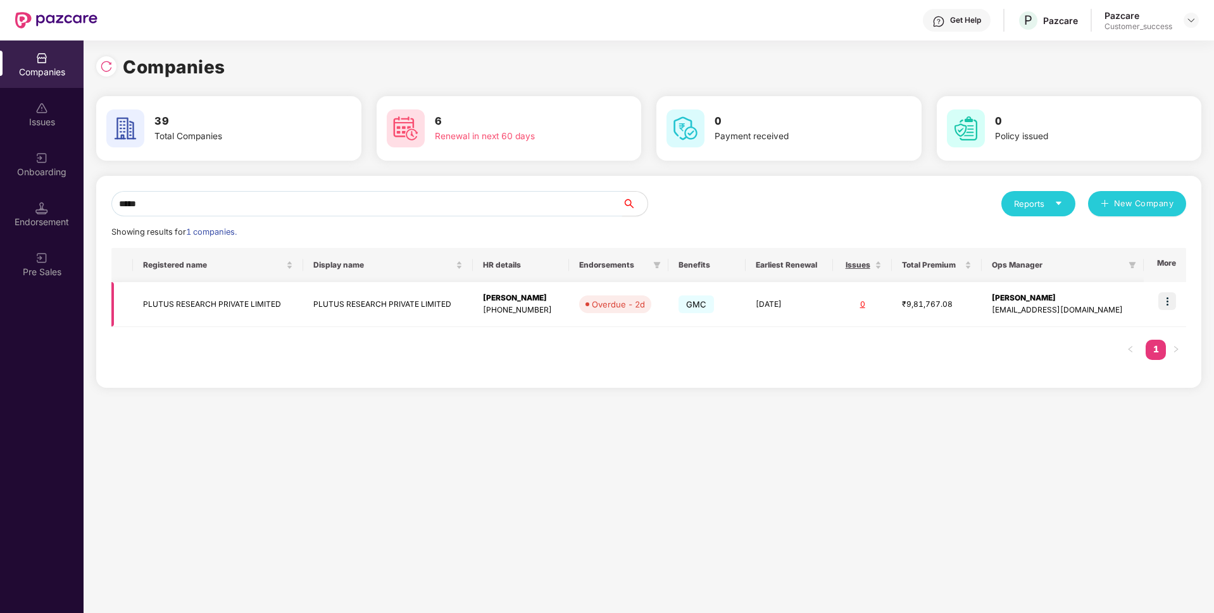
type input "*****"
click at [1166, 307] on img at bounding box center [1167, 301] width 18 height 18
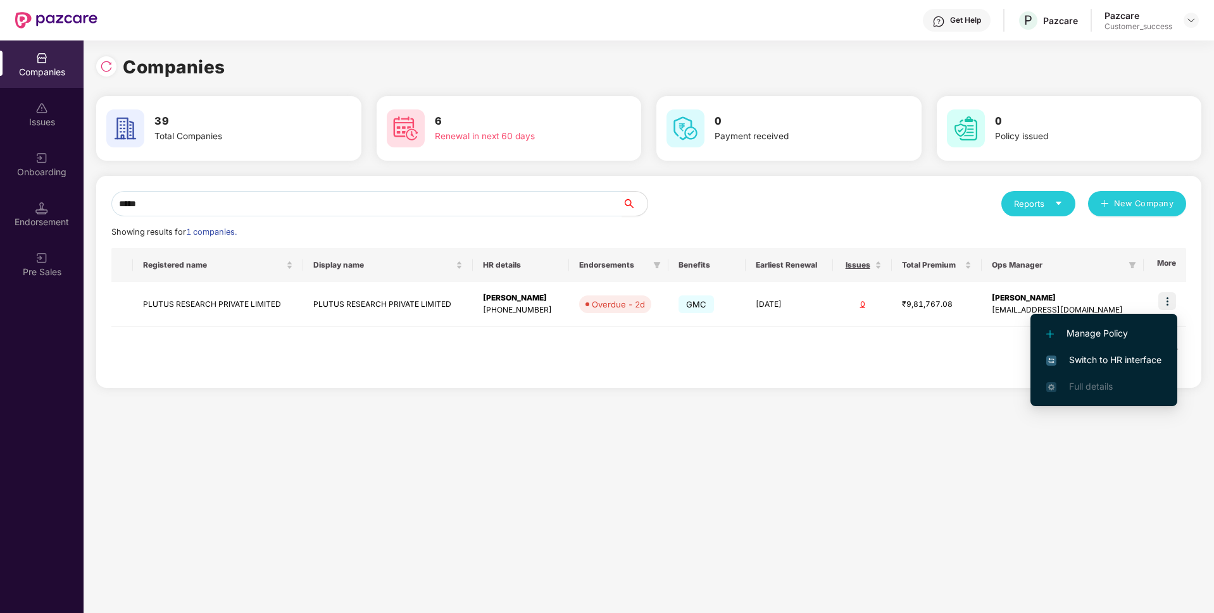
click at [1056, 363] on span "Switch to HR interface" at bounding box center [1103, 360] width 115 height 14
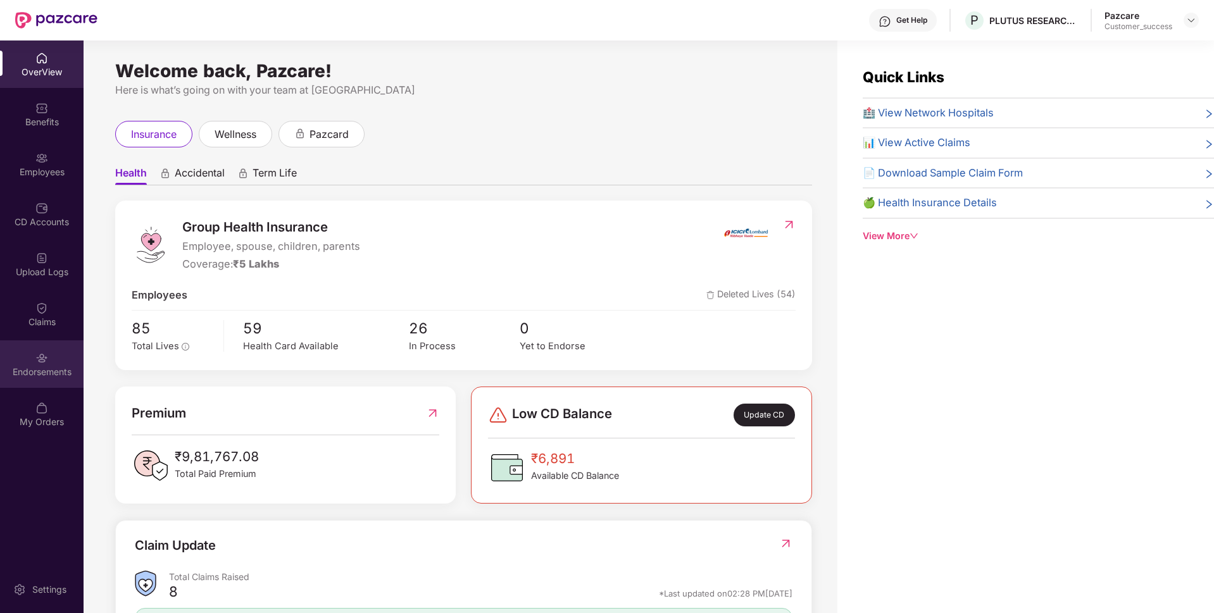
click at [29, 364] on div "Endorsements" at bounding box center [42, 364] width 84 height 47
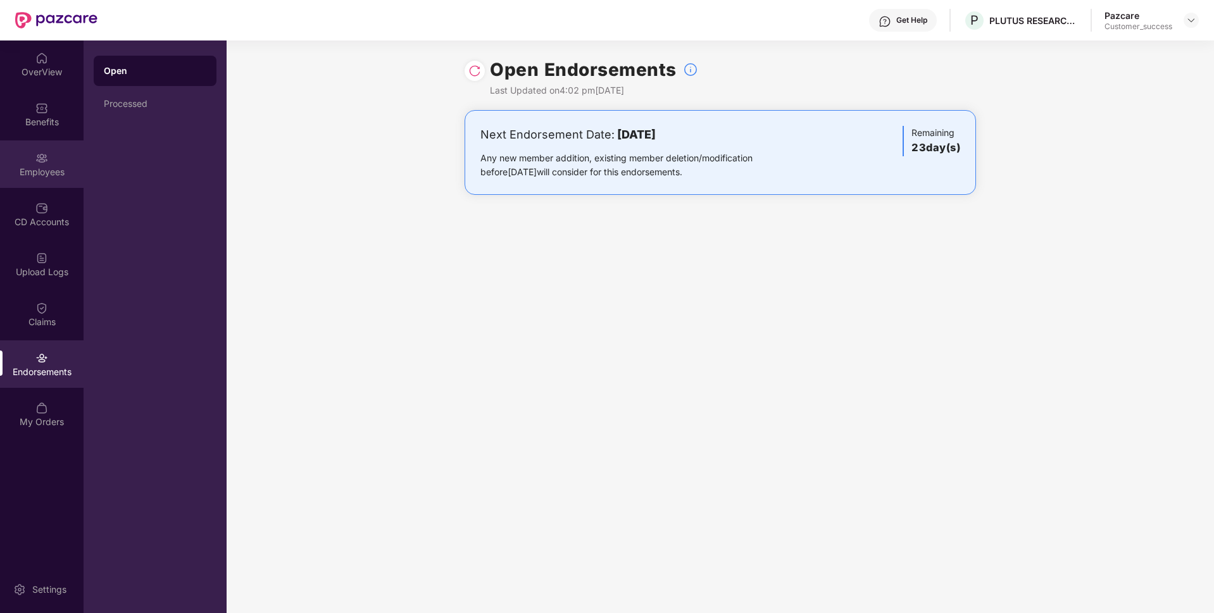
click at [39, 146] on div "Employees" at bounding box center [42, 164] width 84 height 47
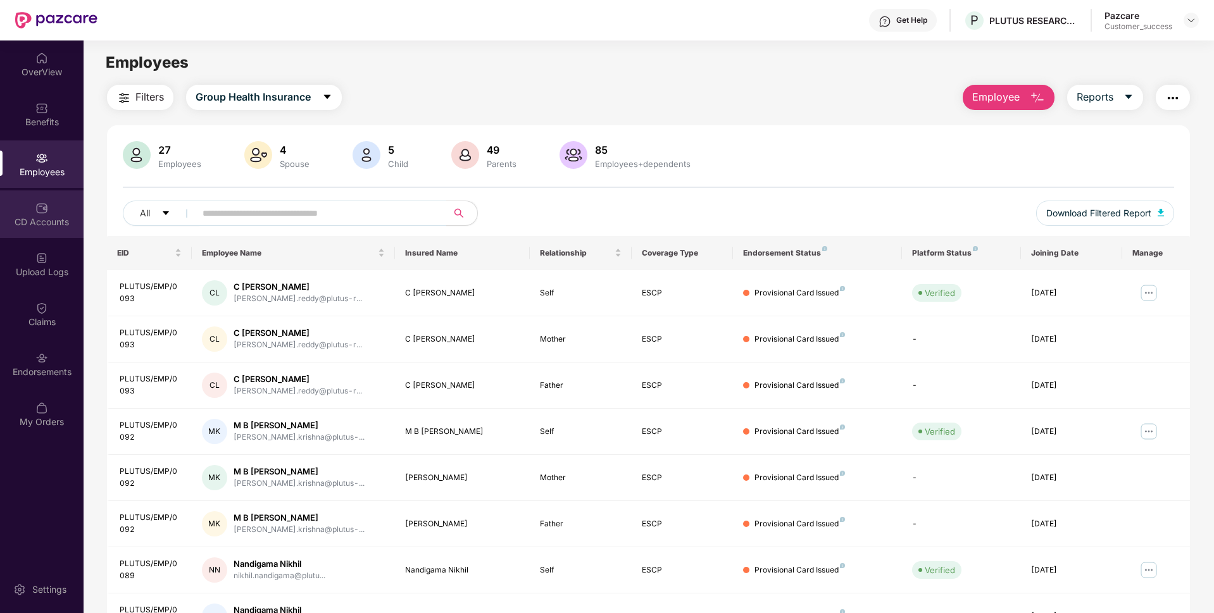
click at [15, 208] on div "CD Accounts" at bounding box center [42, 214] width 84 height 47
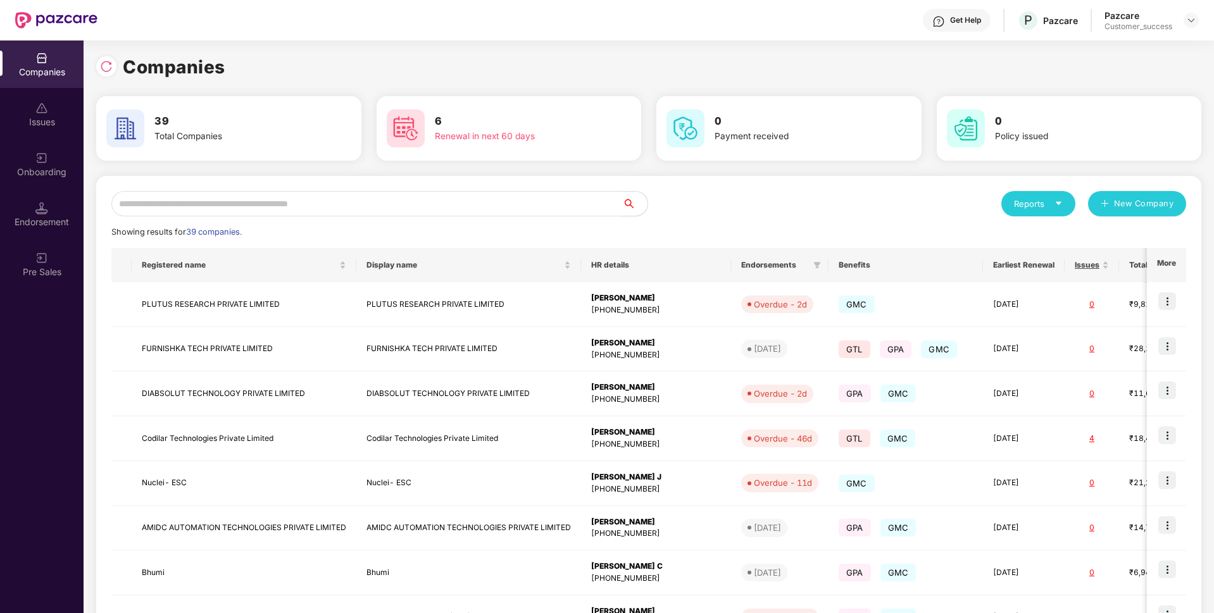
scroll to position [0, 1]
click at [436, 201] on input "text" at bounding box center [366, 203] width 511 height 25
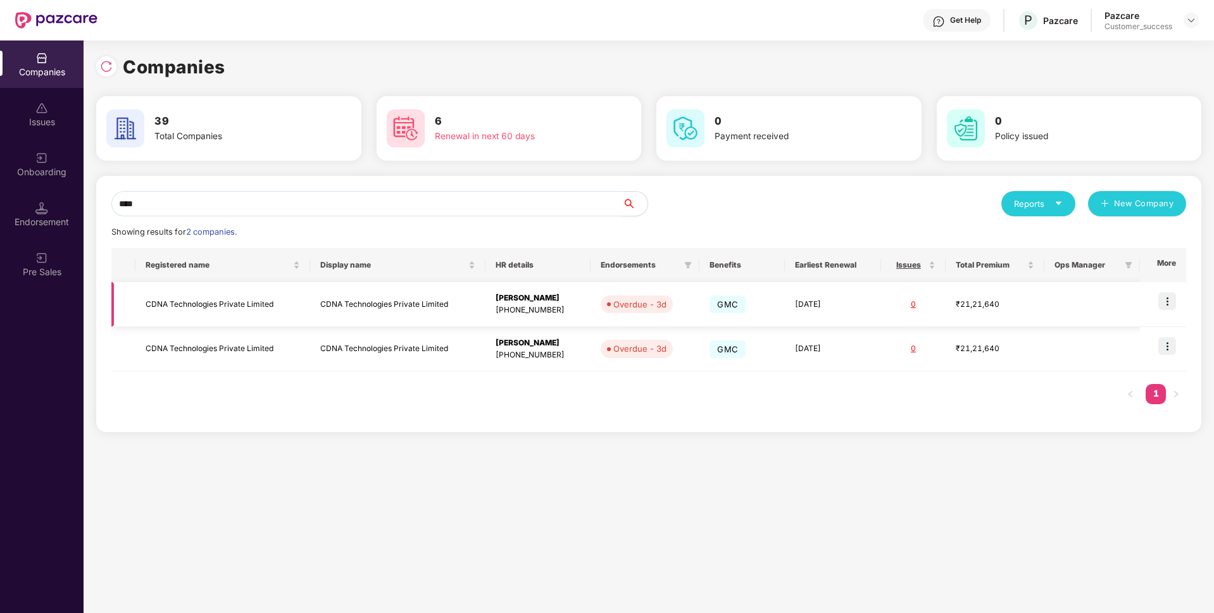
type input "****"
click at [227, 302] on td "CDNA Technologies Private Limited" at bounding box center [222, 304] width 175 height 45
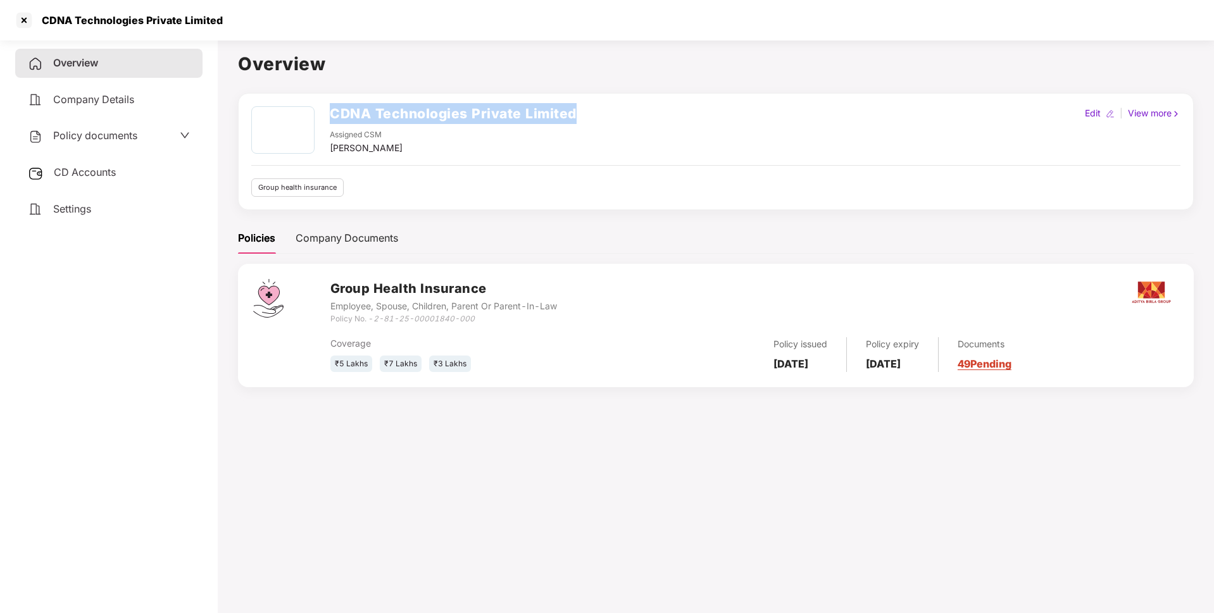
drag, startPoint x: 332, startPoint y: 117, endPoint x: 618, endPoint y: 100, distance: 286.6
click at [618, 100] on div "CDNA Technologies Private Limited Assigned CSM [PERSON_NAME] Edit | View more G…" at bounding box center [716, 151] width 956 height 117
copy h2 "CDNA Technologies Private Limited"
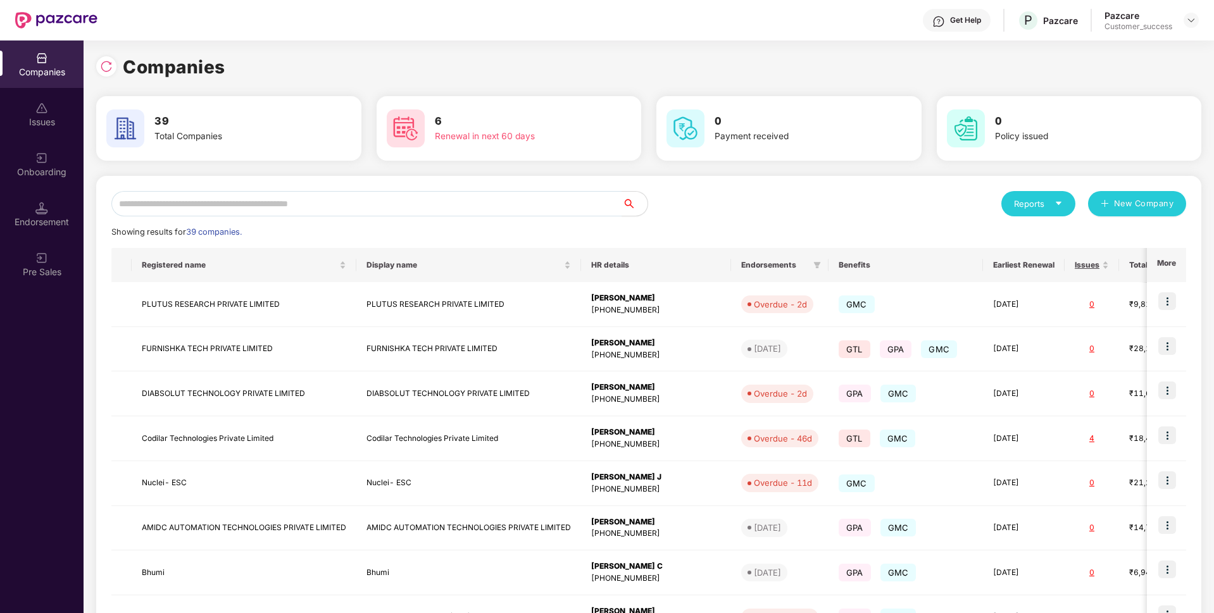
scroll to position [0, 1]
click at [462, 200] on input "text" at bounding box center [366, 203] width 511 height 25
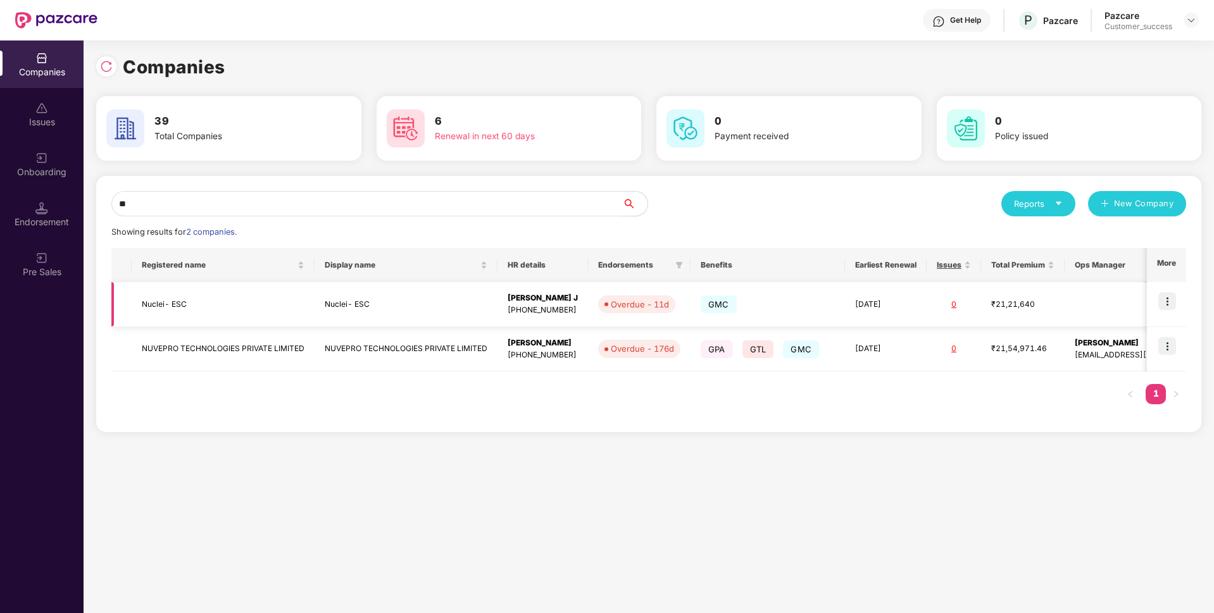
type input "**"
click at [212, 309] on td "Nuclei- ESC" at bounding box center [223, 304] width 183 height 45
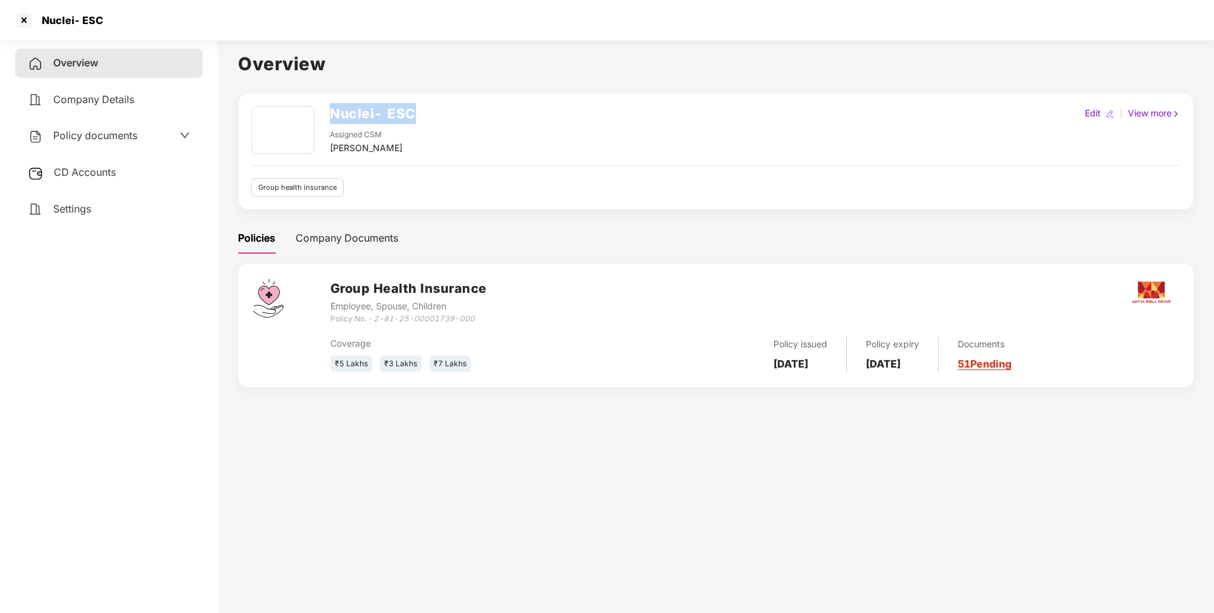
drag, startPoint x: 325, startPoint y: 115, endPoint x: 454, endPoint y: 128, distance: 129.9
click at [454, 128] on div "Nuclei- ESC Assigned CSM [PERSON_NAME] Edit | View more" at bounding box center [715, 130] width 929 height 49
copy h2 "Nuclei- ESC"
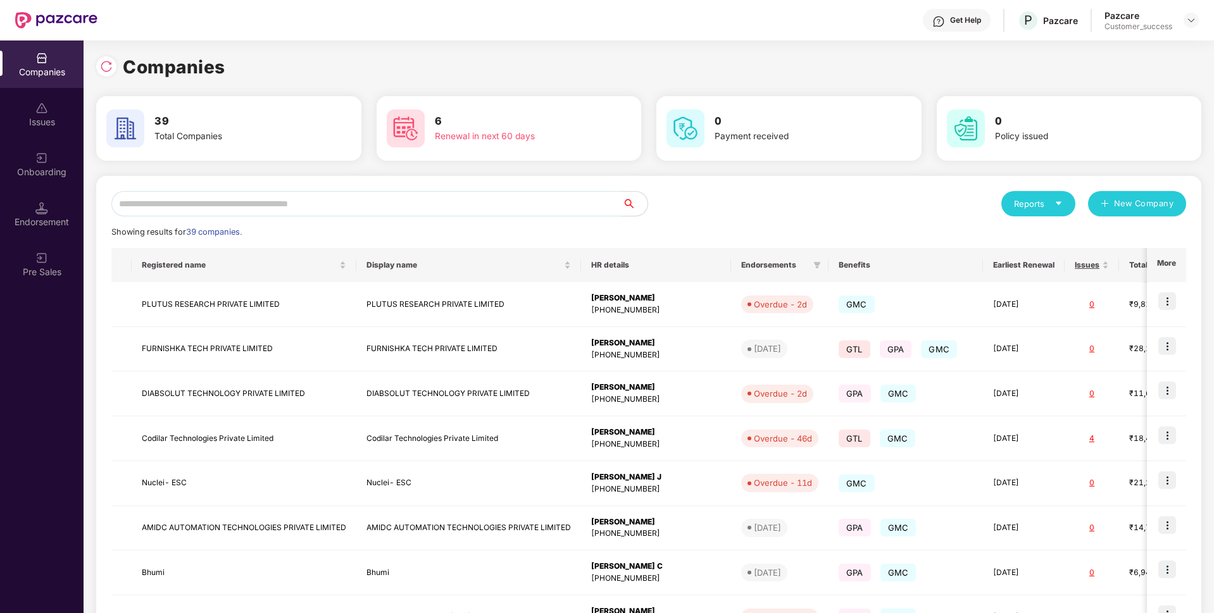
scroll to position [187, 0]
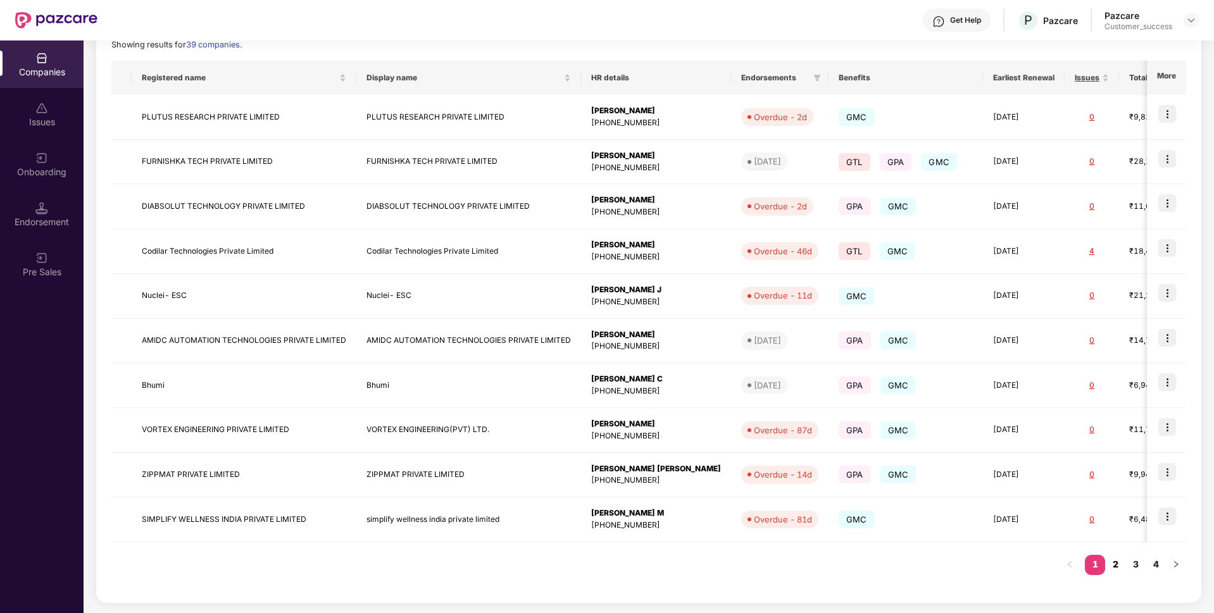
click at [1119, 560] on link "2" at bounding box center [1115, 564] width 20 height 19
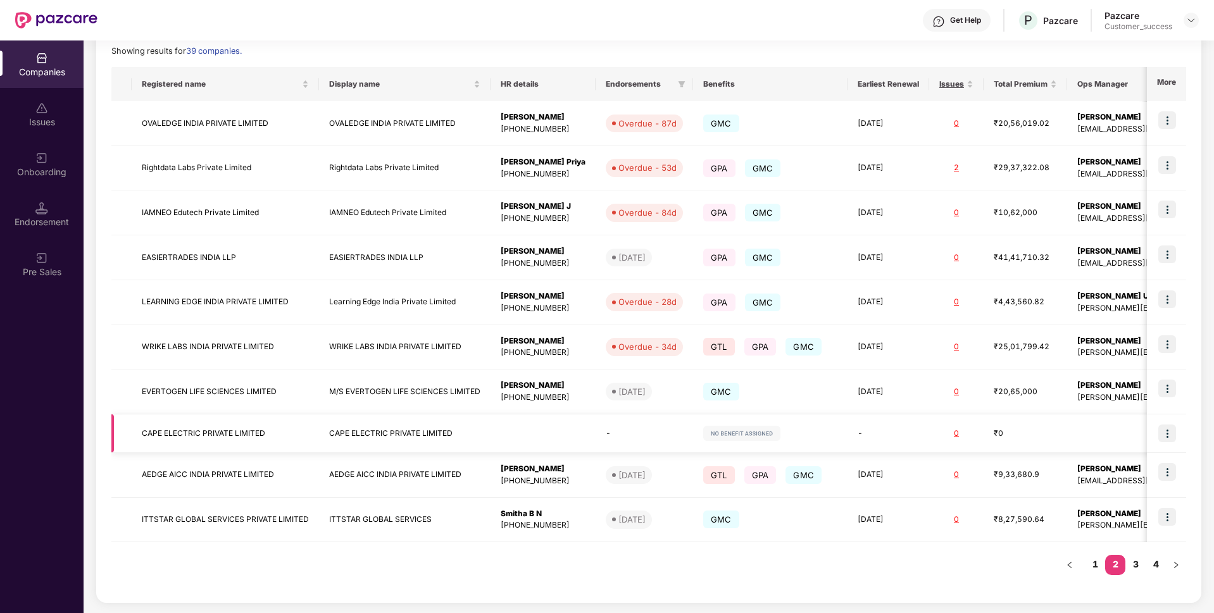
scroll to position [0, 57]
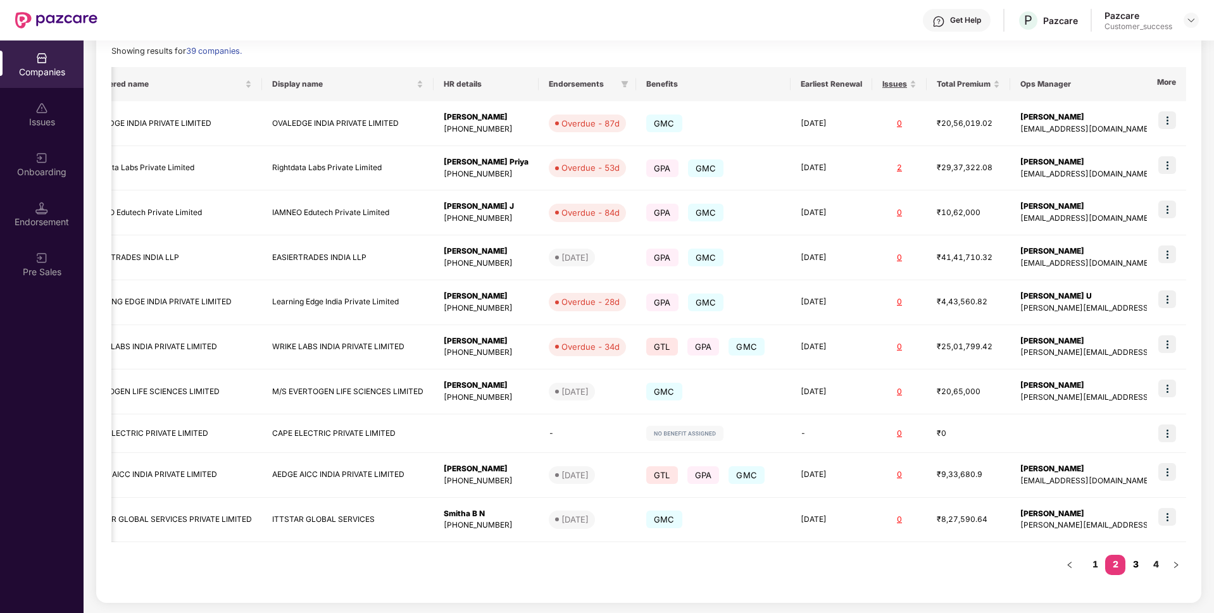
click at [1130, 568] on link "3" at bounding box center [1135, 564] width 20 height 19
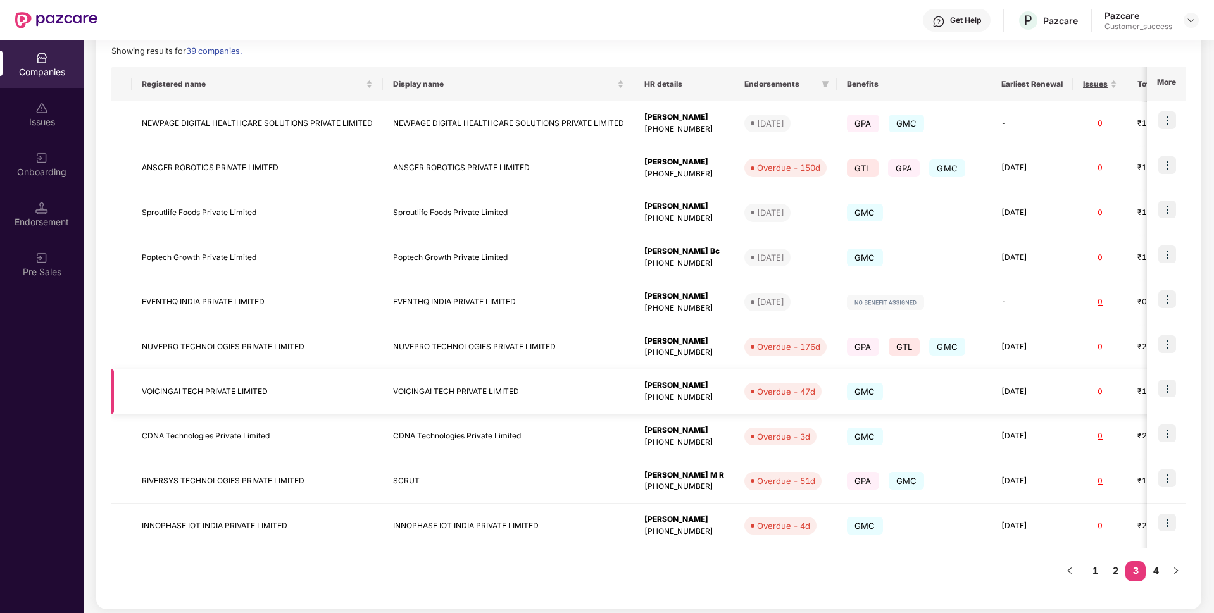
scroll to position [0, 0]
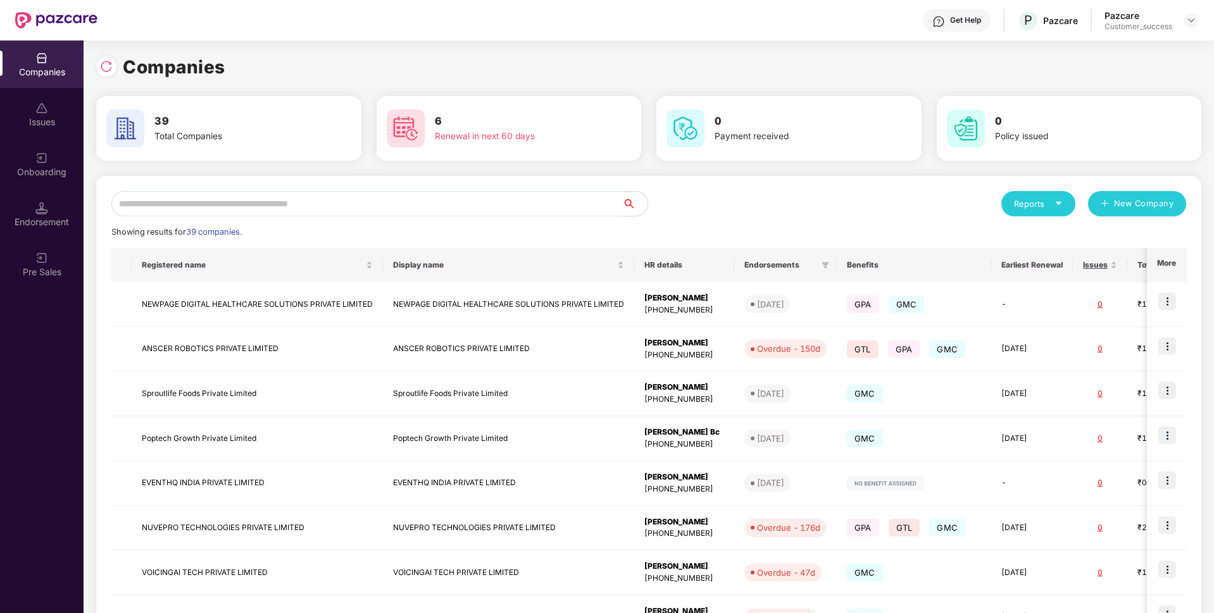
click at [406, 203] on input "text" at bounding box center [366, 203] width 511 height 25
type input "*"
click at [268, 199] on input "text" at bounding box center [366, 203] width 511 height 25
click at [784, 219] on div "Reports New Company Showing results for 39 companies. Registered name Display n…" at bounding box center [648, 483] width 1075 height 584
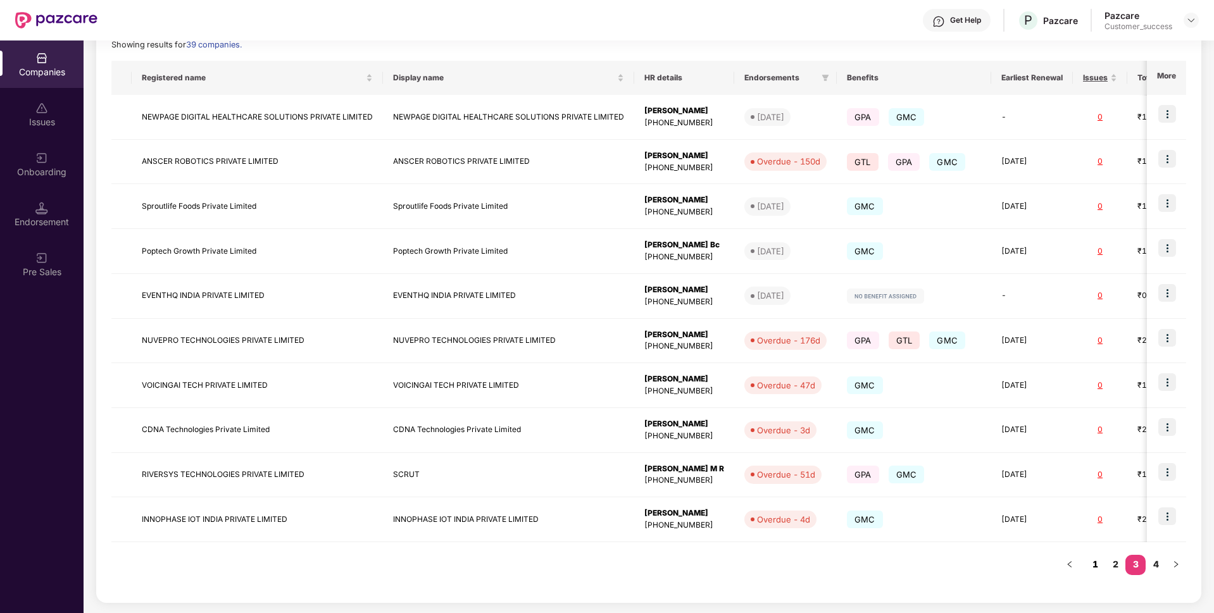
click at [1094, 563] on link "1" at bounding box center [1095, 564] width 20 height 19
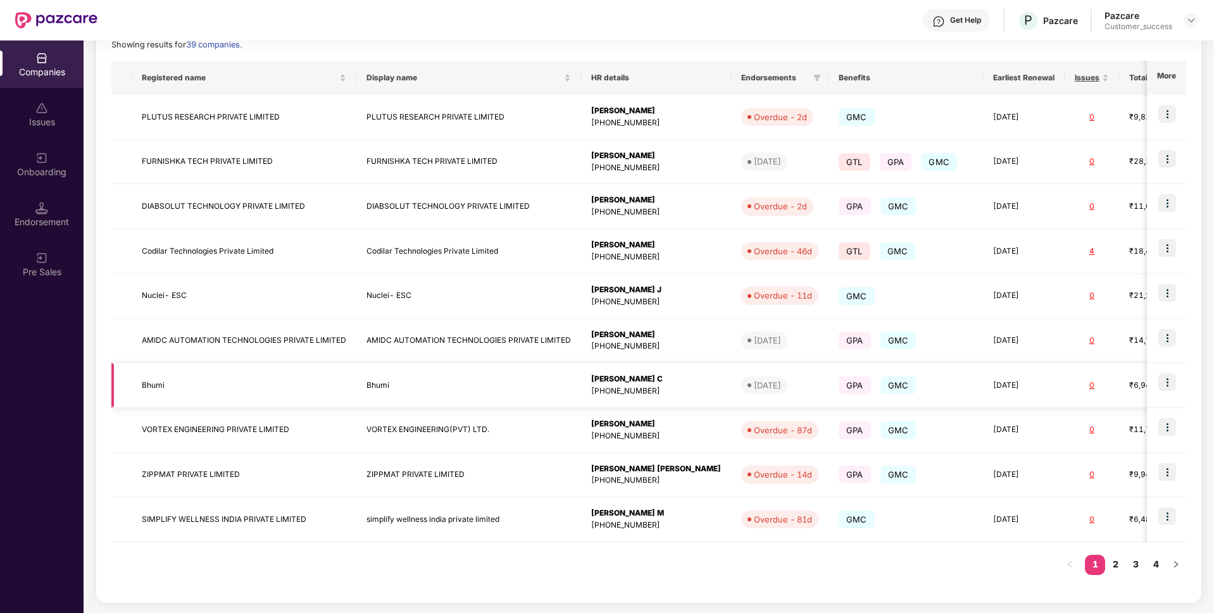
scroll to position [0, 0]
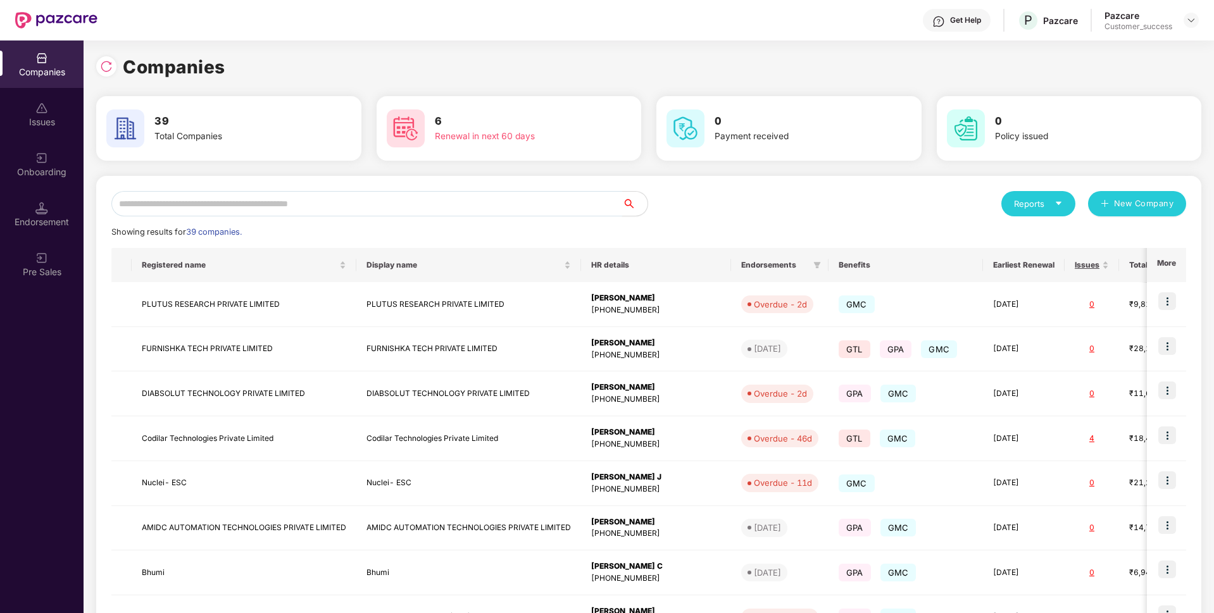
click at [329, 197] on input "text" at bounding box center [366, 203] width 511 height 25
click at [406, 208] on input "text" at bounding box center [366, 203] width 511 height 25
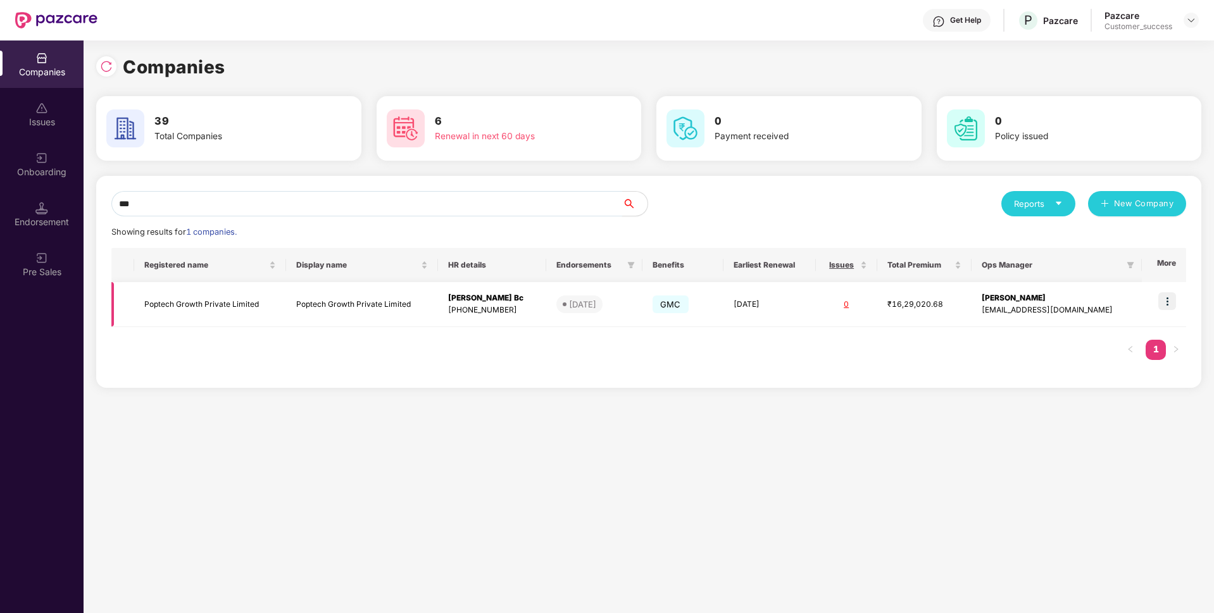
type input "***"
click at [179, 308] on td "Poptech Growth Private Limited" at bounding box center [210, 304] width 152 height 45
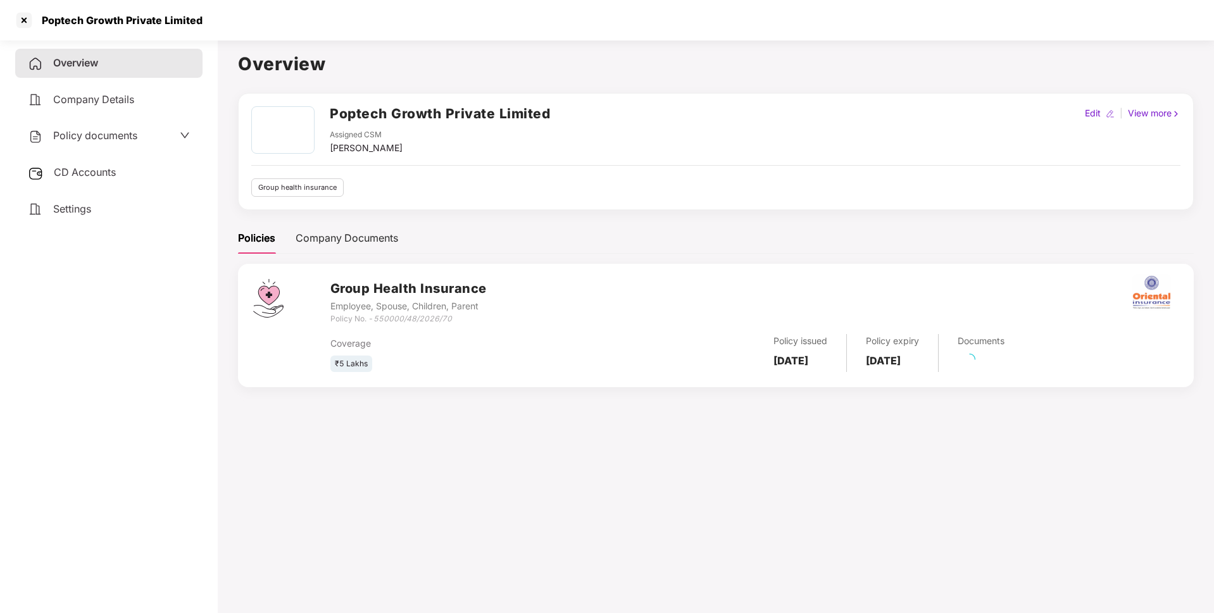
click at [142, 25] on div "Poptech Growth Private Limited" at bounding box center [118, 20] width 168 height 13
copy div "Poptech Growth Private Limited"
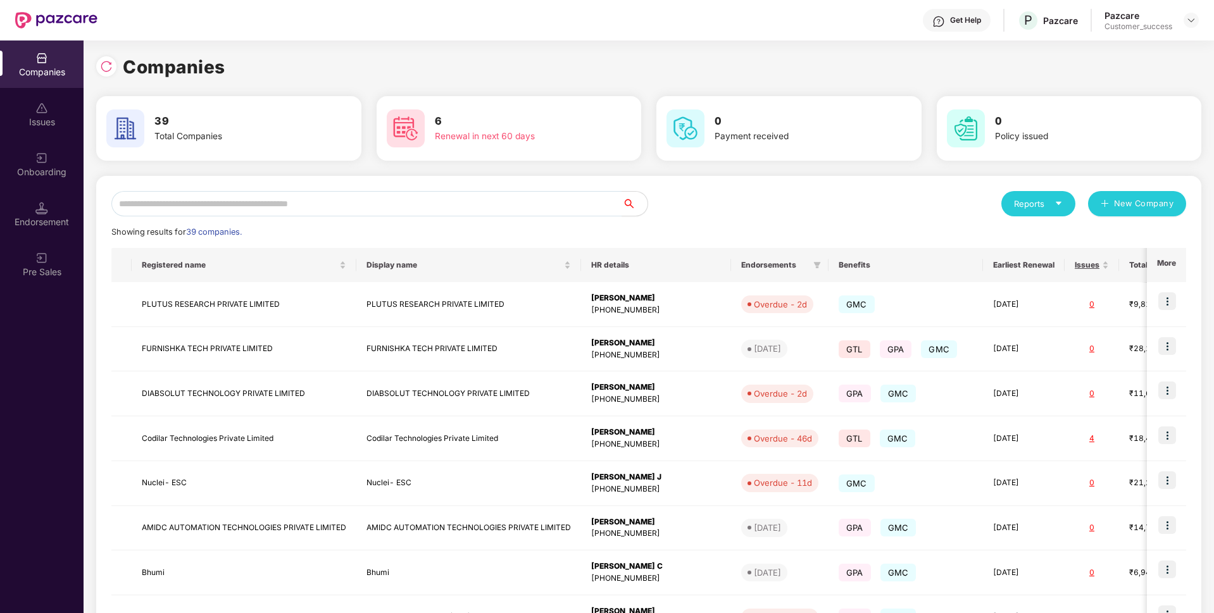
scroll to position [0, 1]
click at [537, 205] on input "text" at bounding box center [366, 203] width 511 height 25
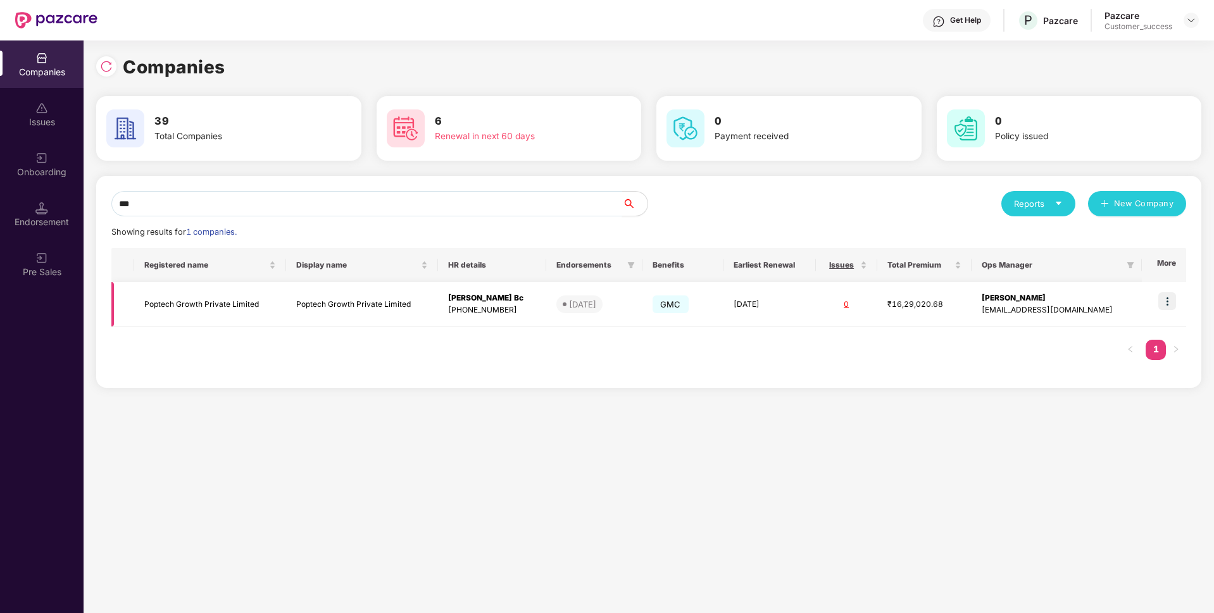
type input "***"
click at [1177, 299] on td at bounding box center [1164, 304] width 44 height 45
click at [1169, 300] on img at bounding box center [1167, 301] width 18 height 18
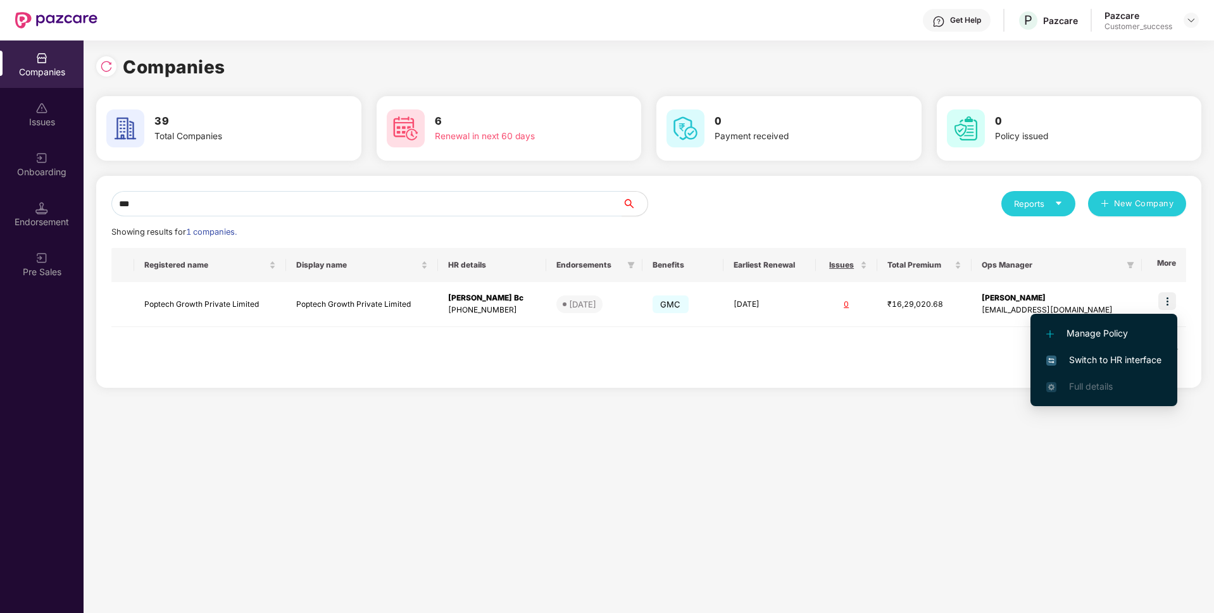
click at [1075, 363] on span "Switch to HR interface" at bounding box center [1103, 360] width 115 height 14
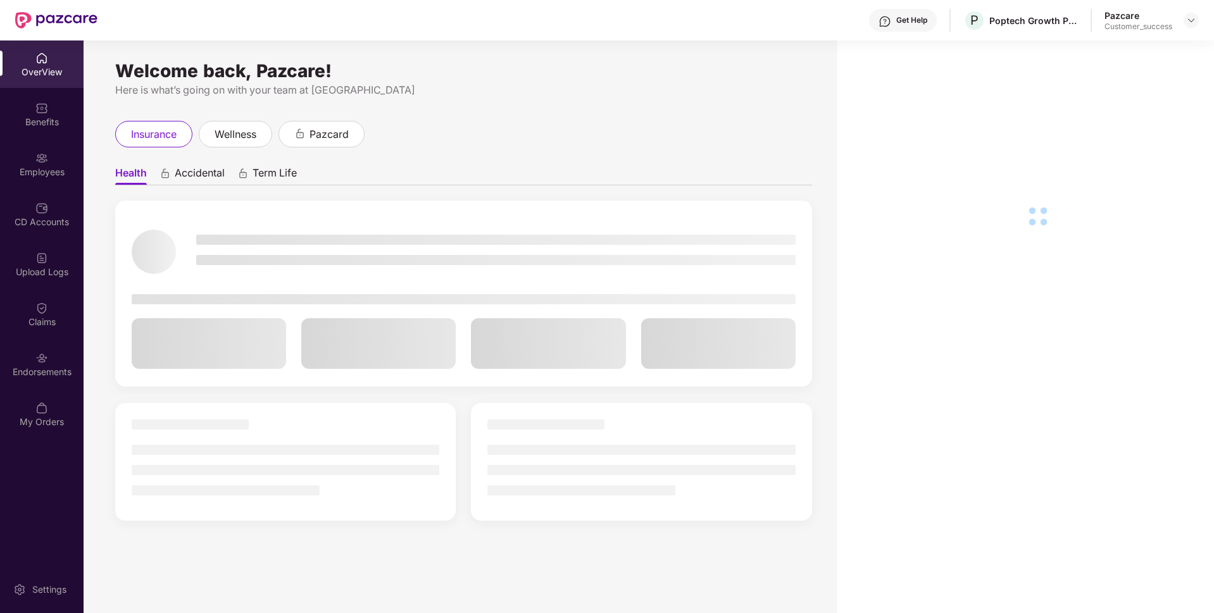
click at [0, 277] on div "Upload Logs" at bounding box center [42, 272] width 84 height 13
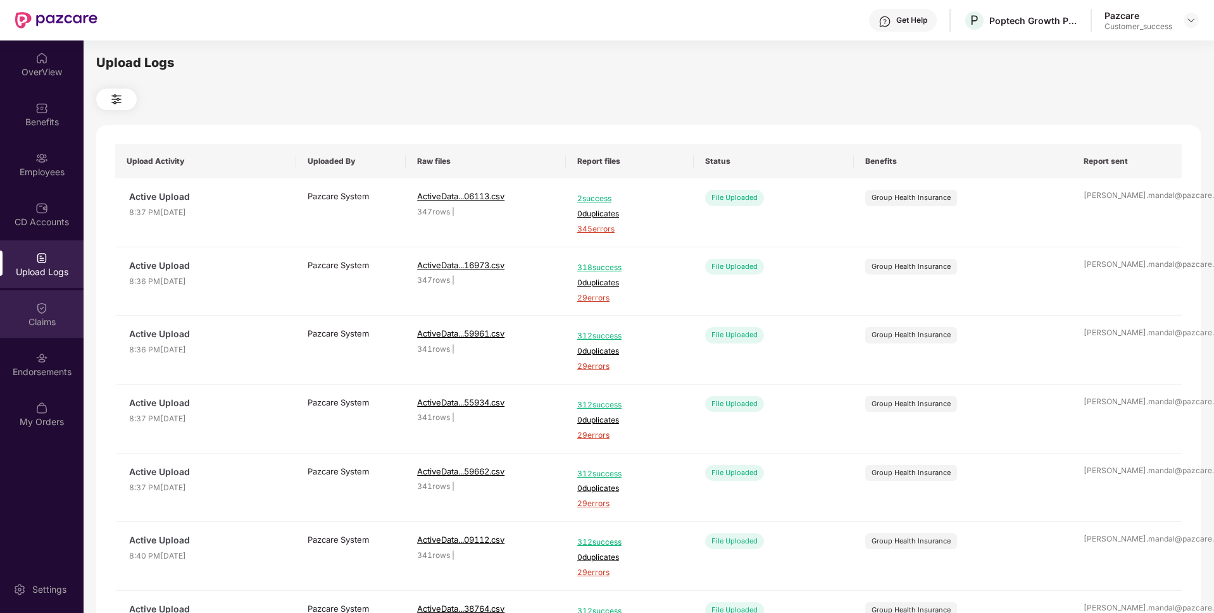
click at [0, 317] on div "Claims" at bounding box center [42, 322] width 84 height 13
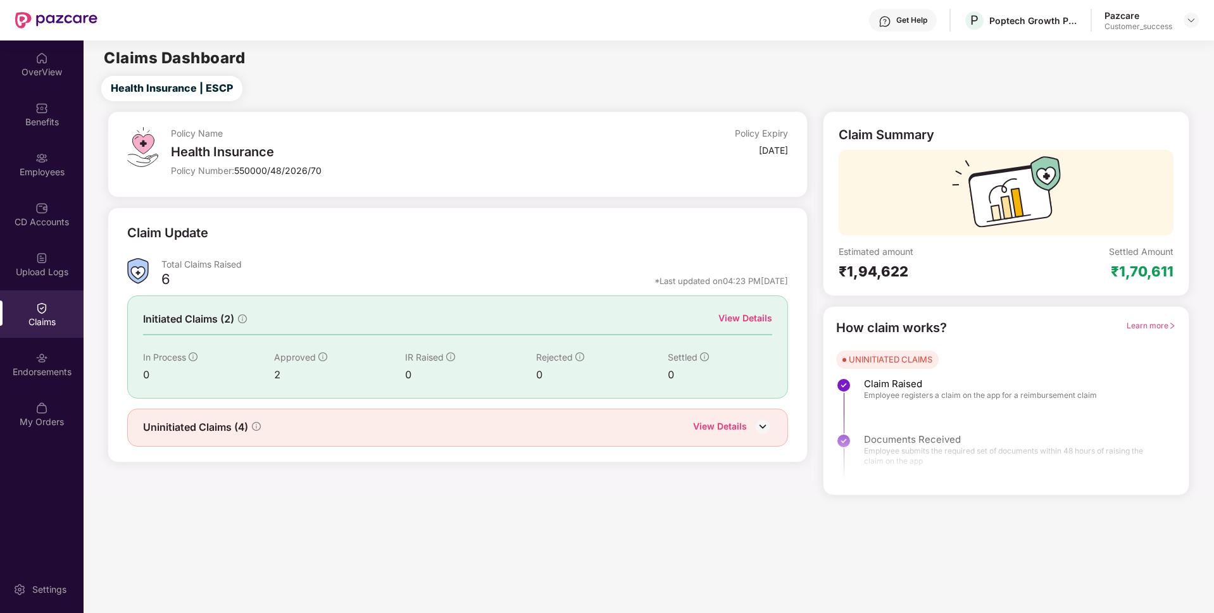
click at [758, 311] on div "Initiated Claims (2) View Details In Process 0 Approved 2 IR Raised 0 Rejected …" at bounding box center [457, 347] width 661 height 103
click at [753, 318] on div "View Details" at bounding box center [745, 318] width 54 height 14
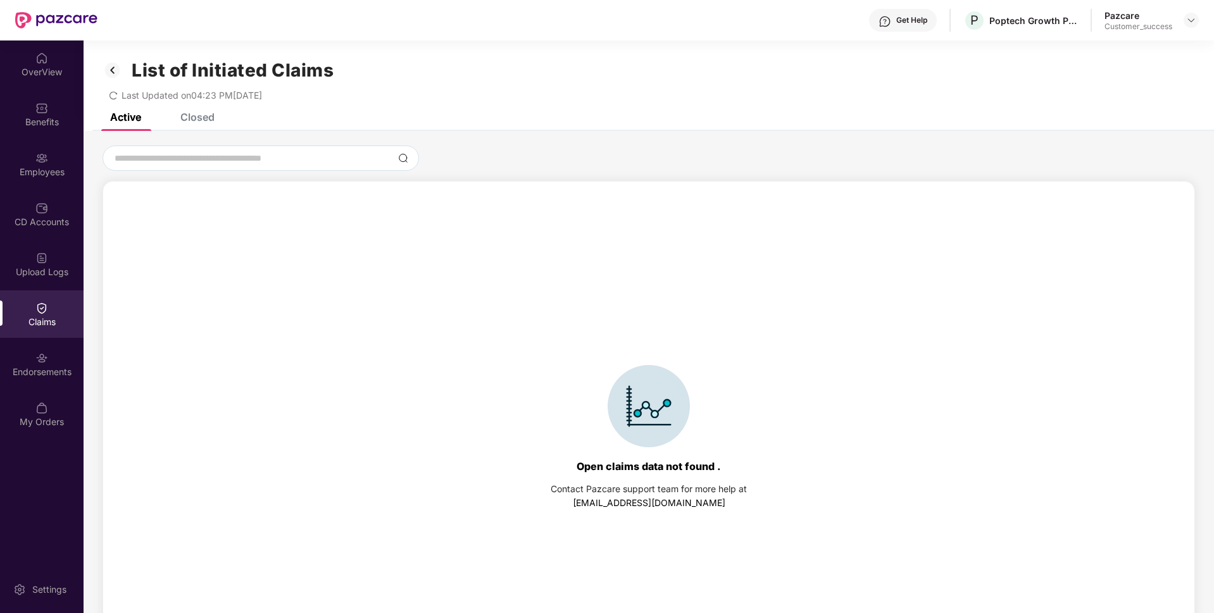
click at [212, 127] on div "Closed" at bounding box center [187, 117] width 53 height 28
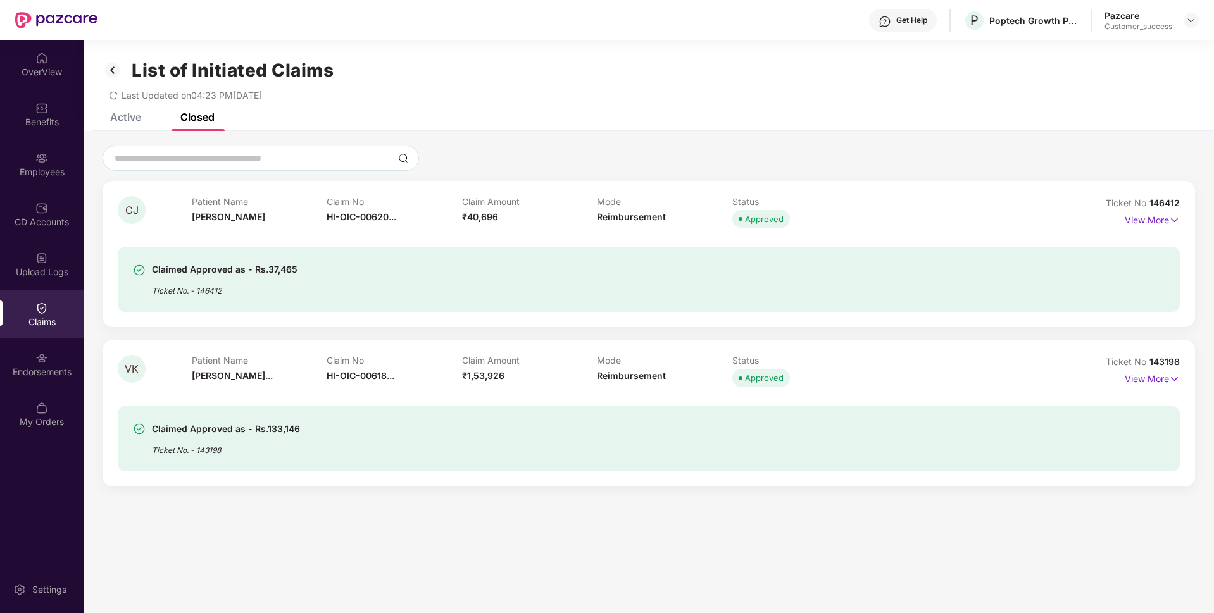
click at [1157, 379] on p "View More" at bounding box center [1152, 377] width 55 height 17
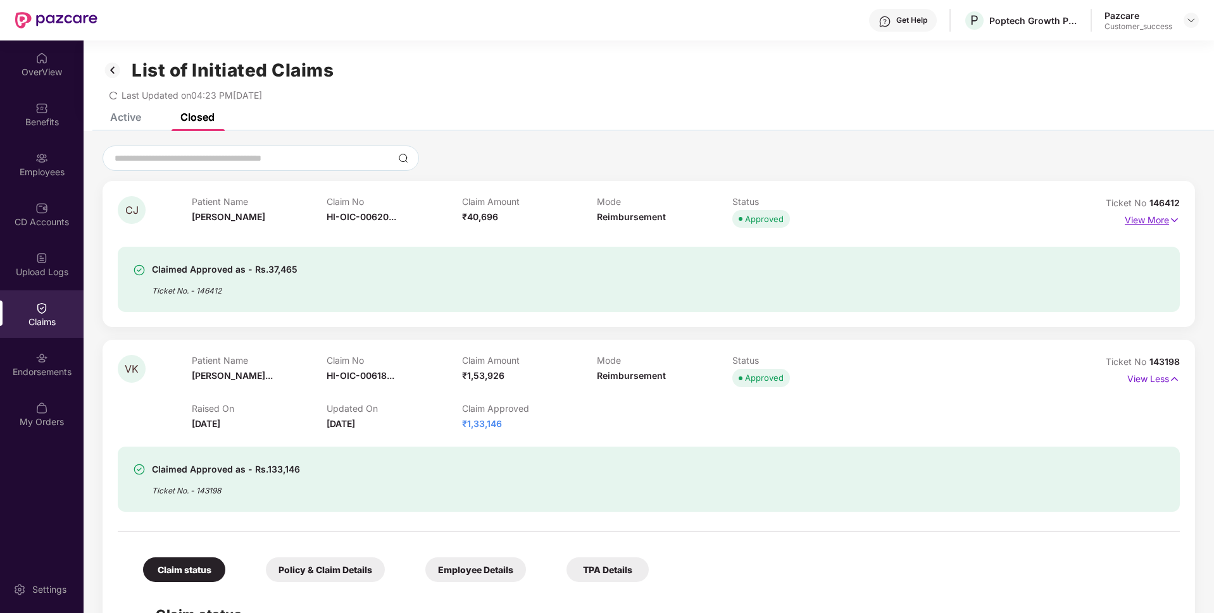
click at [1158, 223] on p "View More" at bounding box center [1152, 218] width 55 height 17
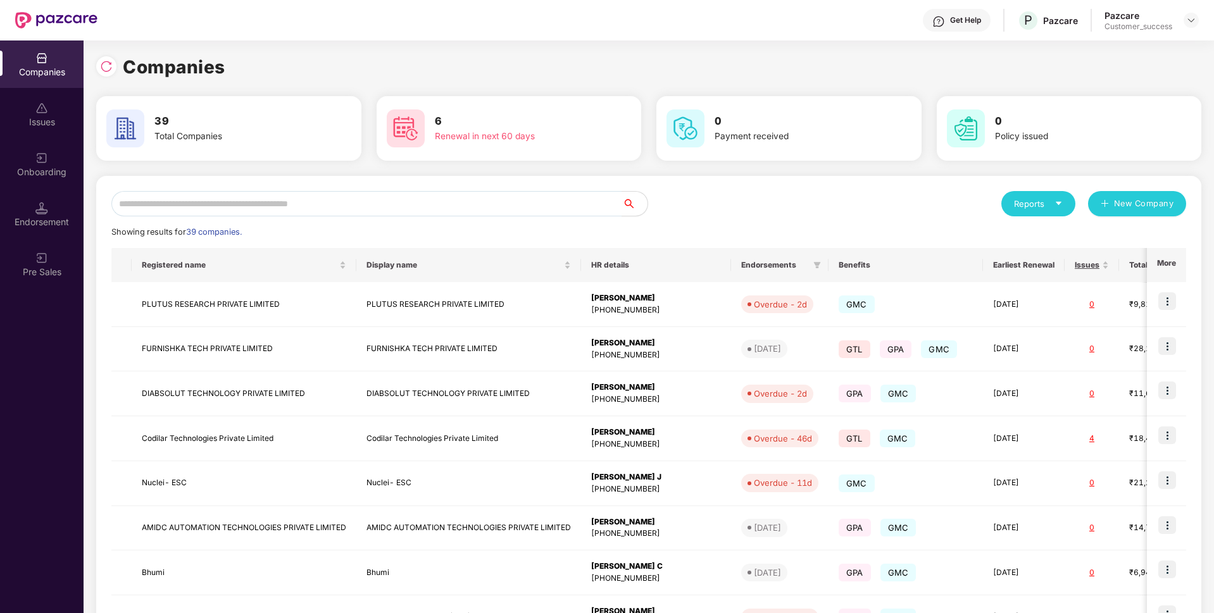
scroll to position [0, 1]
click at [337, 203] on input "text" at bounding box center [366, 203] width 511 height 25
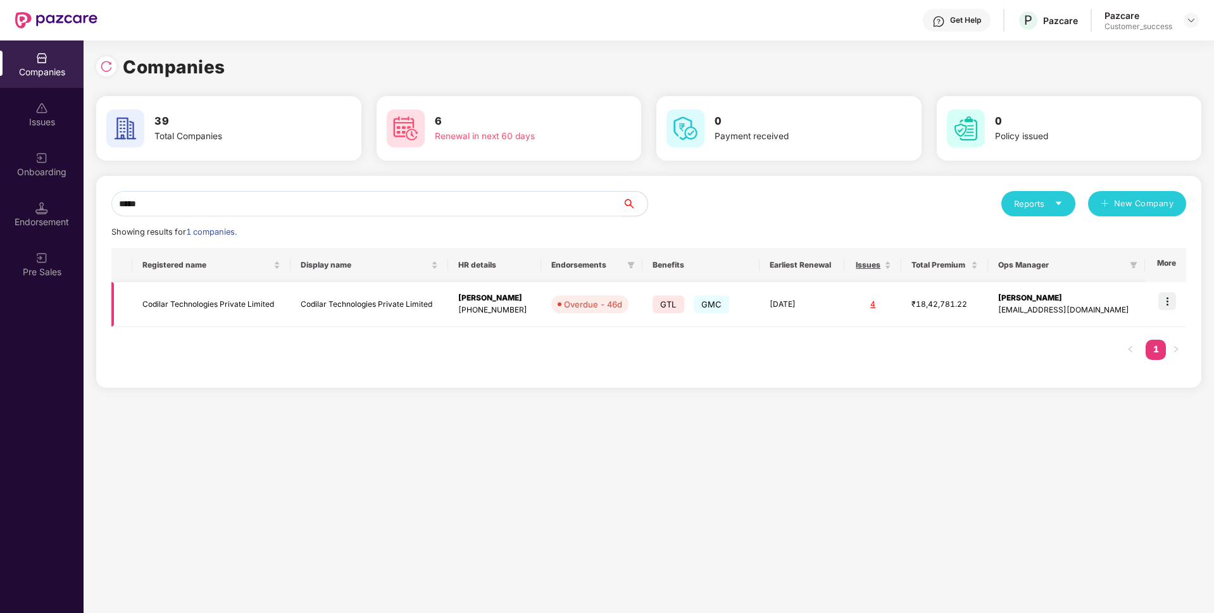
type input "*****"
click at [1167, 304] on img at bounding box center [1167, 301] width 18 height 18
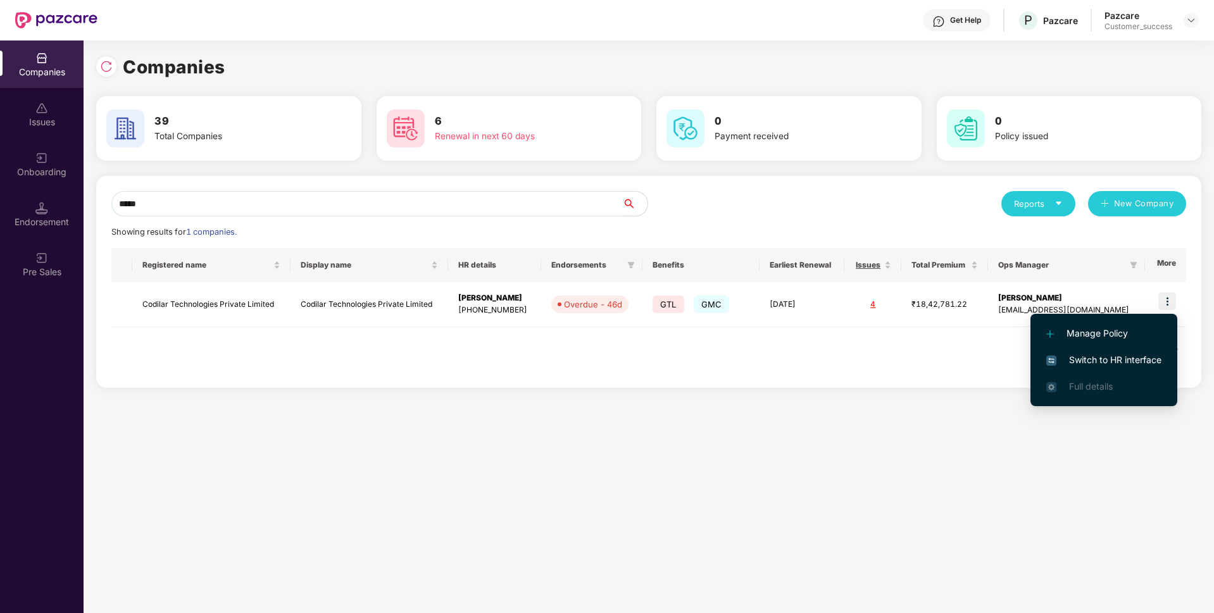
click at [1060, 358] on span "Switch to HR interface" at bounding box center [1103, 360] width 115 height 14
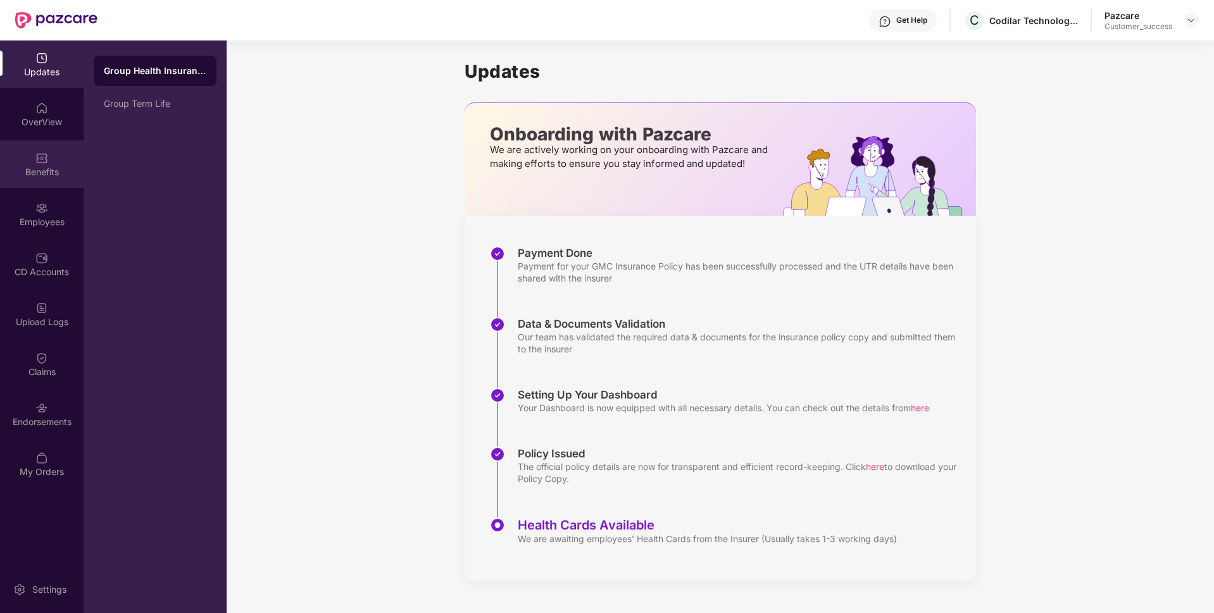
click at [0, 166] on div "Benefits" at bounding box center [42, 172] width 84 height 13
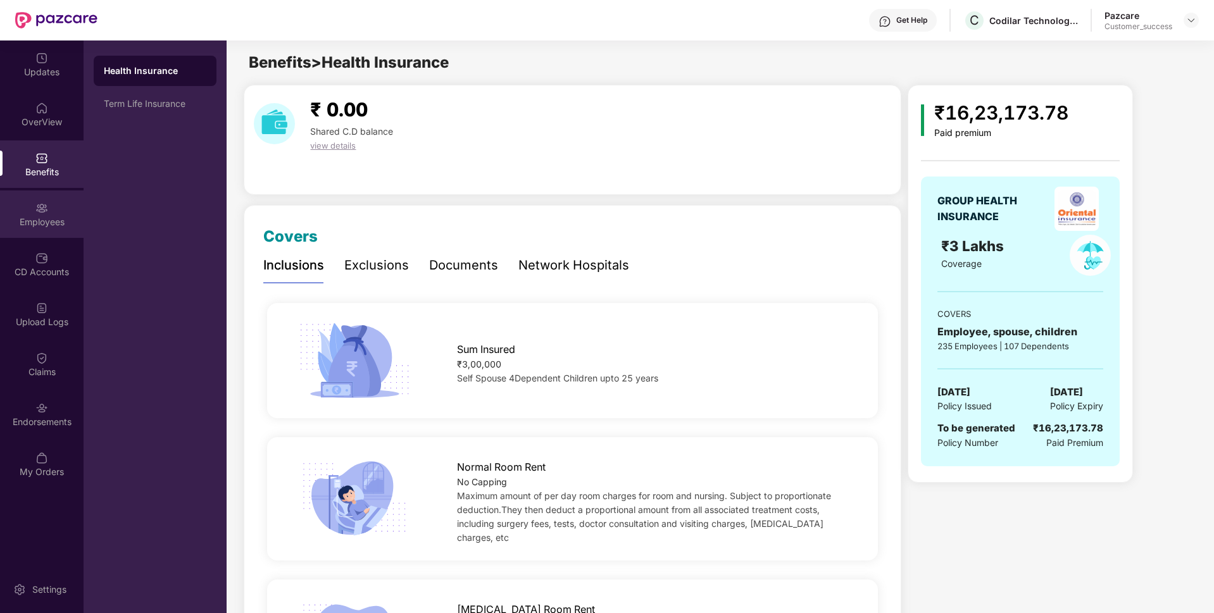
click at [8, 223] on div "Employees" at bounding box center [42, 222] width 84 height 13
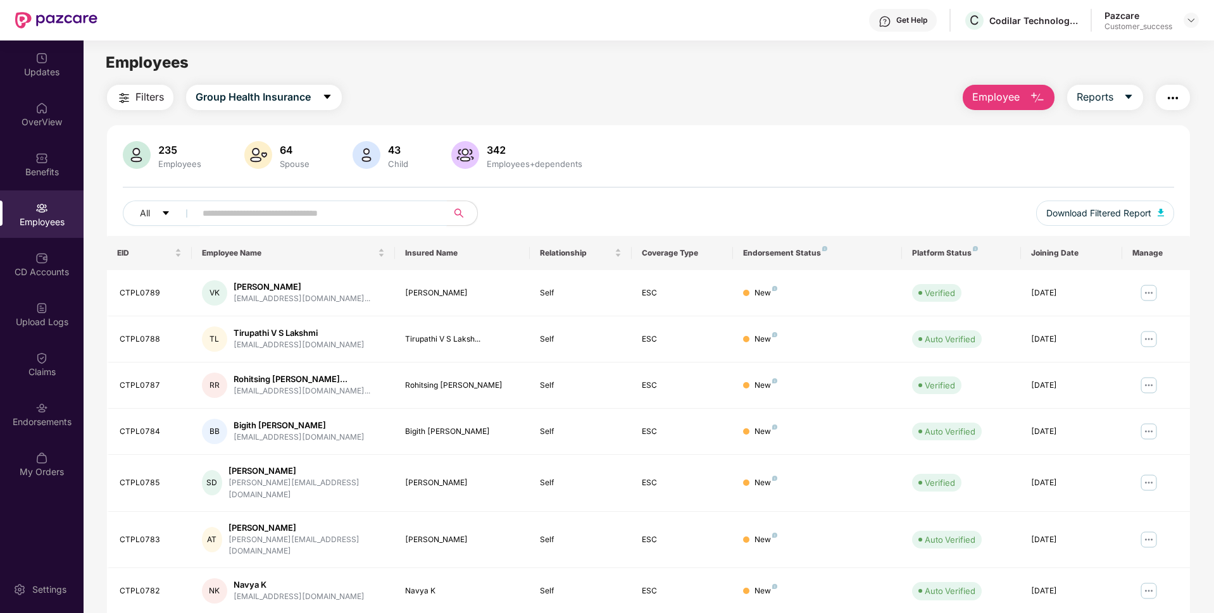
click at [311, 211] on input "text" at bounding box center [316, 213] width 227 height 19
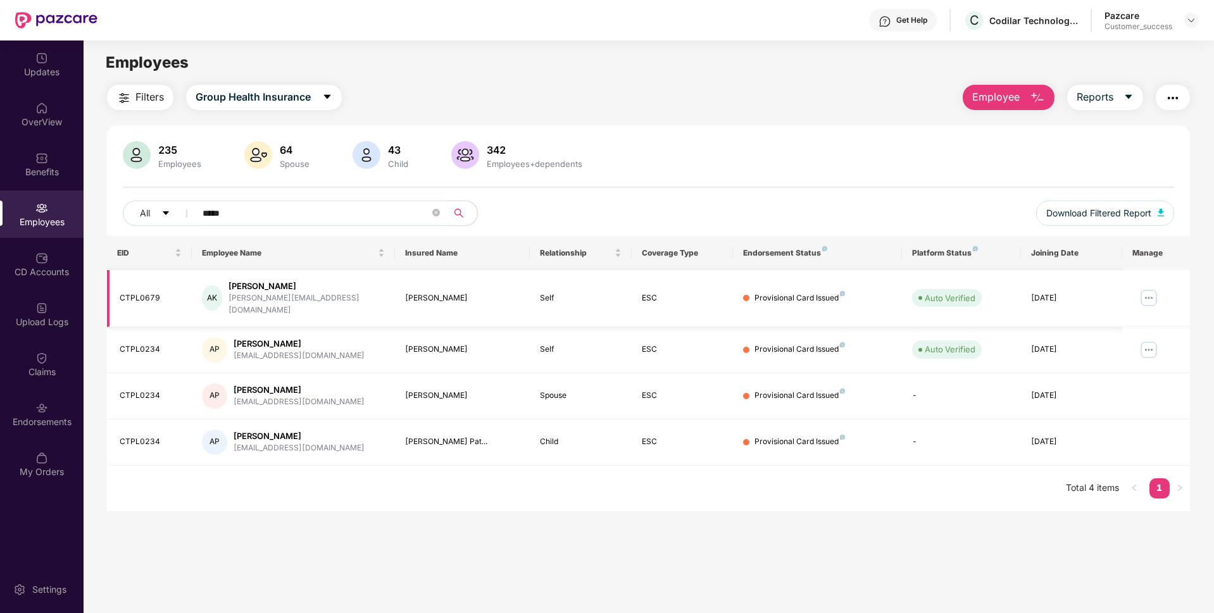
type input "*****"
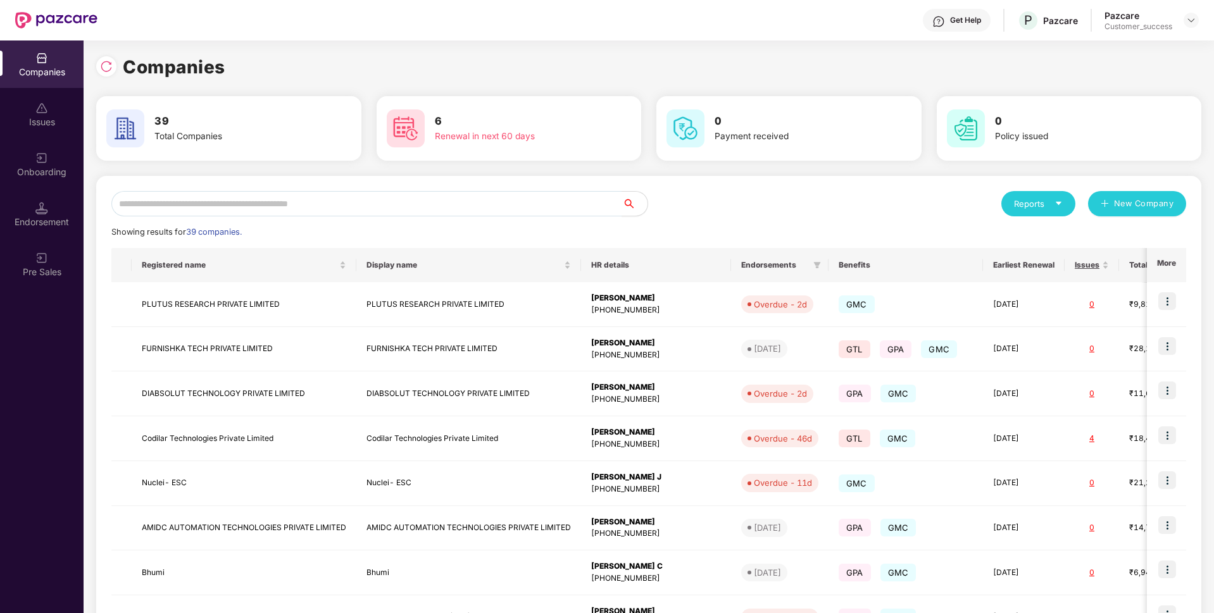
scroll to position [0, 1]
click at [424, 208] on input "text" at bounding box center [366, 203] width 511 height 25
click at [387, 197] on input "text" at bounding box center [366, 203] width 511 height 25
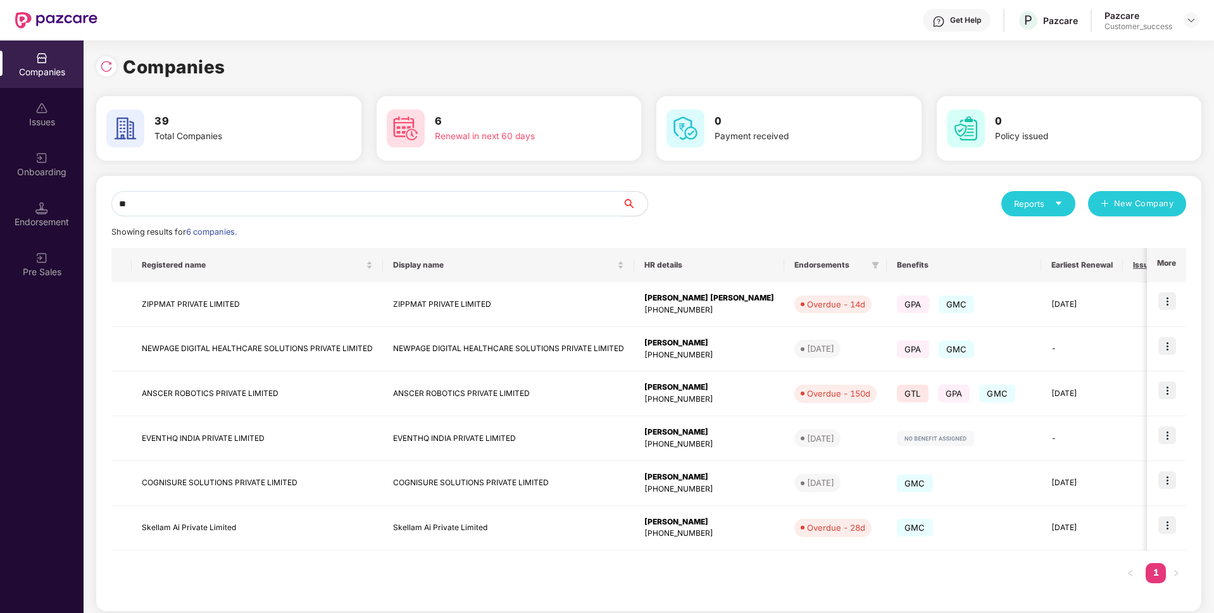
type input "*"
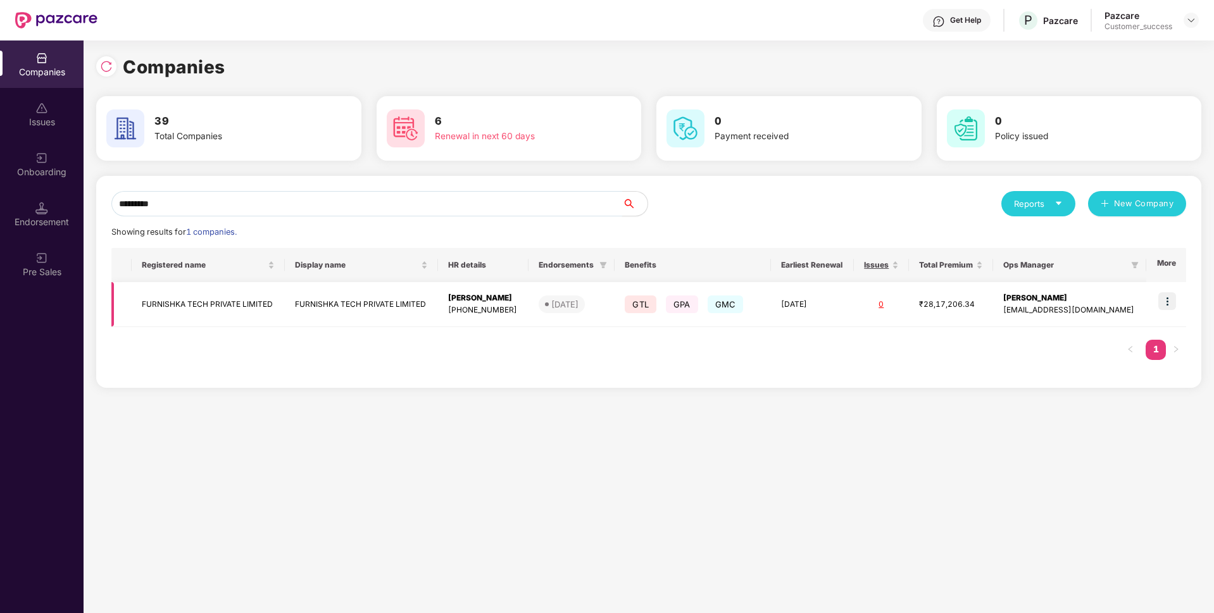
type input "*********"
click at [1164, 299] on img at bounding box center [1167, 301] width 18 height 18
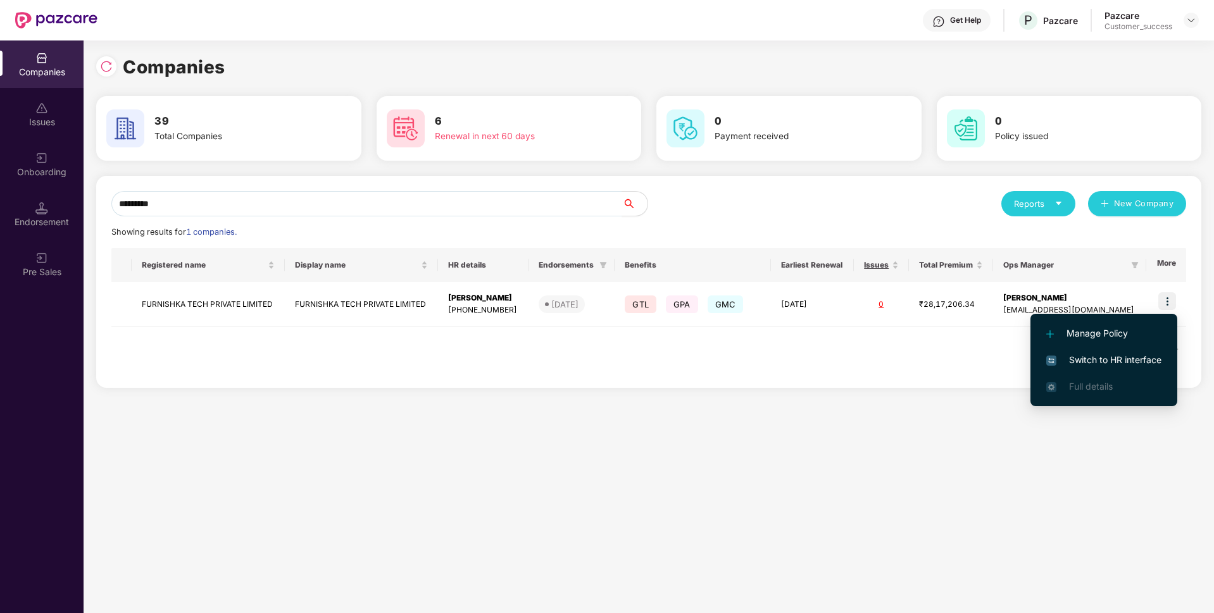
click at [1100, 351] on li "Switch to HR interface" at bounding box center [1104, 360] width 147 height 27
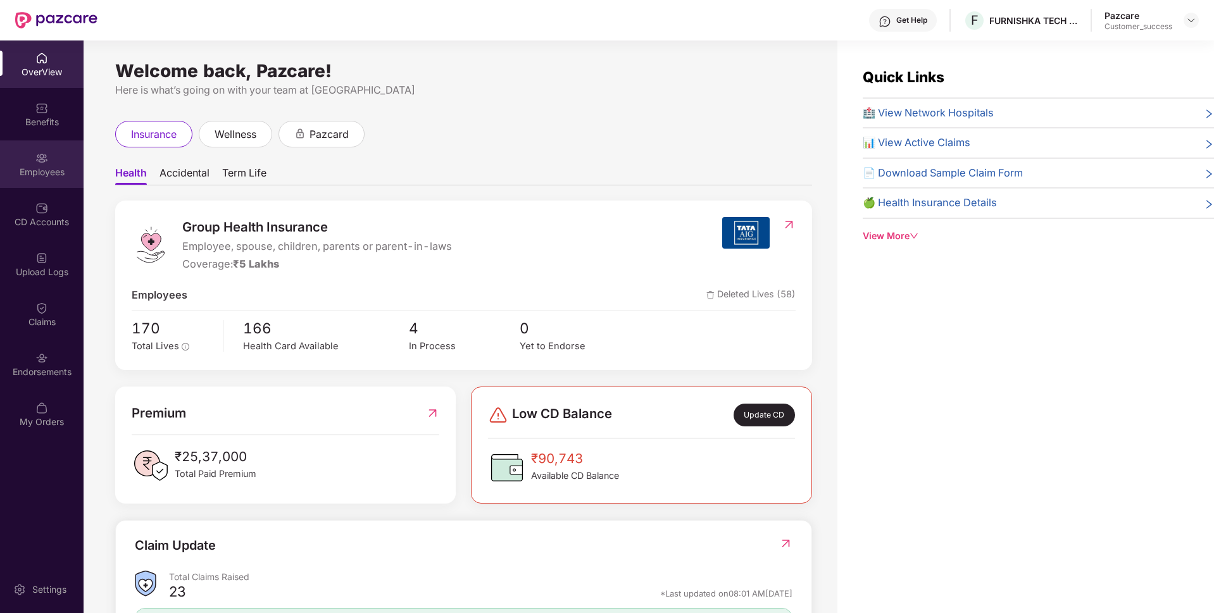
click at [22, 176] on div "Employees" at bounding box center [42, 172] width 84 height 13
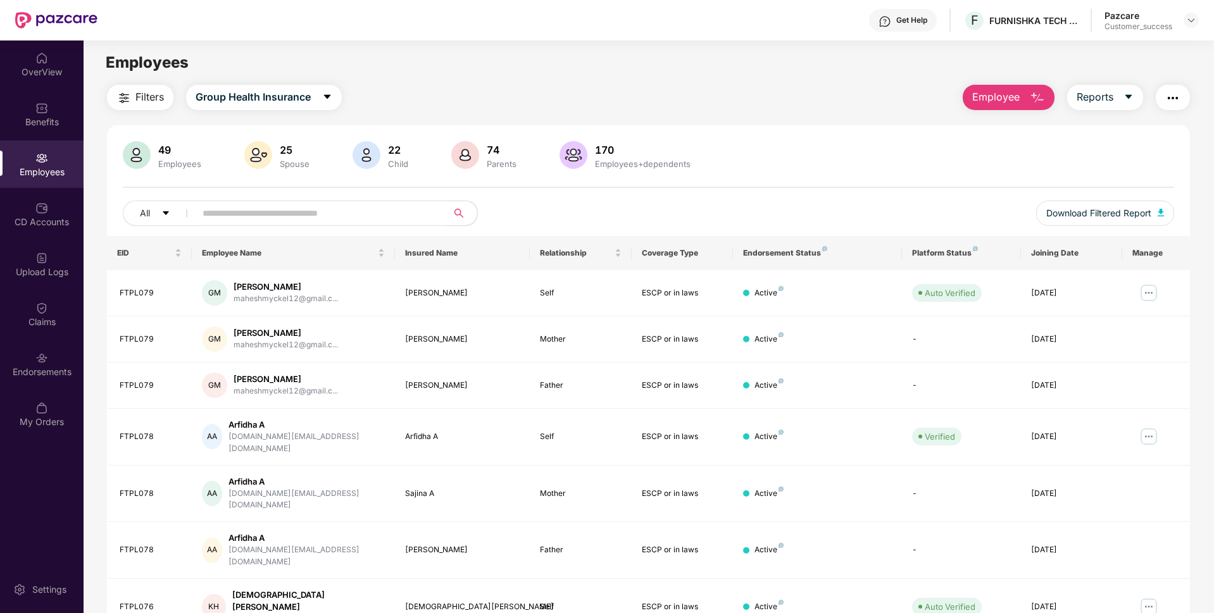
click at [278, 218] on input "text" at bounding box center [316, 213] width 227 height 19
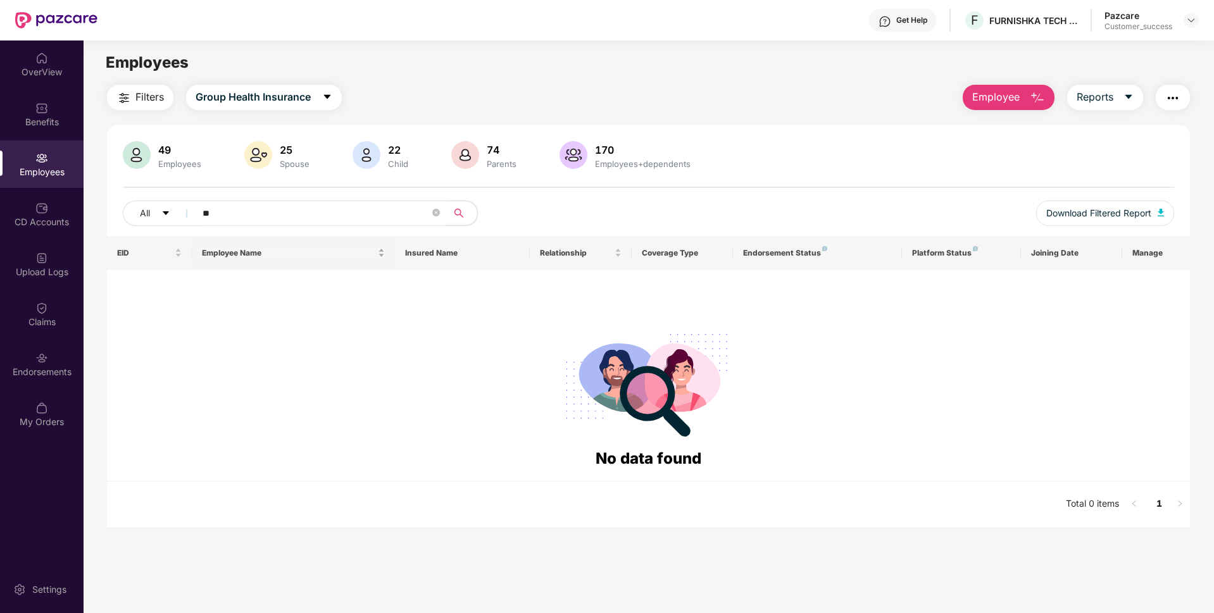
type input "*"
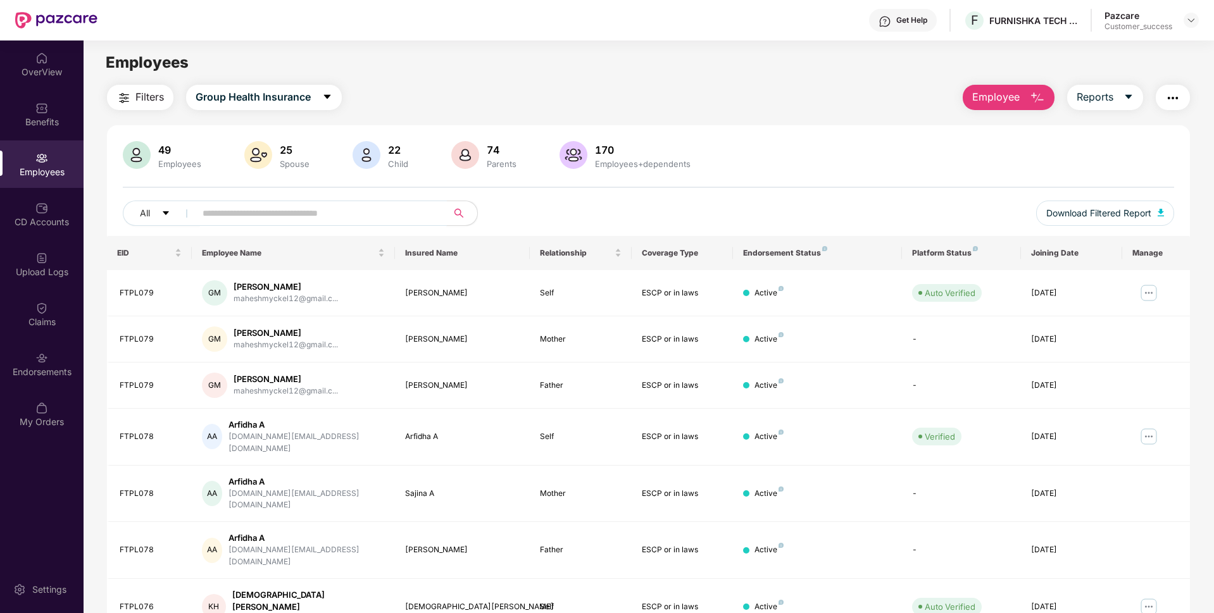
click at [291, 215] on input "text" at bounding box center [316, 213] width 227 height 19
type input "****"
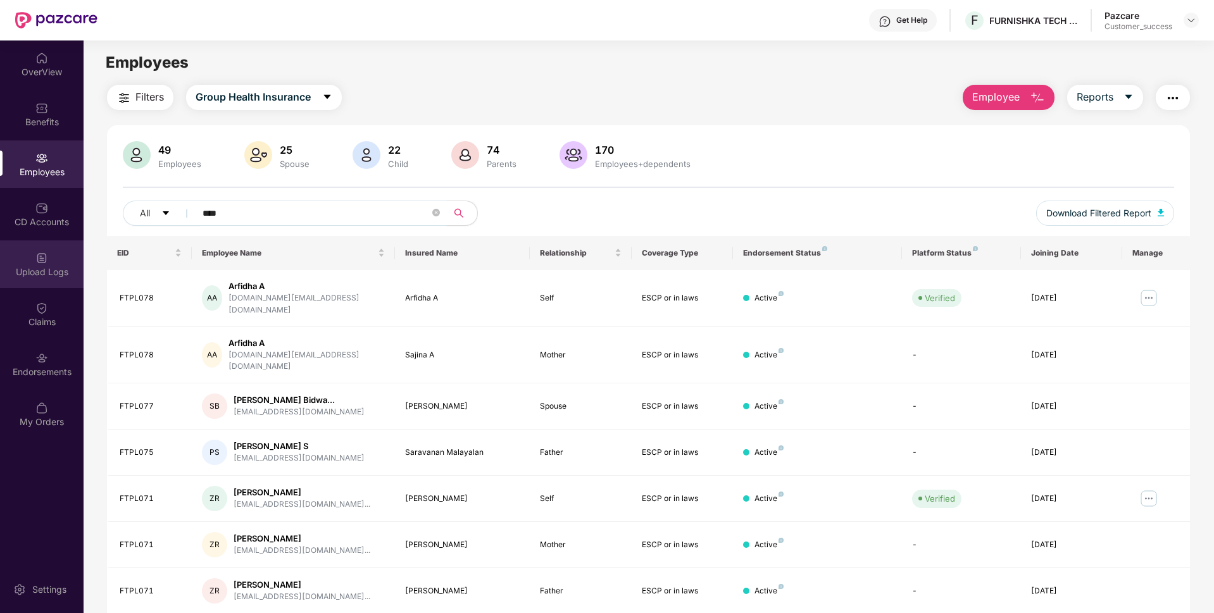
drag, startPoint x: 293, startPoint y: 210, endPoint x: 53, endPoint y: 246, distance: 242.6
click at [53, 246] on div "OverView Benefits Employees CD Accounts Upload Logs Claims Endorsements My Orde…" at bounding box center [607, 327] width 1214 height 573
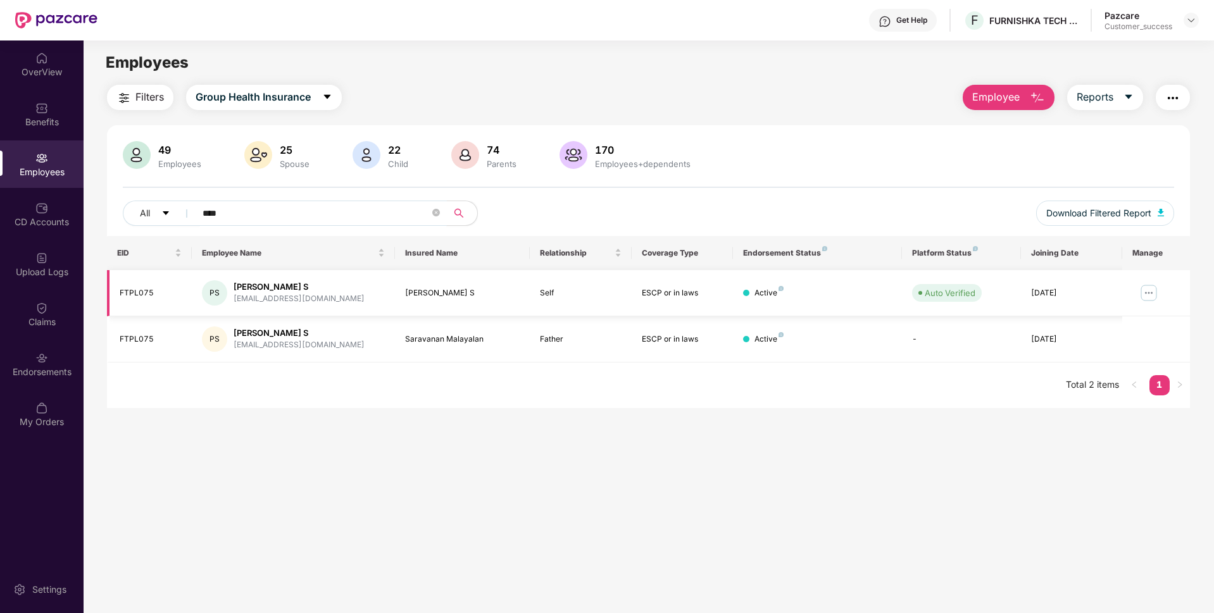
type input "****"
click at [1153, 293] on img at bounding box center [1149, 293] width 20 height 20
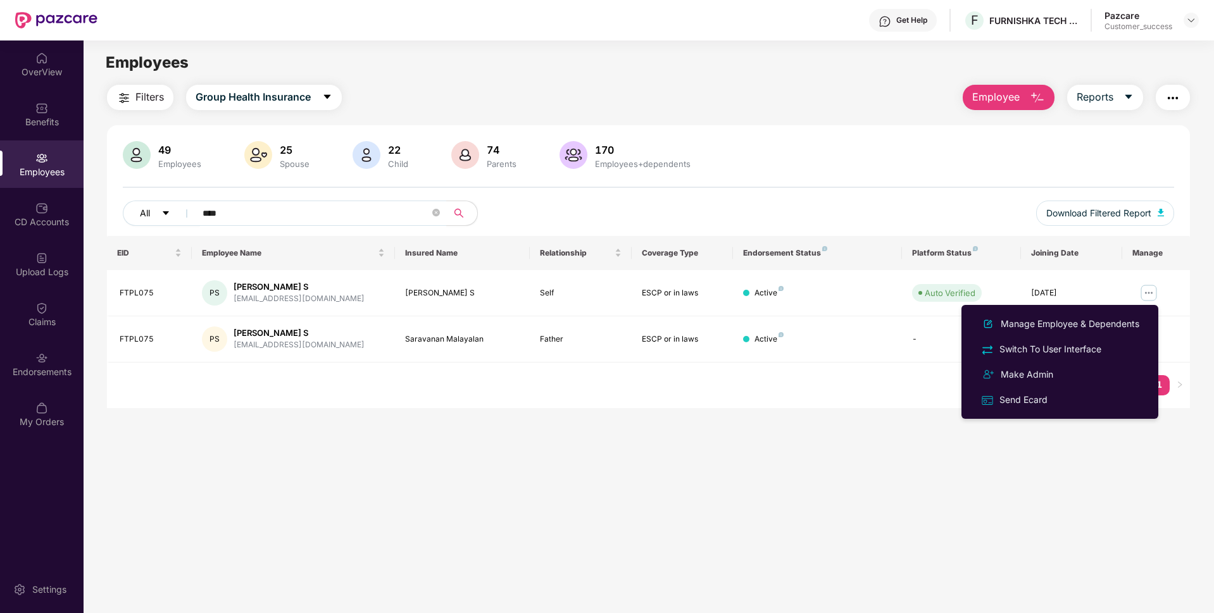
drag, startPoint x: 240, startPoint y: 211, endPoint x: 127, endPoint y: 218, distance: 112.9
click at [127, 218] on div "All ****" at bounding box center [429, 213] width 613 height 25
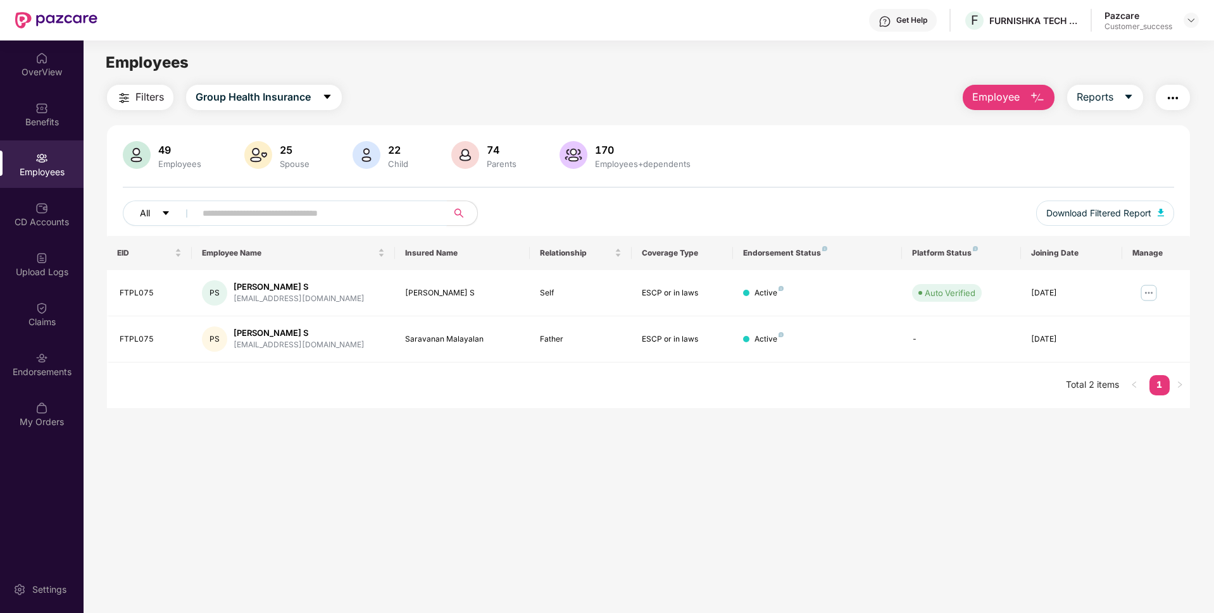
paste input "**********"
type input "********"
click at [1141, 297] on img at bounding box center [1149, 293] width 20 height 20
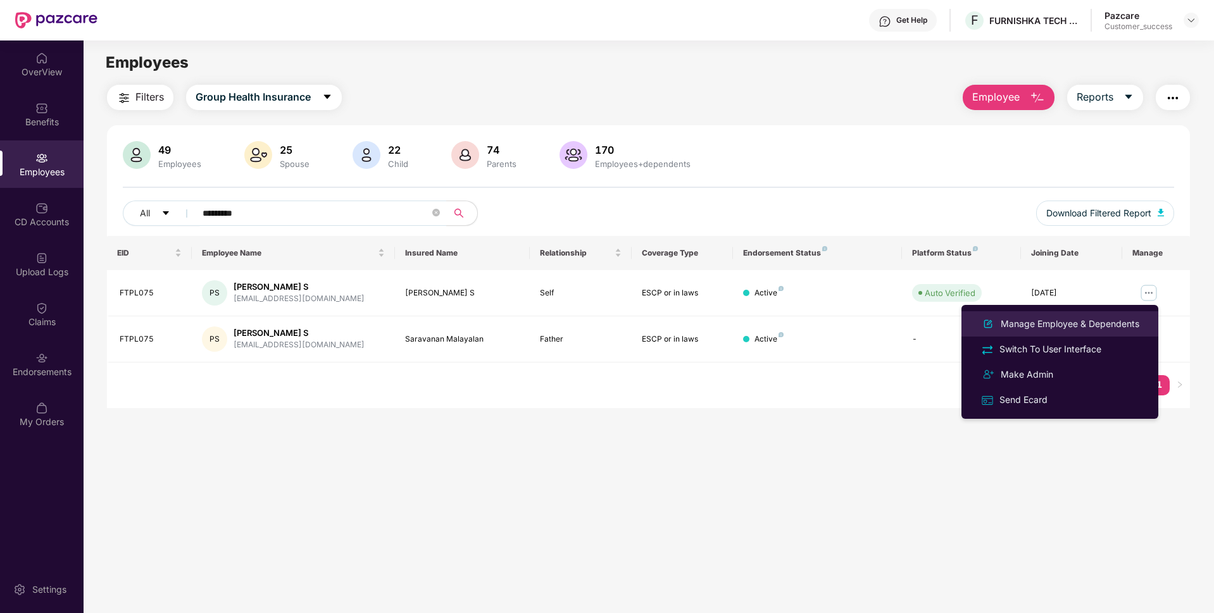
click at [1068, 325] on div "Manage Employee & Dependents" at bounding box center [1070, 324] width 144 height 14
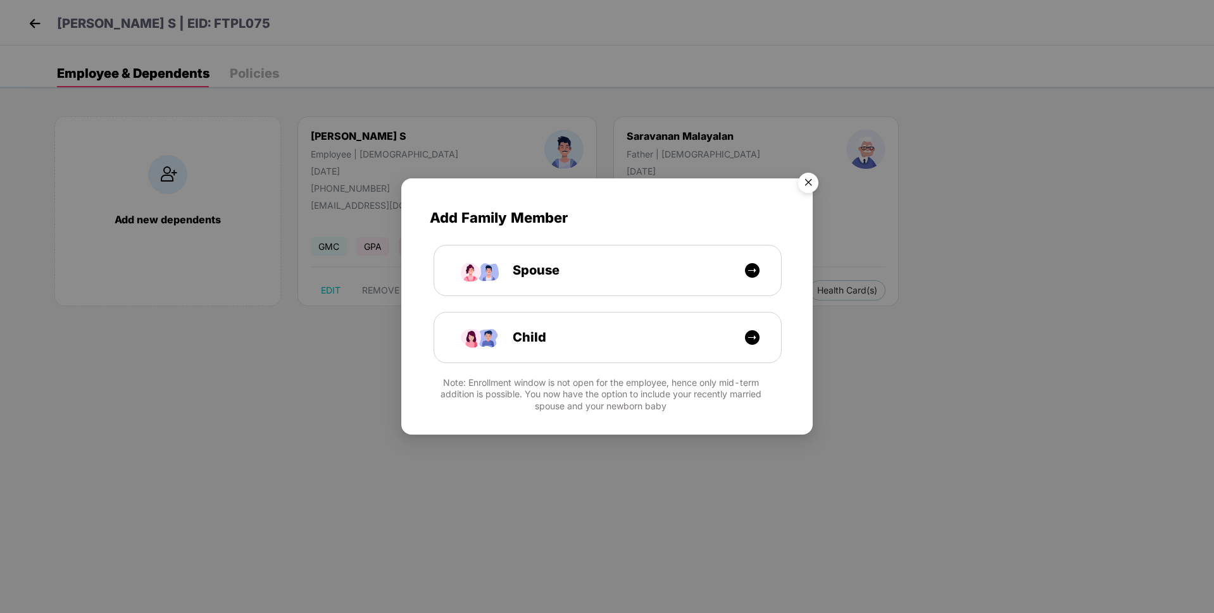
click at [817, 175] on img "Close" at bounding box center [808, 184] width 35 height 35
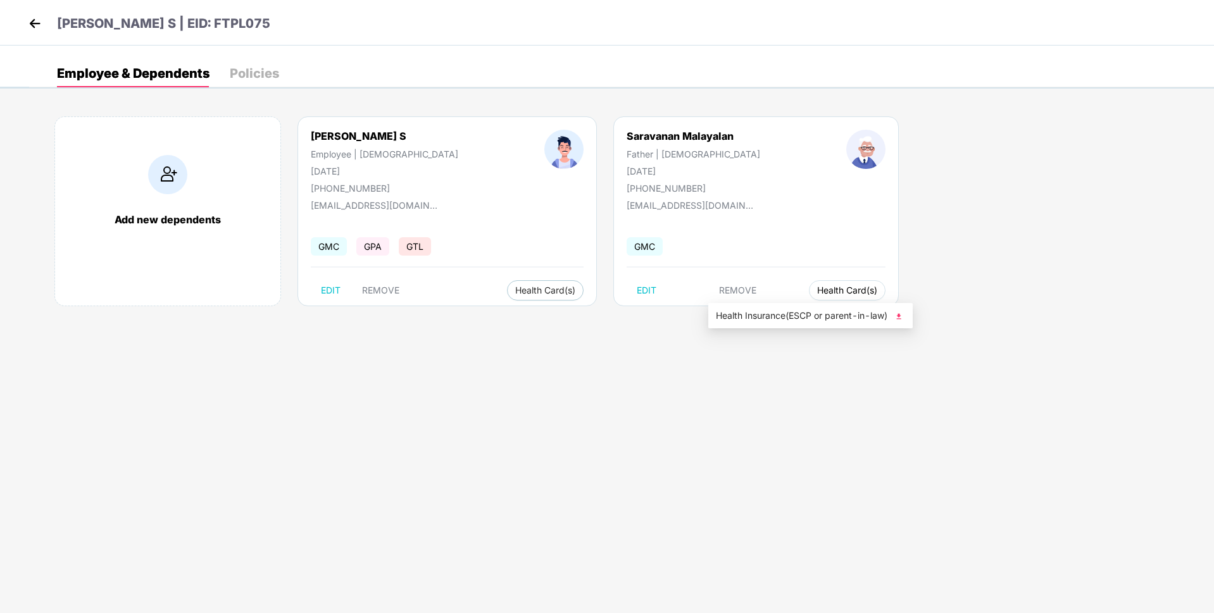
click at [817, 288] on span "Health Card(s)" at bounding box center [847, 290] width 60 height 6
click at [769, 311] on span "Health Insurance(ESCP or parent-in-law)" at bounding box center [810, 316] width 189 height 14
